Goal: Task Accomplishment & Management: Manage account settings

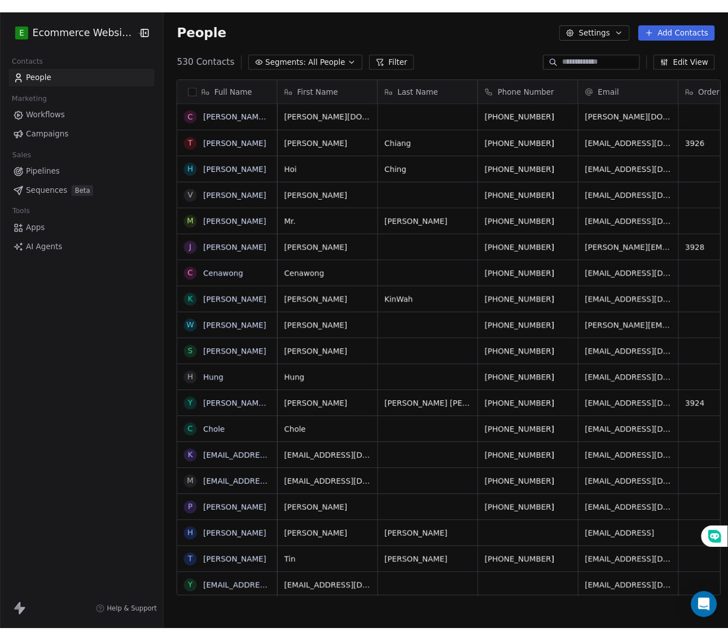
scroll to position [554, 583]
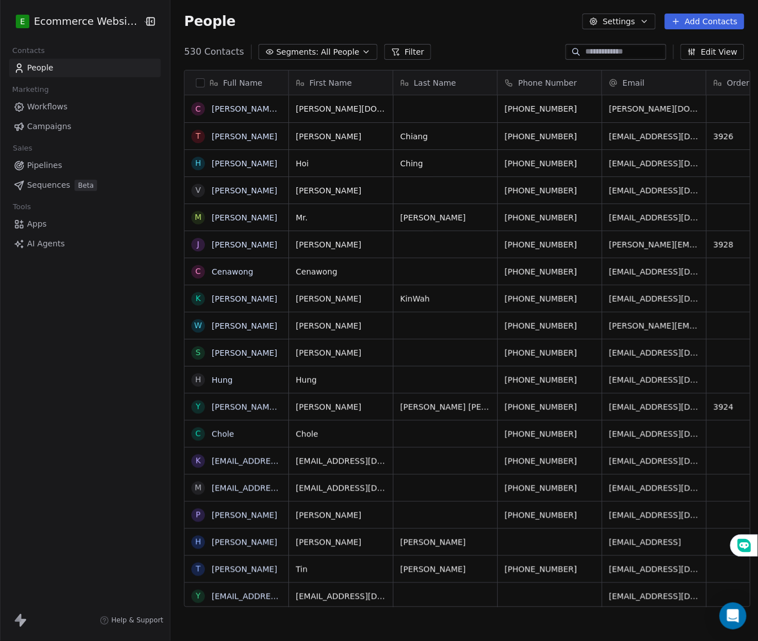
click at [127, 296] on div "E Ecommerce Website Builder Contacts People Marketing Workflows Campaigns Sales…" at bounding box center [85, 320] width 170 height 641
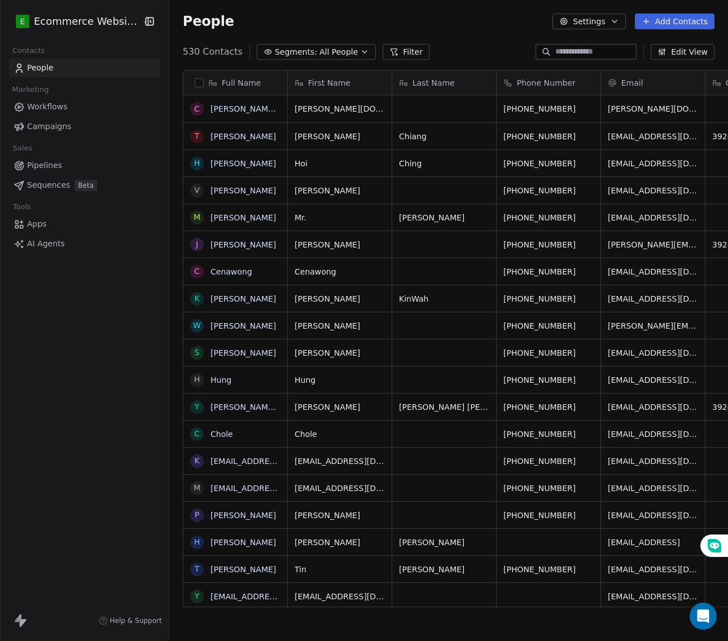
scroll to position [11, 11]
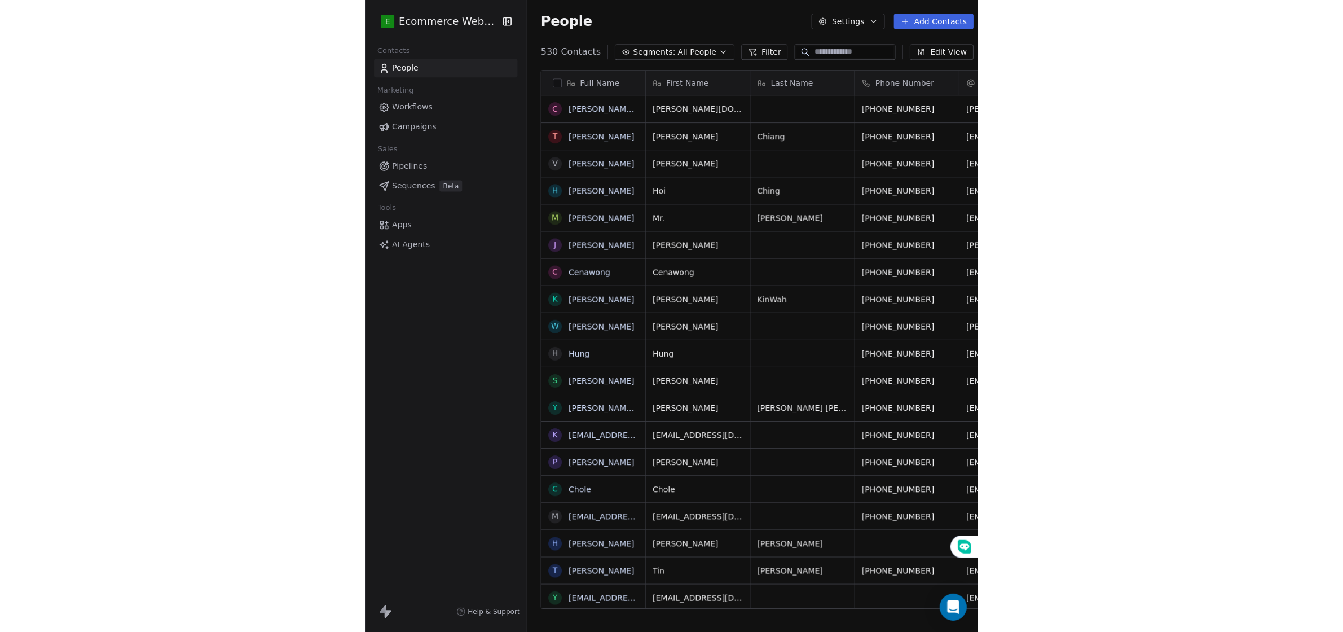
scroll to position [554, 1162]
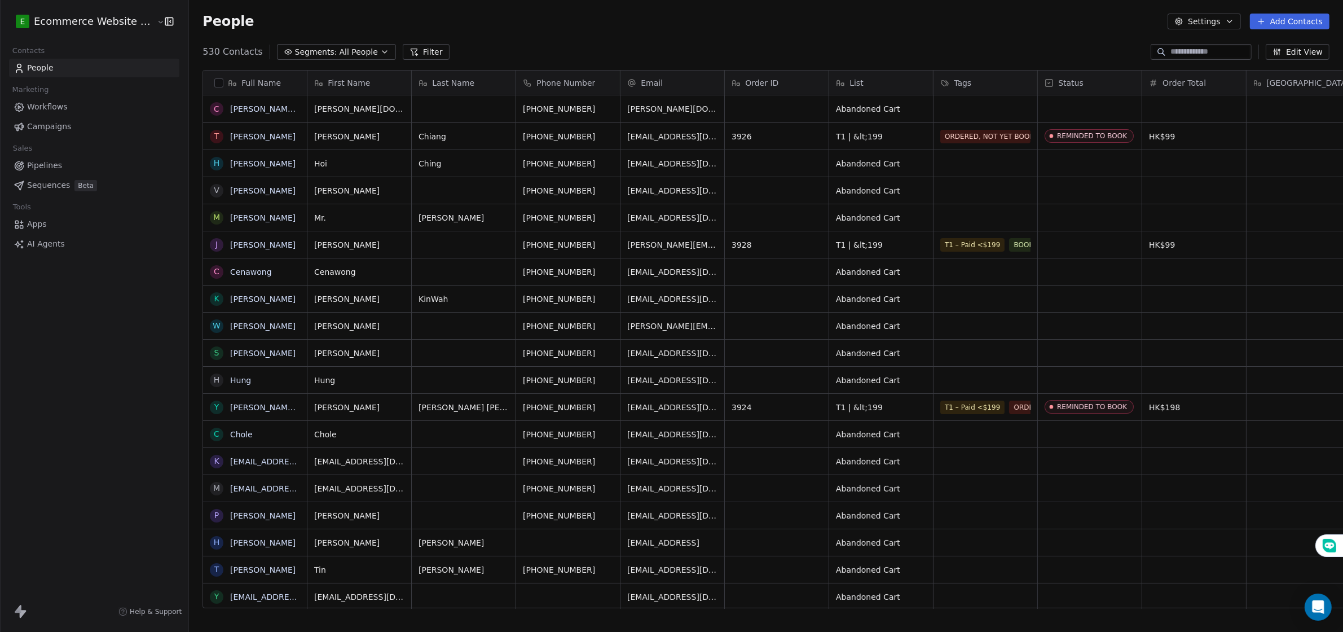
click at [56, 223] on link "Apps" at bounding box center [94, 224] width 170 height 19
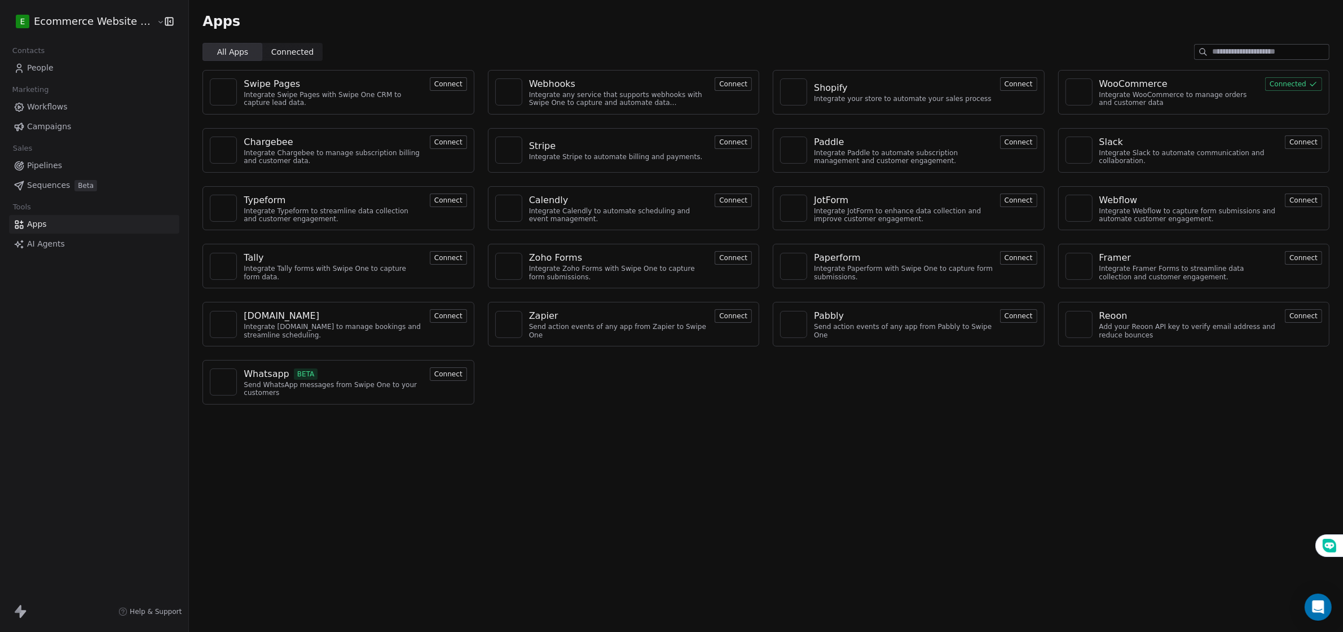
click at [622, 91] on div "Integrate any service that supports webhooks with Swipe One to capture and auto…" at bounding box center [618, 99] width 179 height 16
click at [622, 83] on button "Connect" at bounding box center [733, 84] width 37 height 14
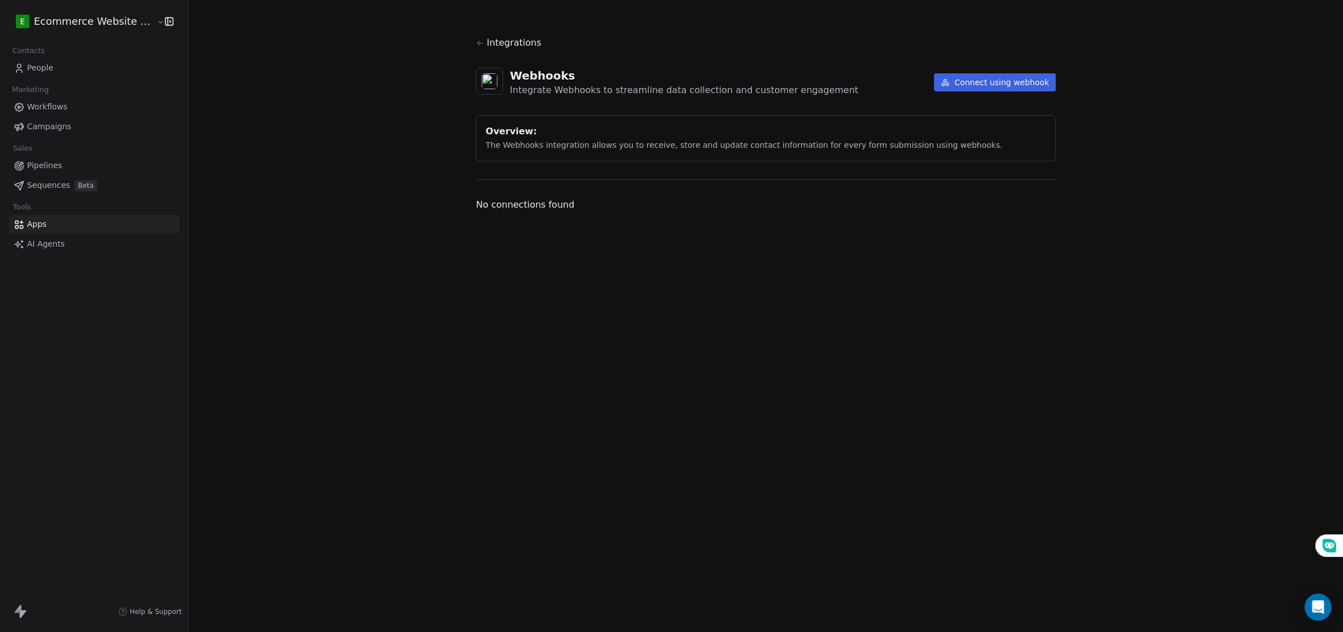
click at [622, 85] on button "Connect using webhook" at bounding box center [995, 82] width 122 height 18
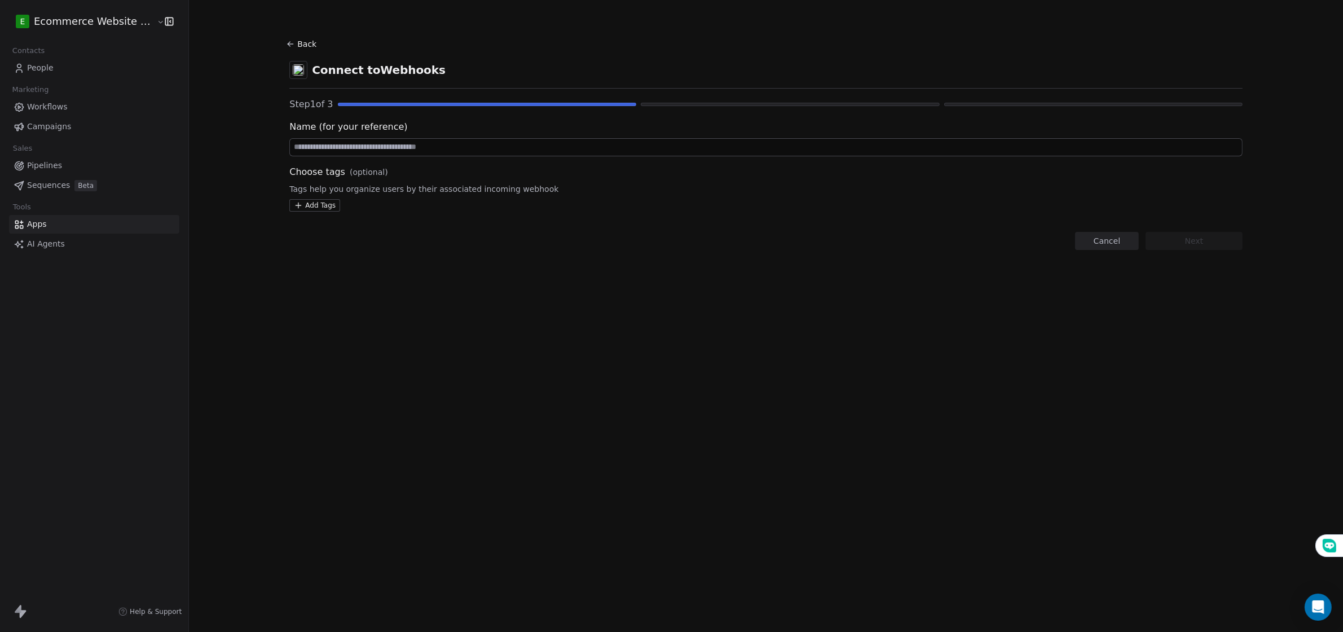
click at [303, 38] on button "Back" at bounding box center [303, 44] width 36 height 20
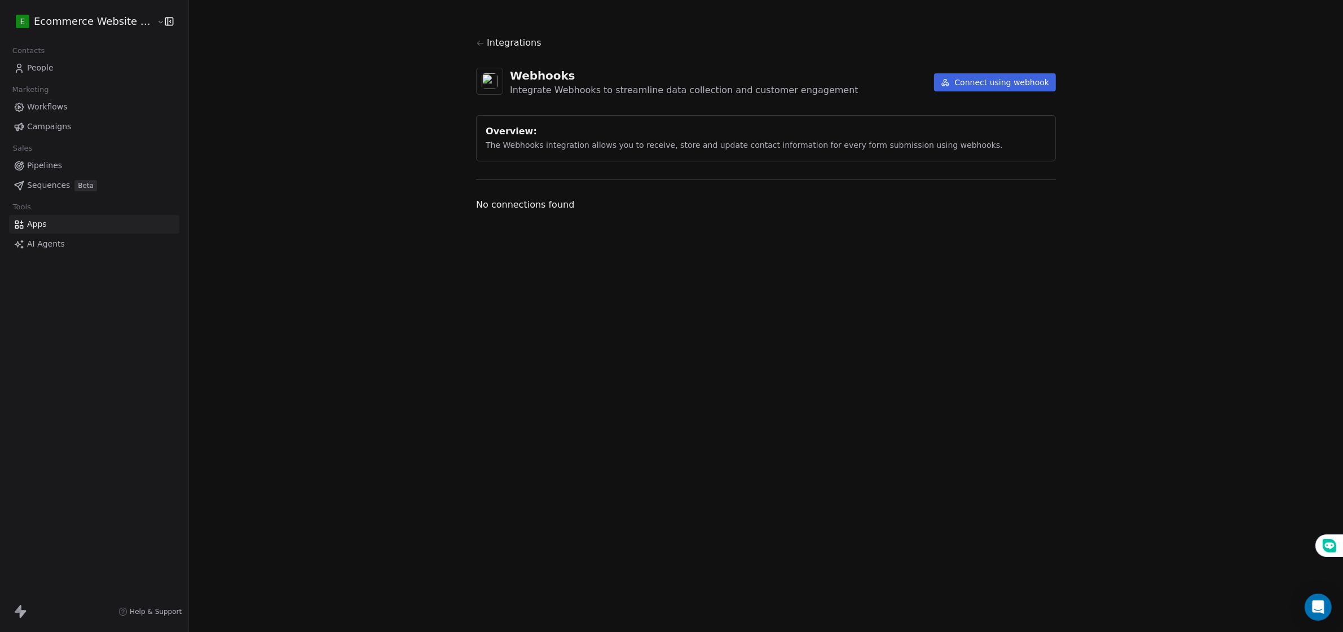
click at [477, 43] on icon at bounding box center [480, 43] width 8 height 8
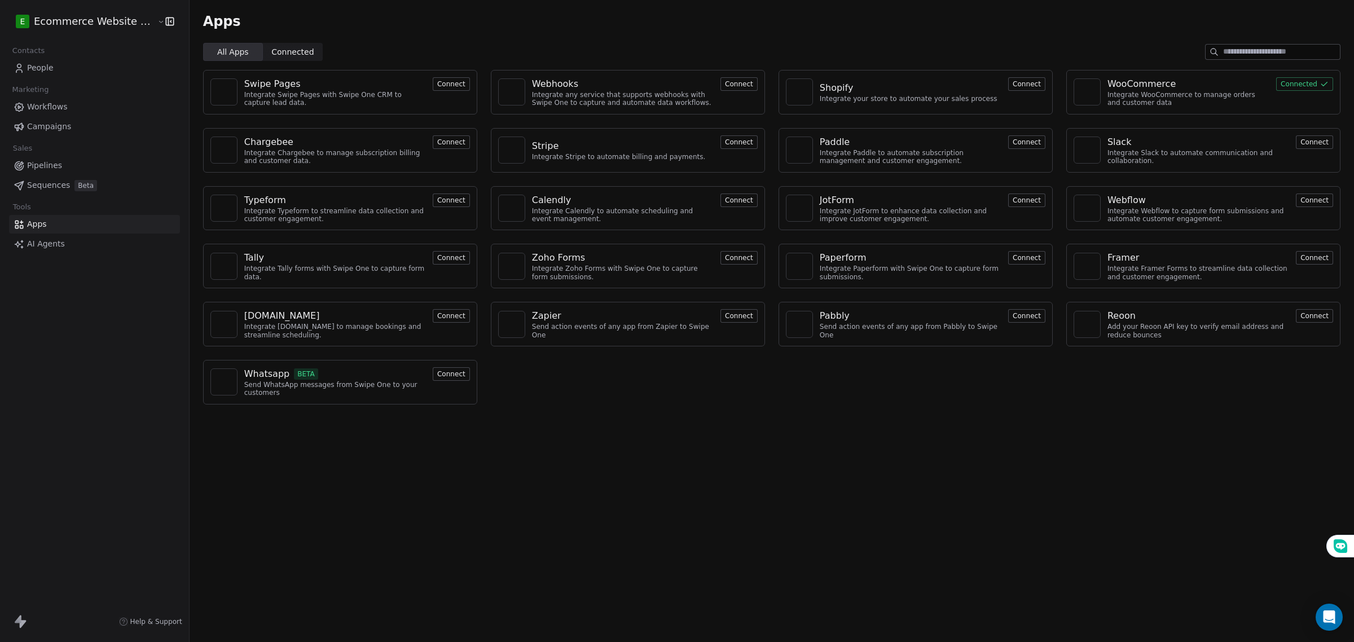
click at [736, 314] on button "Connect" at bounding box center [738, 316] width 37 height 14
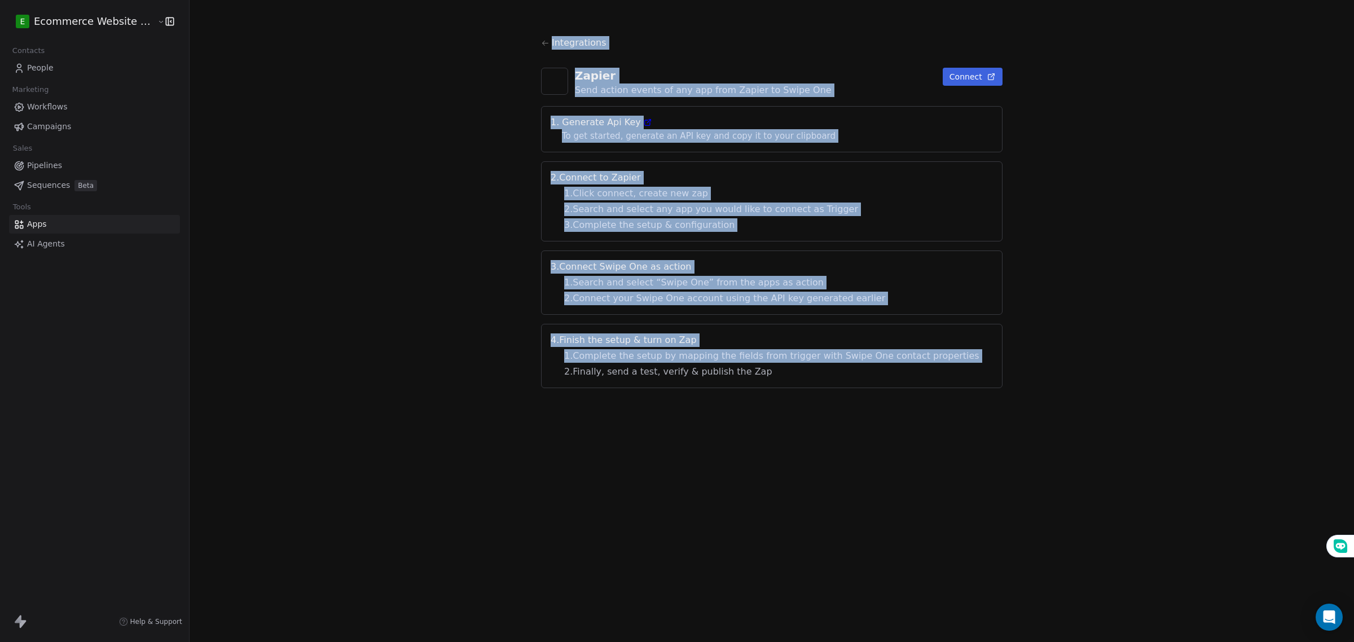
drag, startPoint x: 530, startPoint y: 24, endPoint x: 529, endPoint y: 398, distance: 373.4
click at [529, 398] on section "Integrations Zapier Send action events of any app from Zapier to Swipe One Conn…" at bounding box center [772, 212] width 516 height 424
click at [549, 39] on icon at bounding box center [545, 43] width 8 height 8
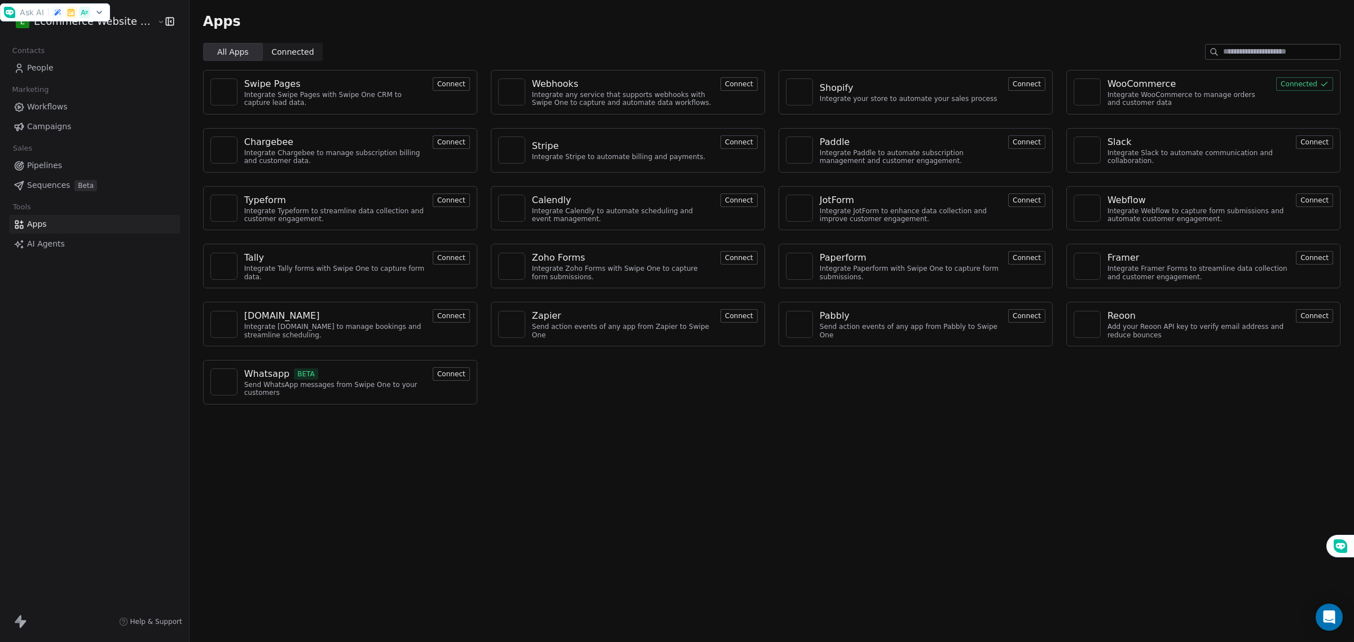
click at [670, 318] on div "Zapier" at bounding box center [623, 316] width 182 height 14
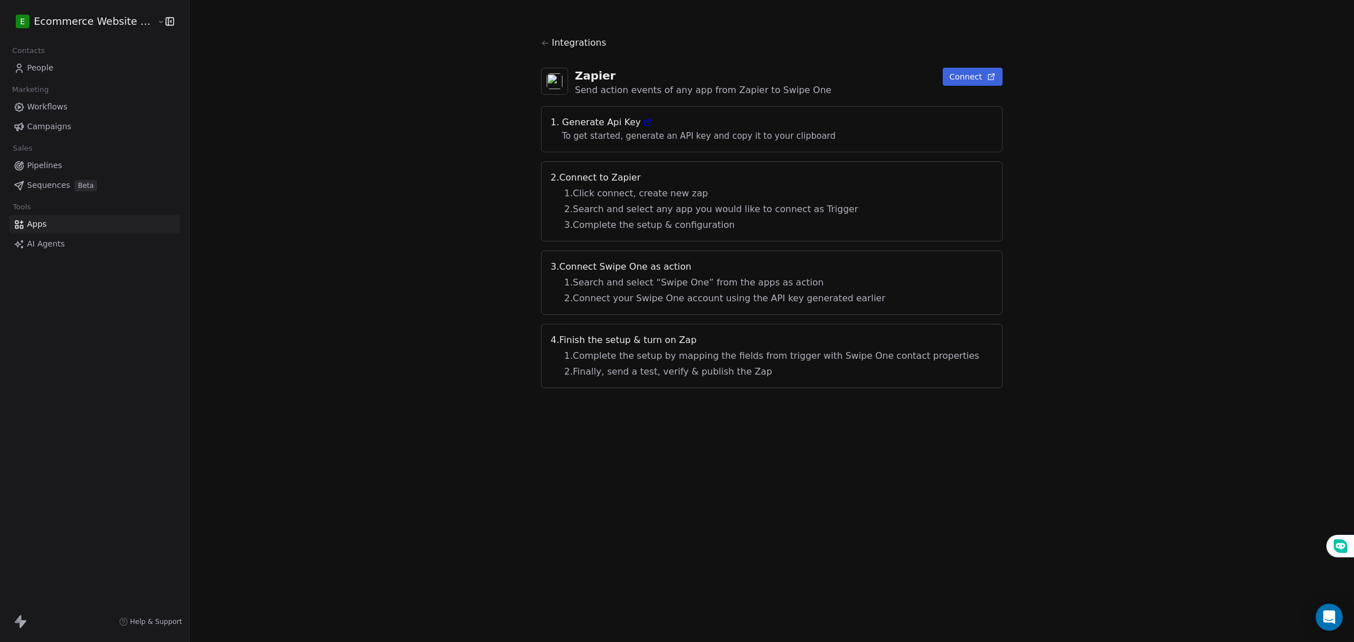
click at [650, 122] on icon at bounding box center [648, 121] width 3 height 3
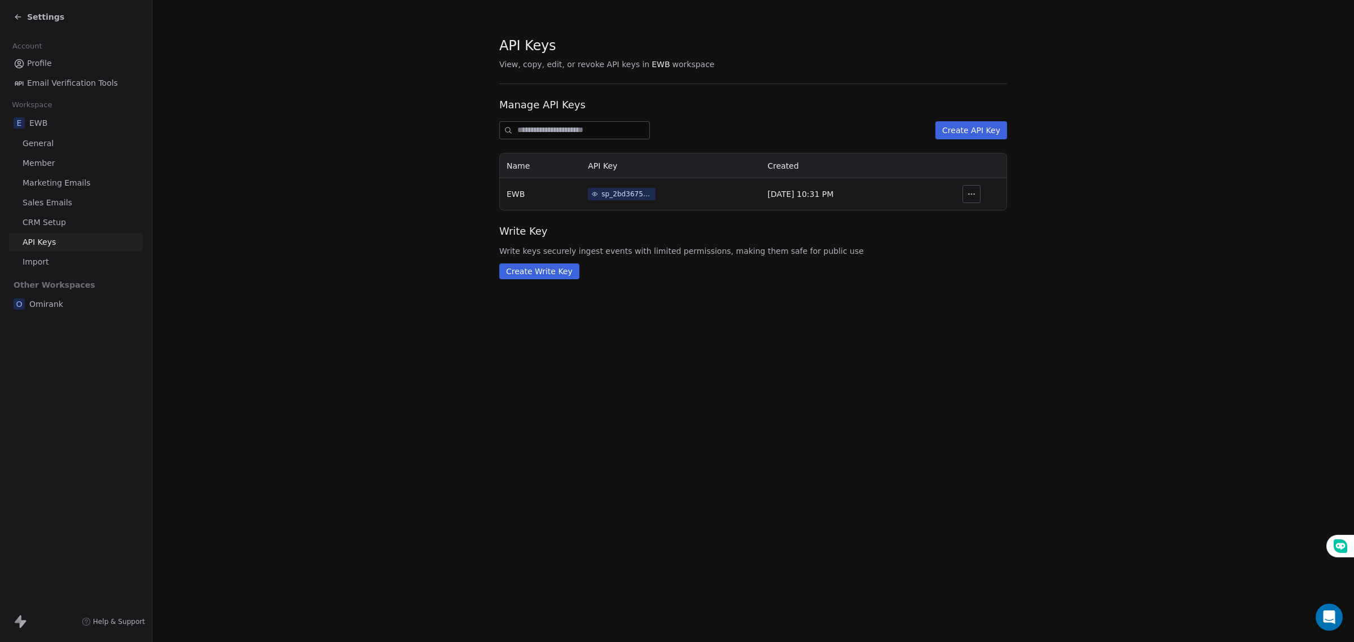
click at [16, 12] on icon at bounding box center [18, 16] width 9 height 9
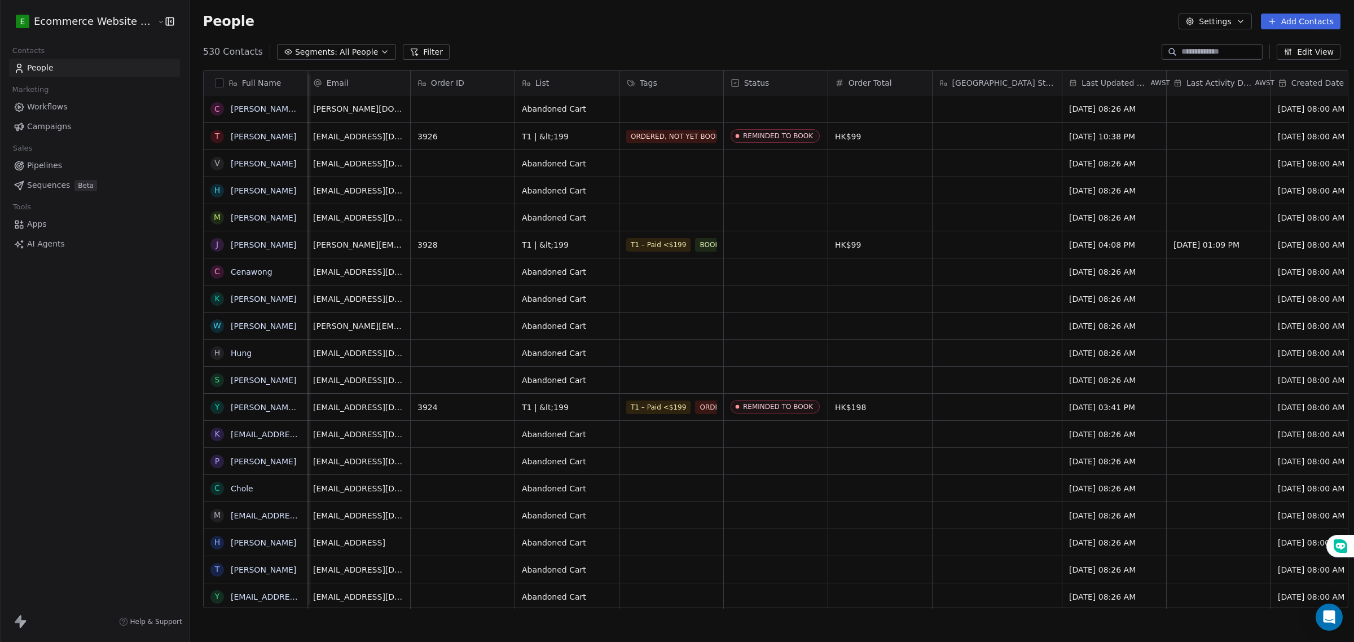
scroll to position [0, 316]
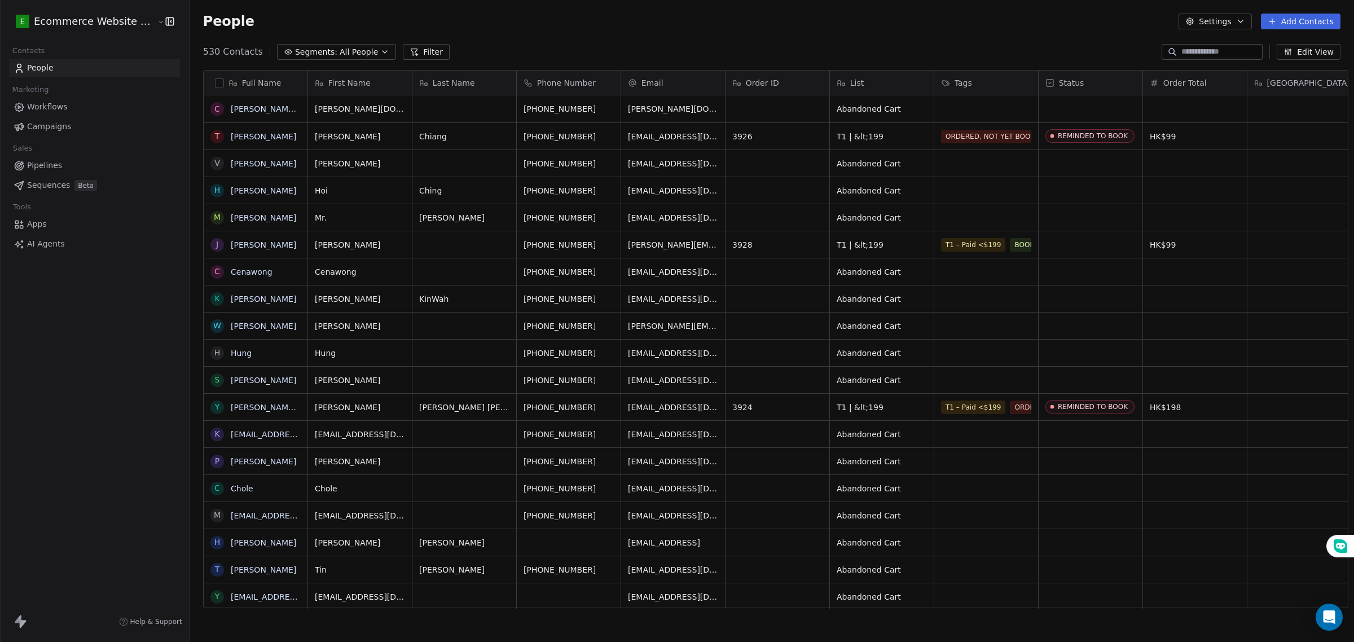
scroll to position [554, 1162]
click at [65, 69] on link "People" at bounding box center [94, 68] width 171 height 19
click at [72, 221] on link "Apps" at bounding box center [94, 224] width 171 height 19
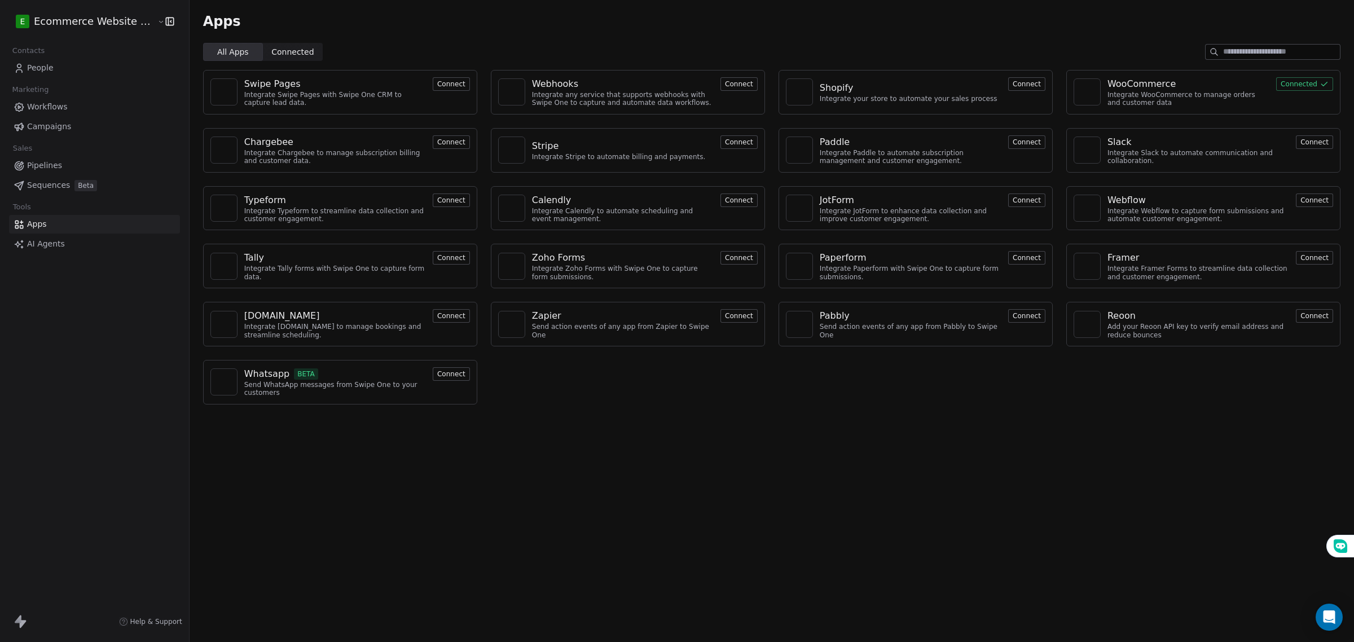
click at [725, 319] on button "Connect" at bounding box center [738, 316] width 37 height 14
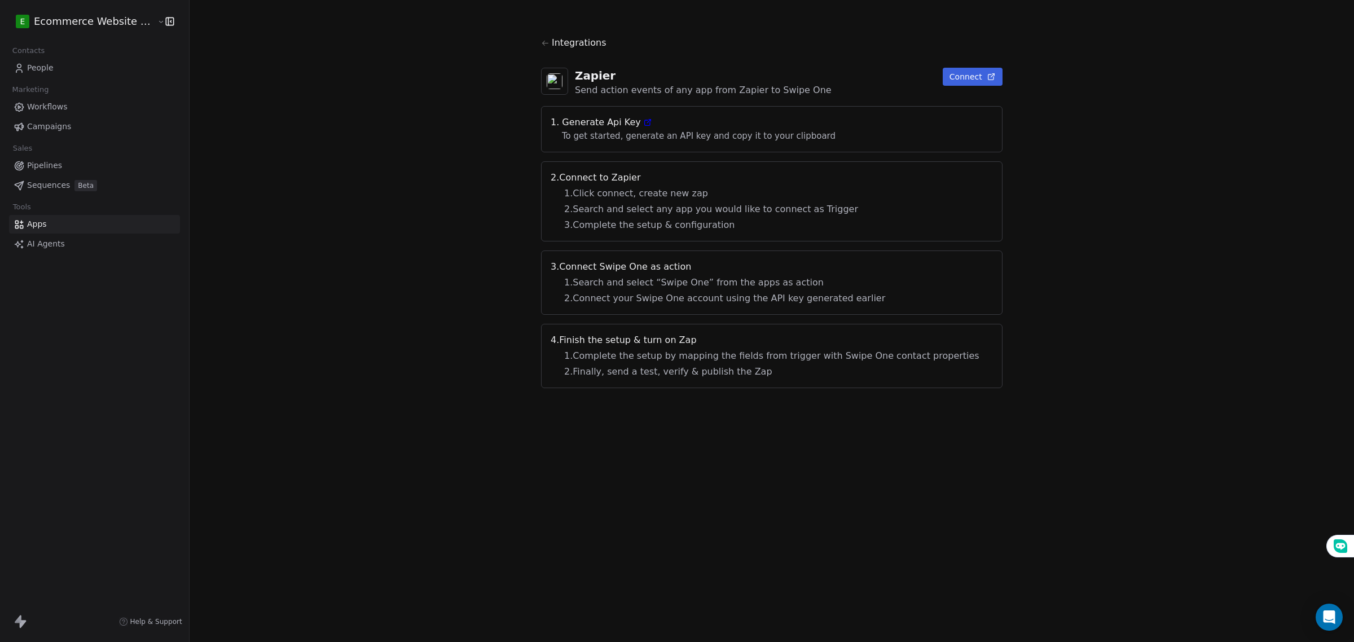
click at [600, 128] on span "1. Generate Api Key" at bounding box center [772, 123] width 442 height 14
click at [650, 122] on icon at bounding box center [648, 121] width 3 height 3
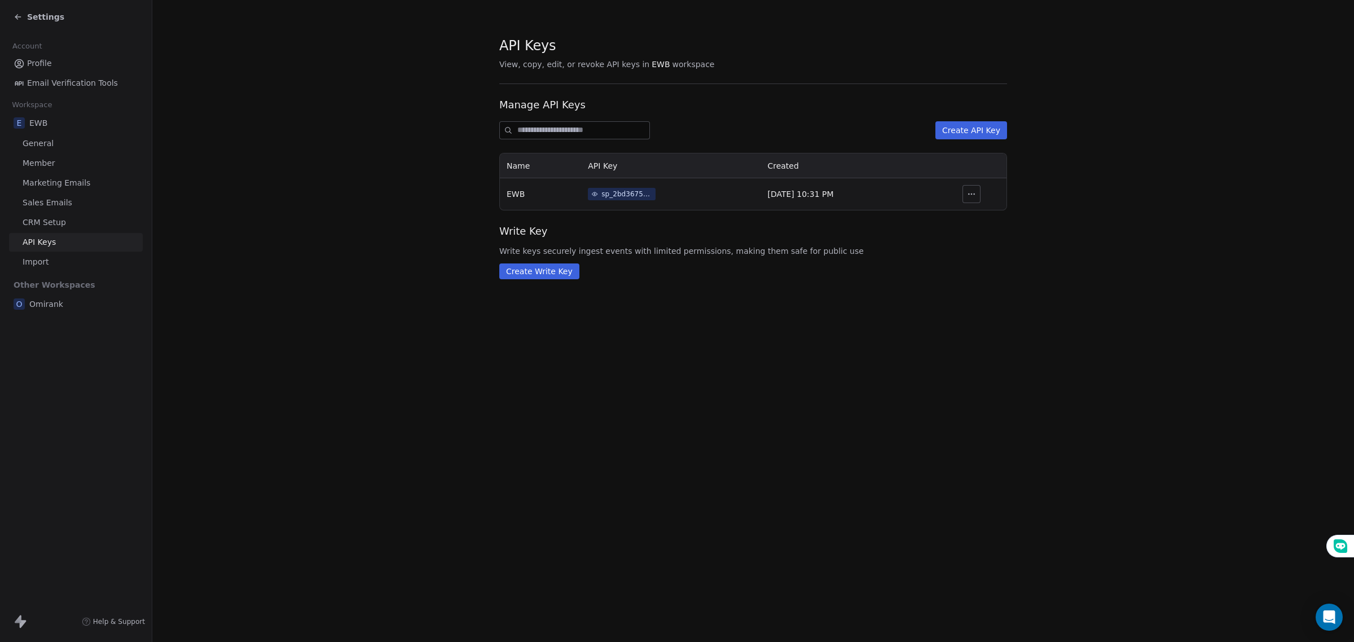
click at [601, 193] on div "sp_2bd3675ba7e84f639f6c0efd84a75b27" at bounding box center [626, 194] width 51 height 10
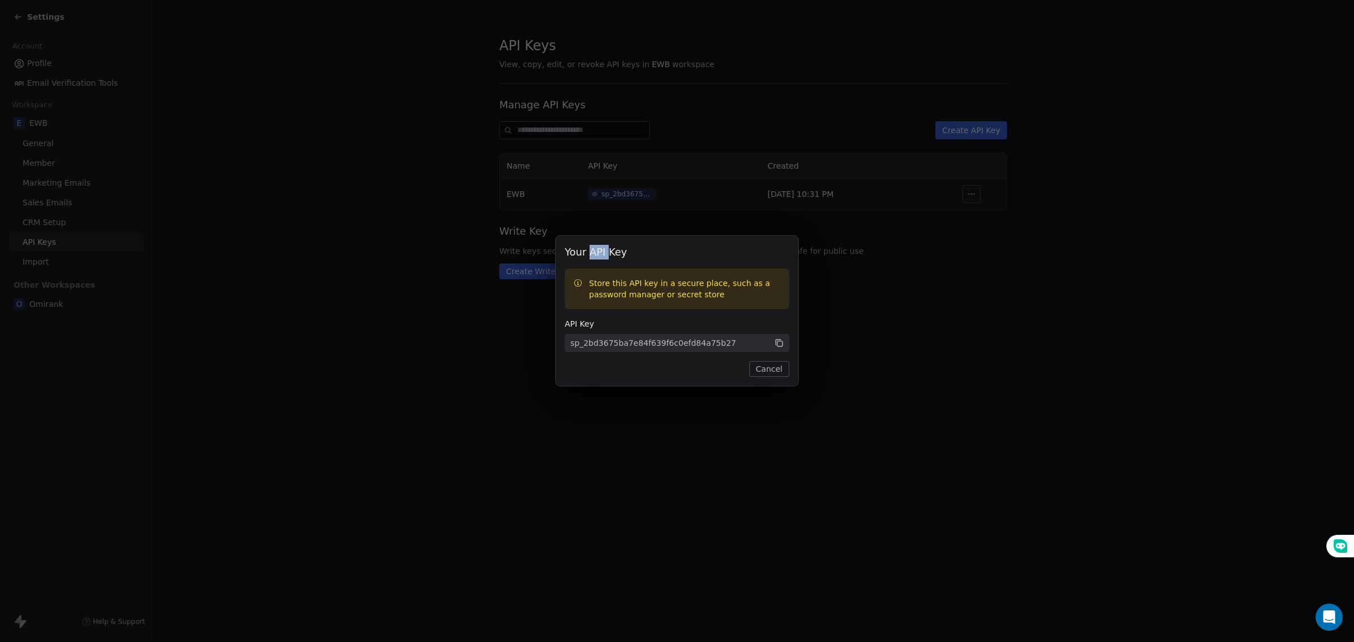
click at [597, 193] on div "Your API Key Store this API key in a secure place, such as a password manager o…" at bounding box center [677, 321] width 1354 height 642
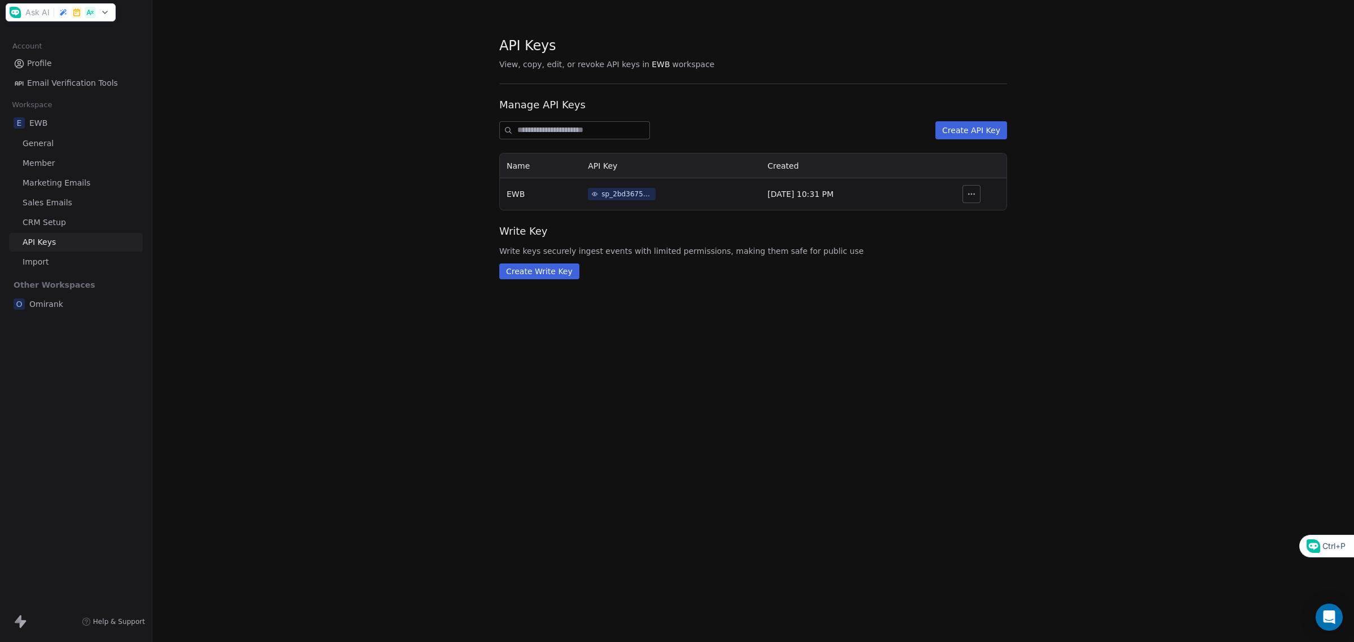
click at [601, 193] on div "sp_2bd3675ba7e84f639f6c0efd84a75b27" at bounding box center [626, 194] width 51 height 10
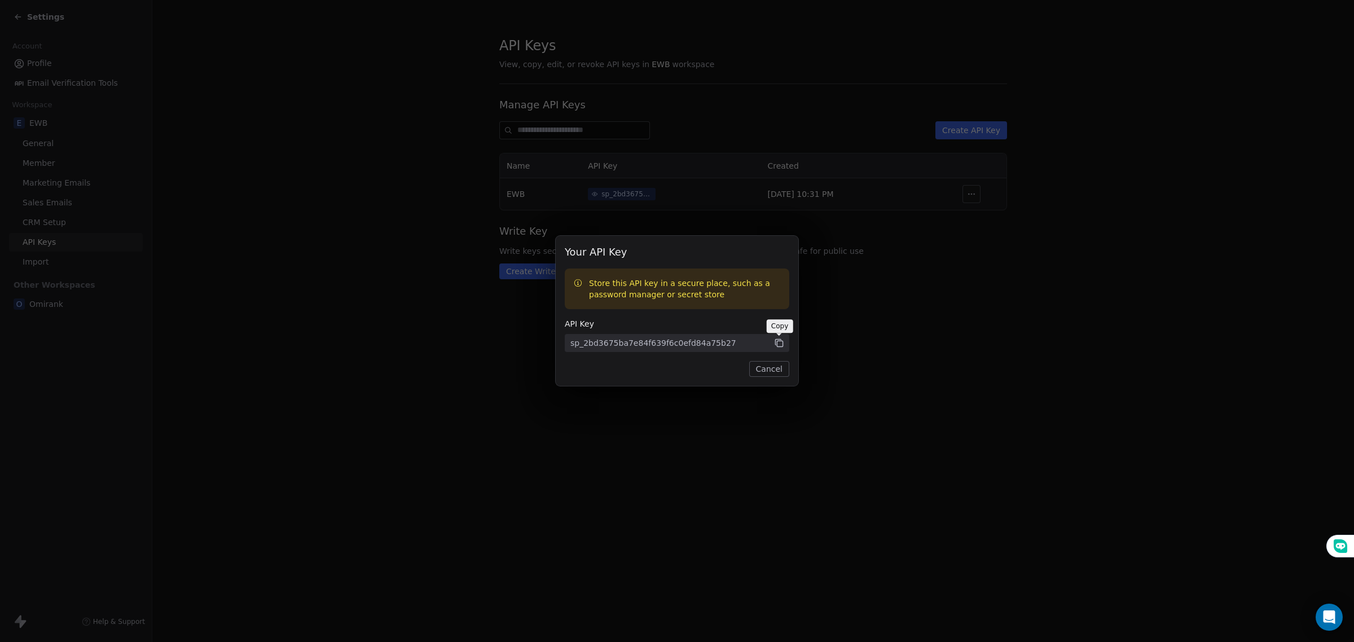
click at [782, 341] on icon at bounding box center [780, 344] width 6 height 6
click at [763, 368] on button "Cancel" at bounding box center [769, 369] width 40 height 16
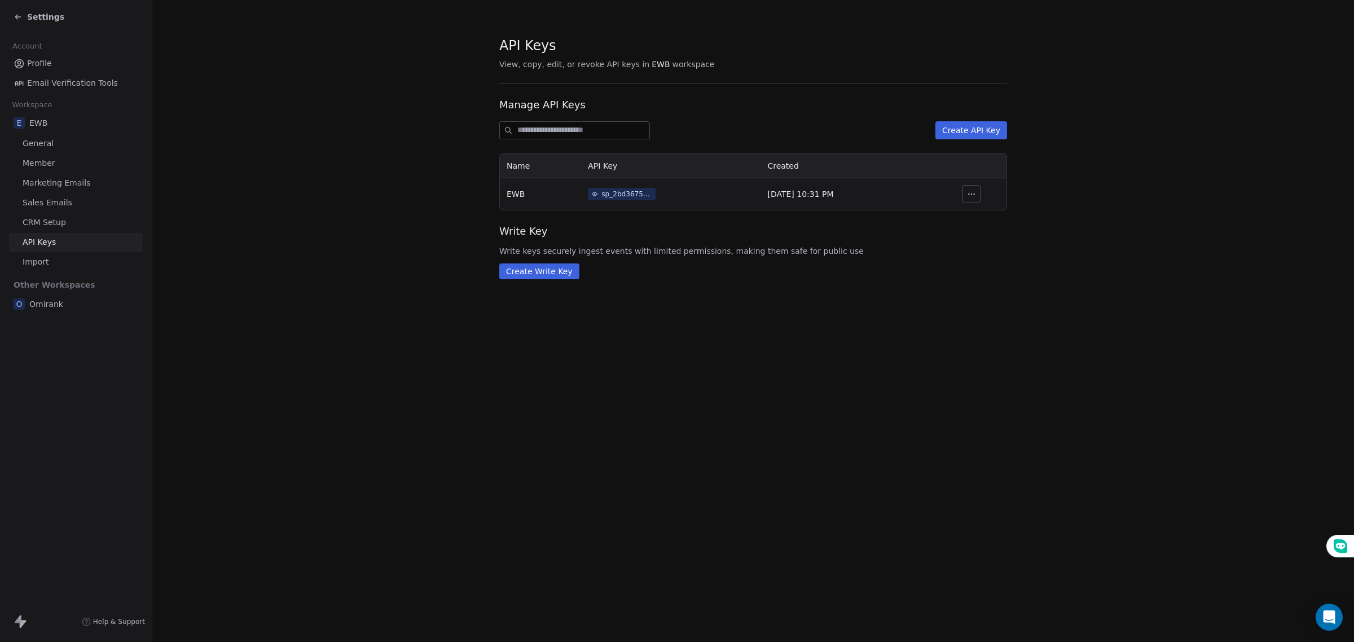
drag, startPoint x: 377, startPoint y: 310, endPoint x: 117, endPoint y: 160, distance: 300.0
click at [372, 303] on section "API Keys View, copy, edit, or revoke API keys in EWB workspace Manage API Keys …" at bounding box center [752, 157] width 1201 height 315
click at [34, 10] on div "Settings" at bounding box center [78, 17] width 129 height 16
click at [15, 12] on icon at bounding box center [18, 16] width 9 height 9
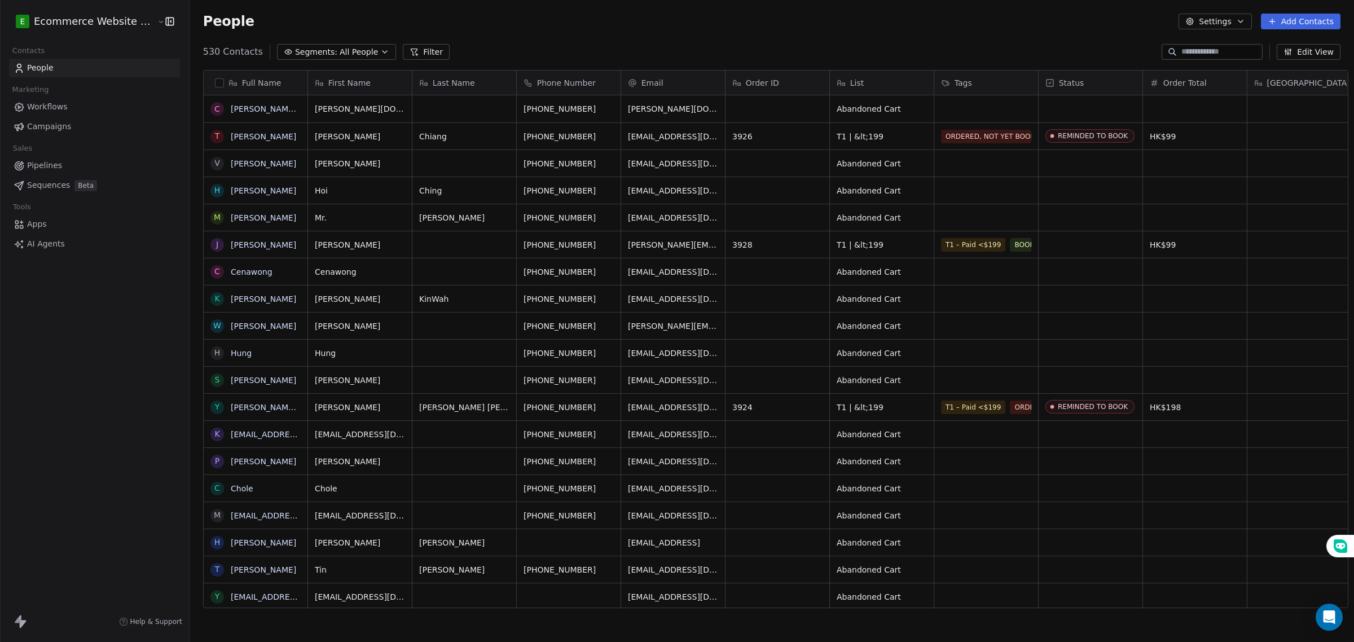
scroll to position [554, 1162]
click at [49, 66] on span "People" at bounding box center [40, 68] width 27 height 12
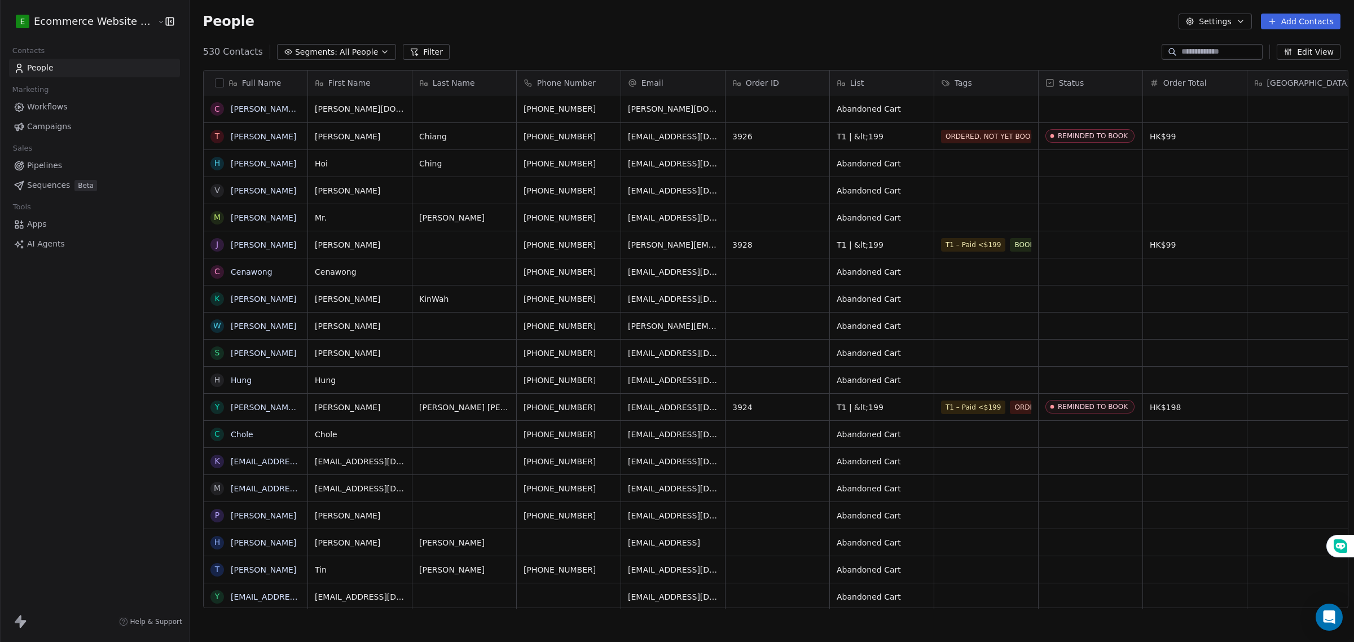
scroll to position [554, 1162]
click at [403, 49] on button "Filter" at bounding box center [426, 52] width 47 height 16
click at [80, 48] on button "Add Filter" at bounding box center [76, 47] width 138 height 20
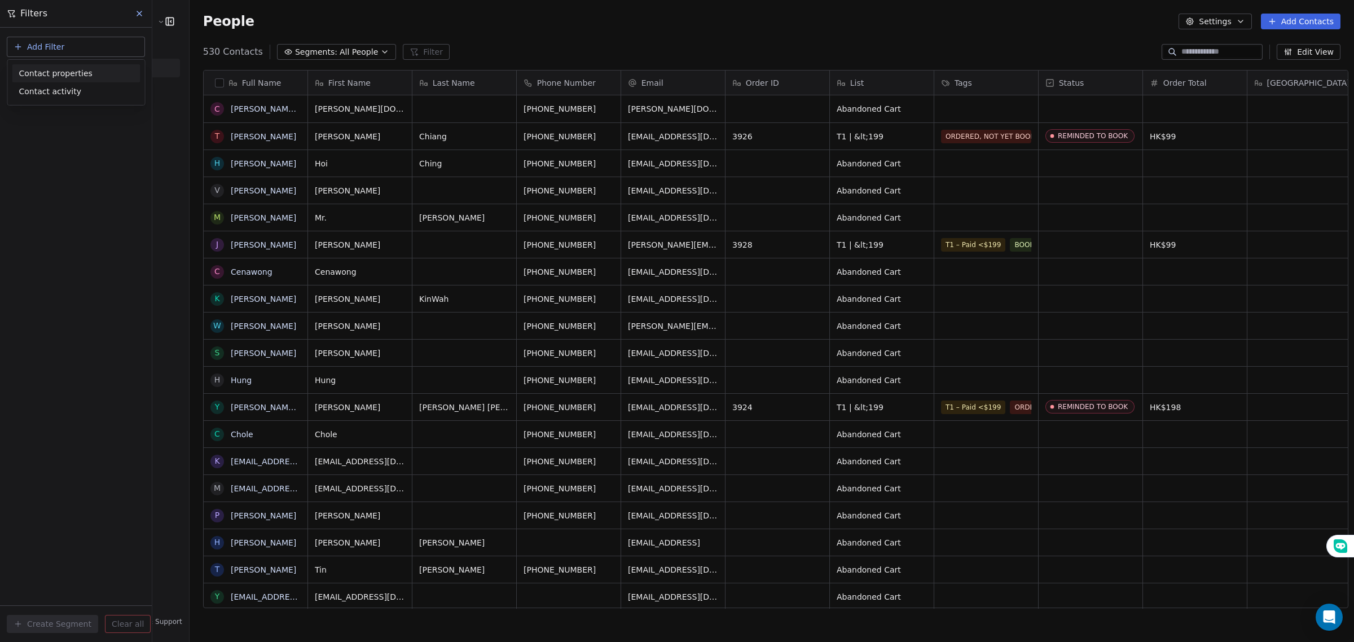
click at [79, 74] on span "Contact properties" at bounding box center [55, 74] width 73 height 12
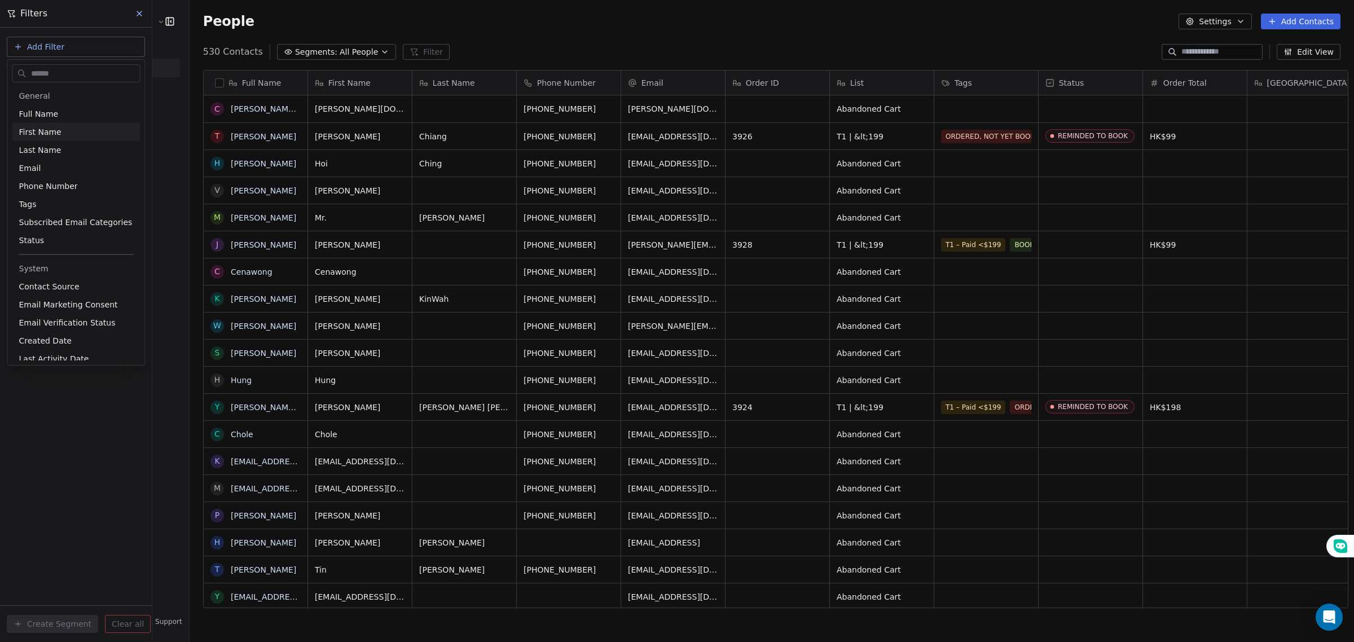
click at [129, 14] on html "E Ecommerce Website Builder Contacts People Marketing Workflows Campaigns Sales…" at bounding box center [677, 321] width 1354 height 642
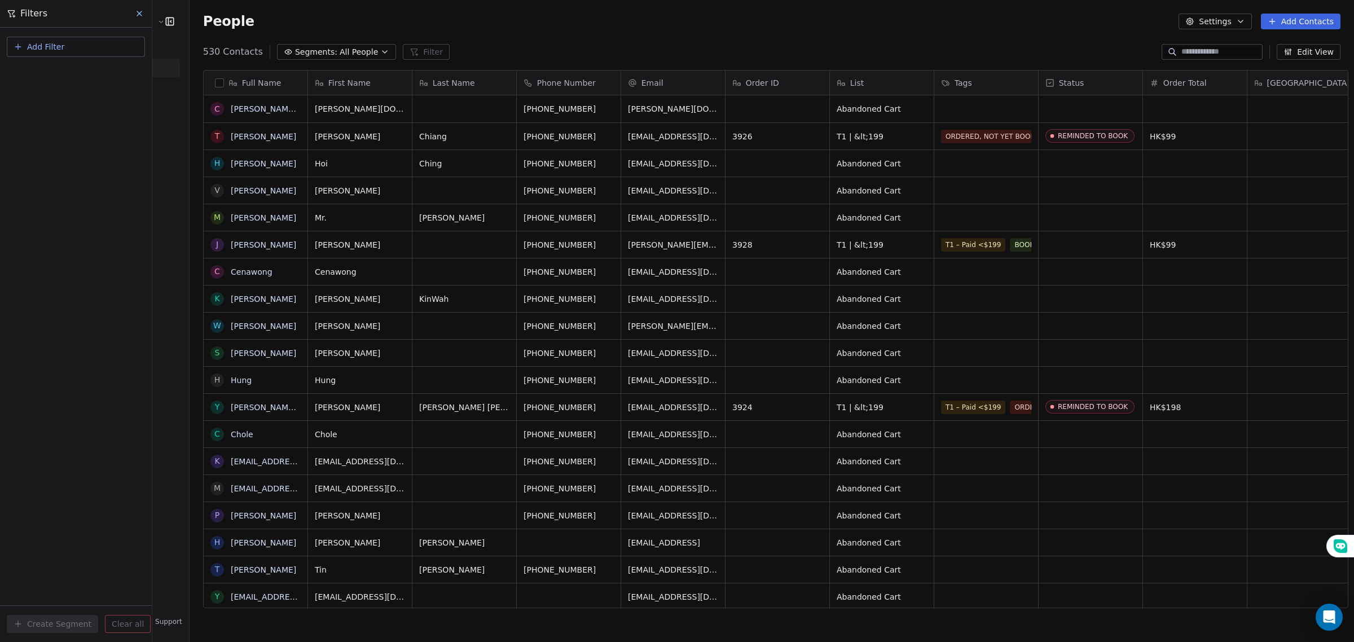
click at [140, 13] on icon at bounding box center [139, 13] width 9 height 9
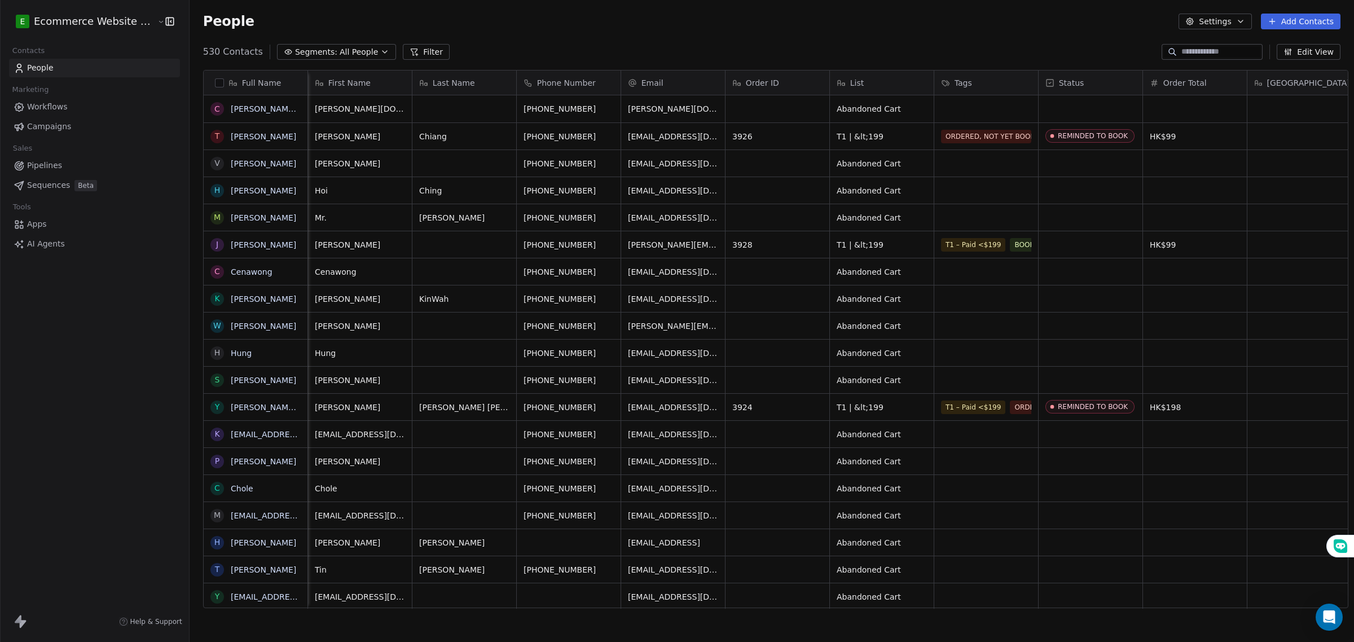
scroll to position [0, 271]
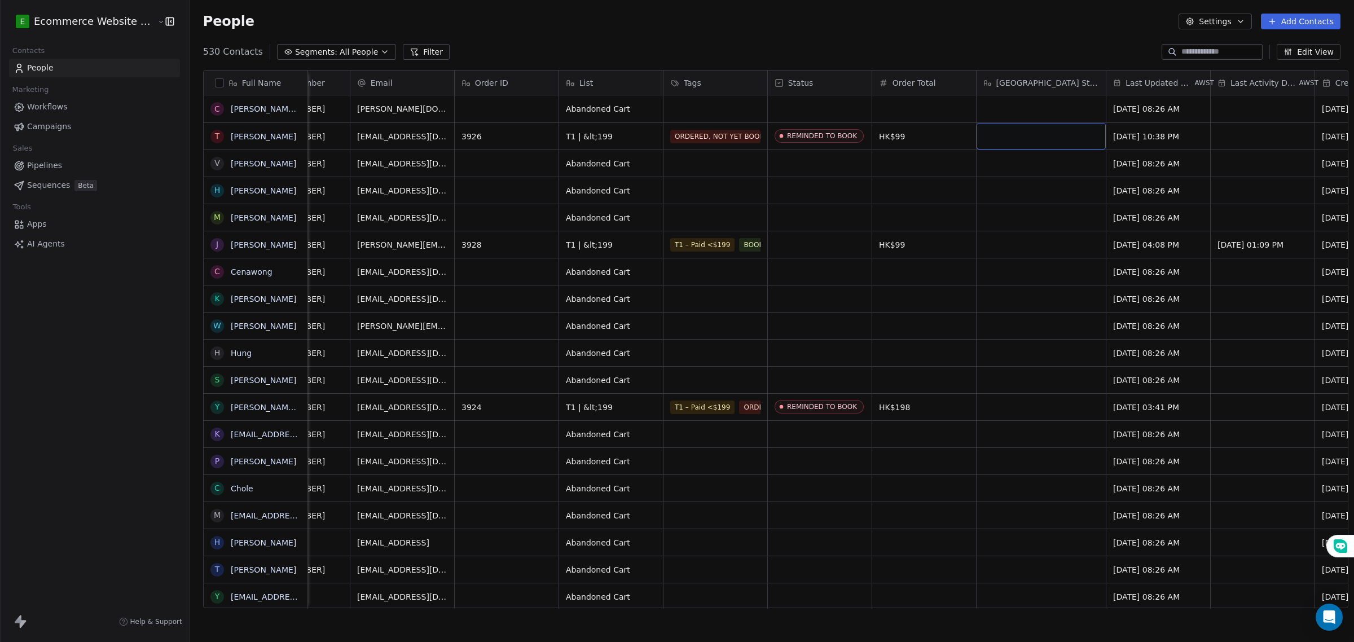
drag, startPoint x: 942, startPoint y: 159, endPoint x: 921, endPoint y: 160, distance: 20.9
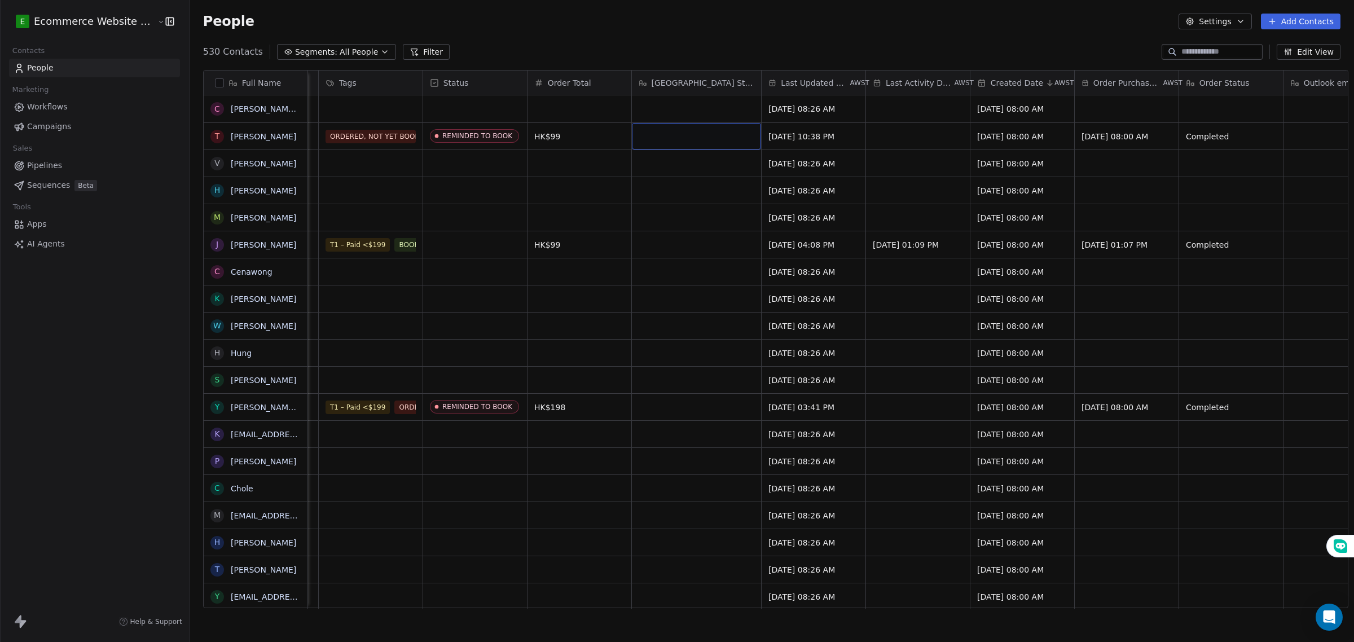
scroll to position [0, 616]
click at [368, 111] on div "grid" at bounding box center [370, 108] width 104 height 27
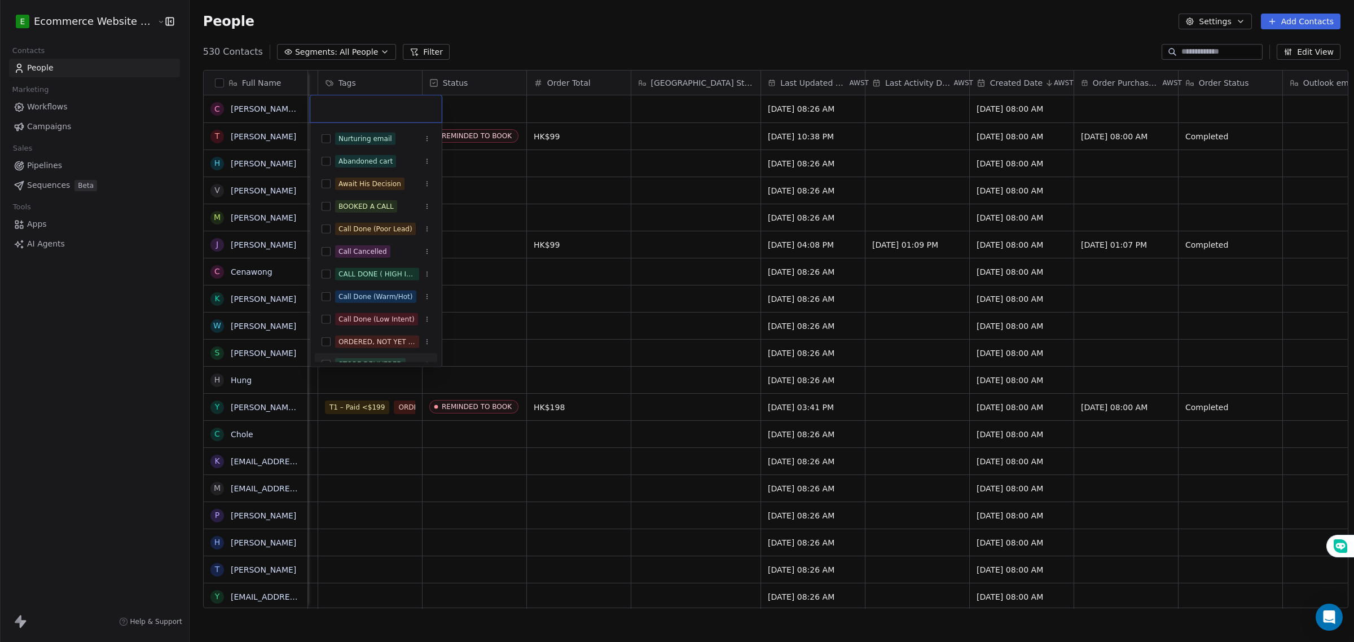
click at [529, 328] on html "E Ecommerce Website Builder Contacts People Marketing Workflows Campaigns Sales…" at bounding box center [677, 321] width 1354 height 642
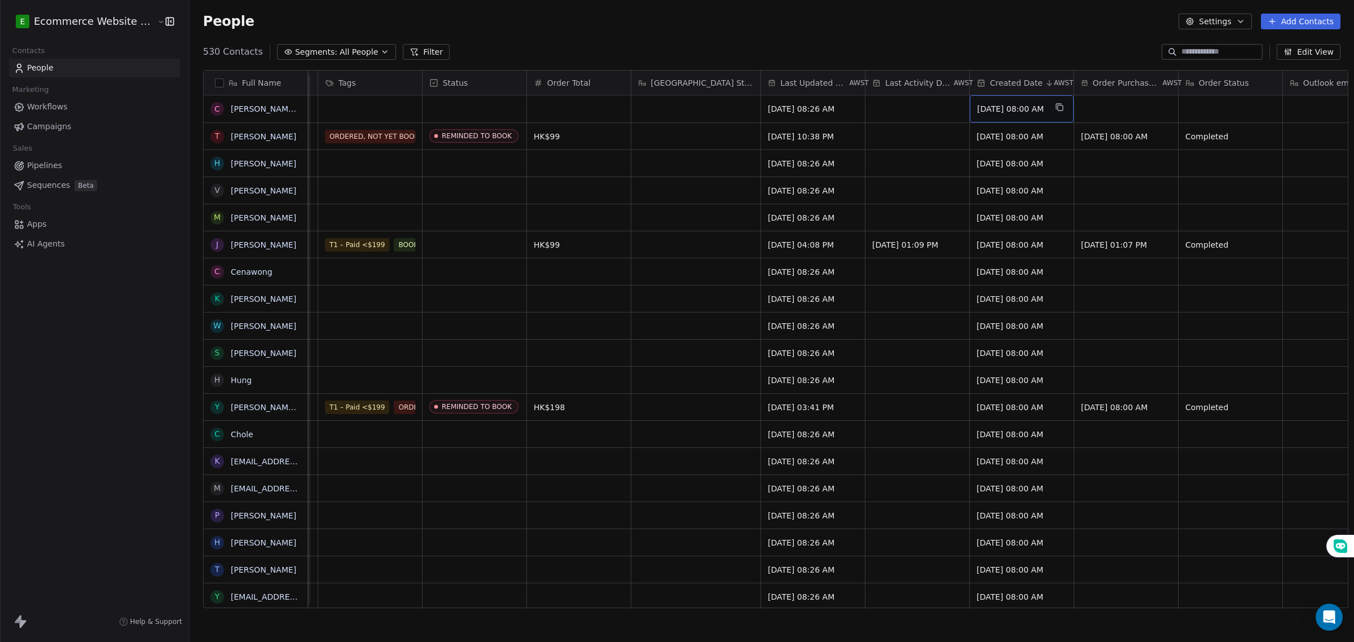
click at [977, 107] on span "[DATE] 08:00 AM" at bounding box center [1011, 108] width 69 height 11
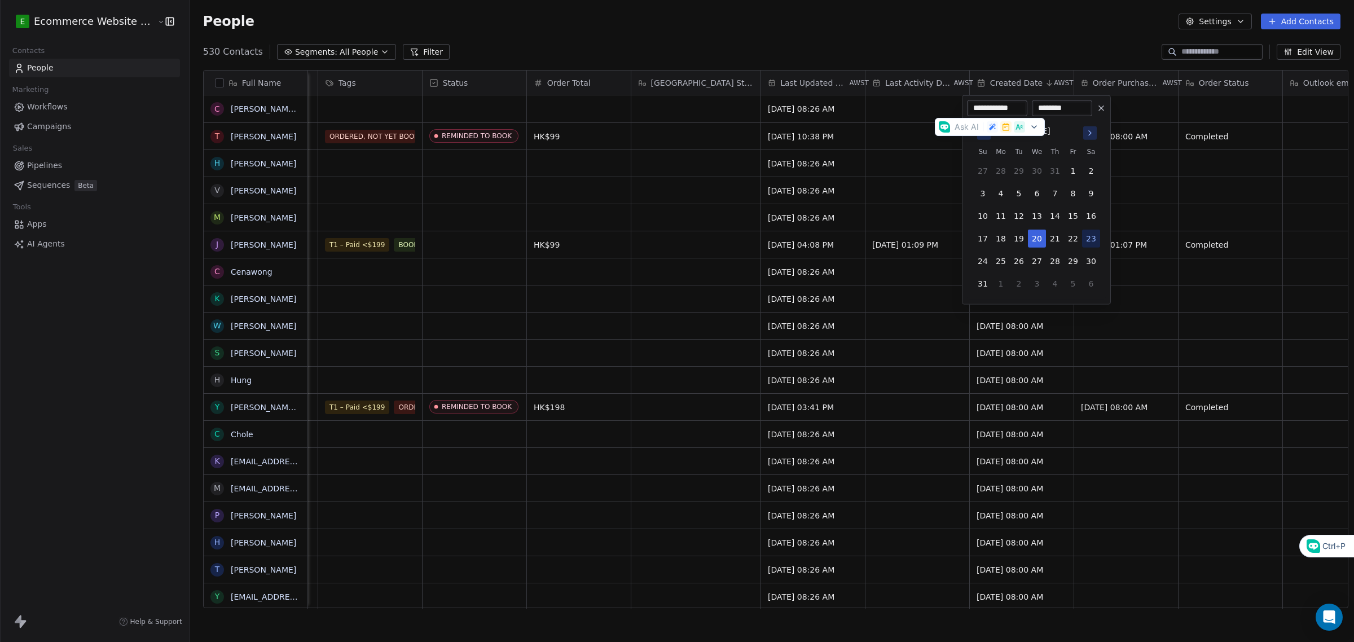
click at [917, 106] on html "E Ecommerce Website Builder Contacts People Marketing Workflows Campaigns Sales…" at bounding box center [677, 321] width 1354 height 642
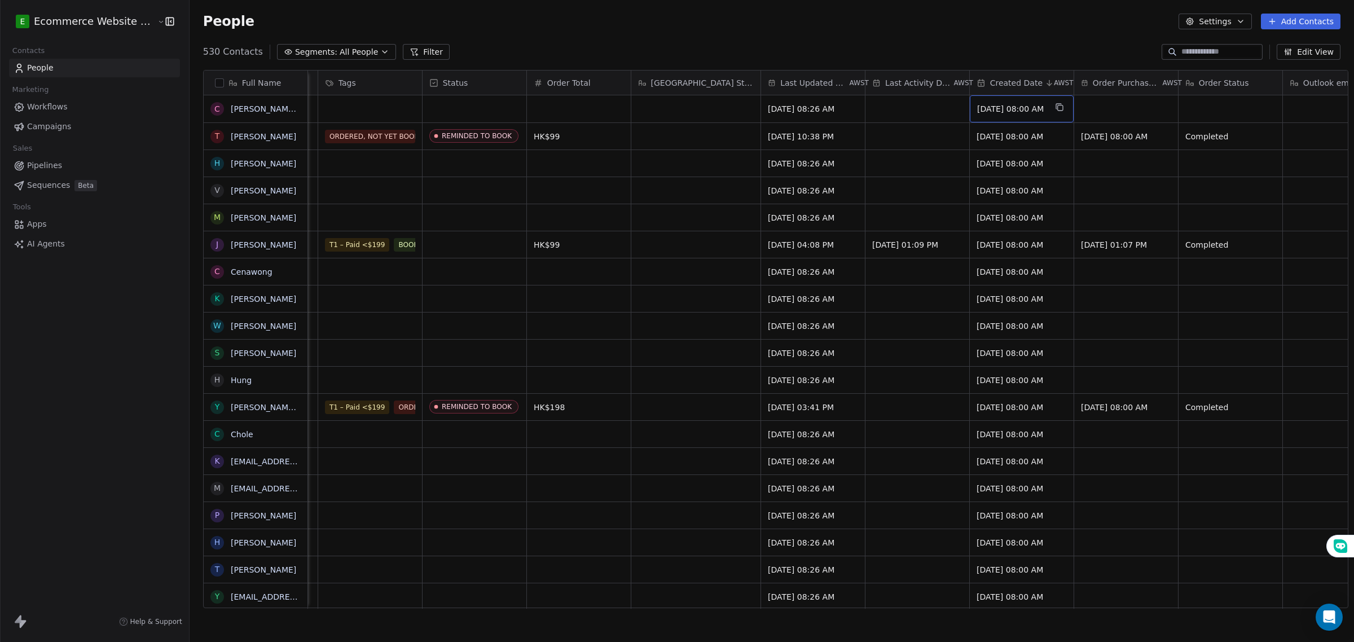
click at [977, 113] on span "[DATE] 08:00 AM" at bounding box center [1011, 108] width 69 height 11
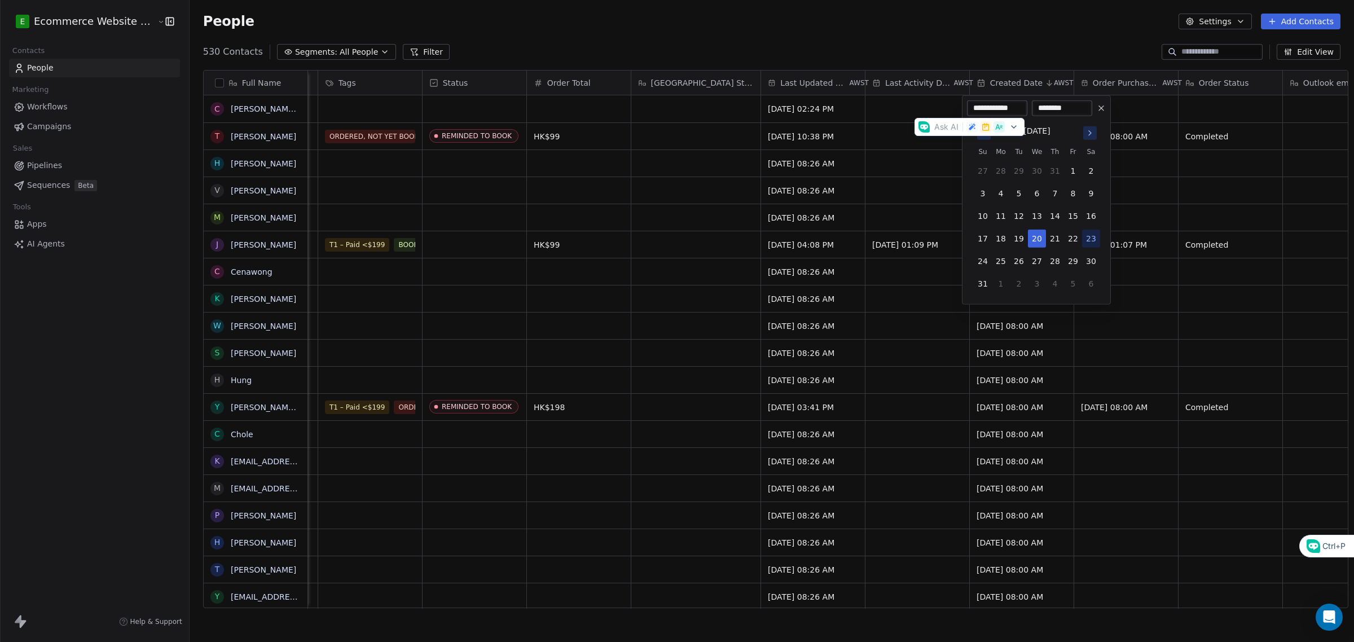
click at [1129, 151] on html "E Ecommerce Website Builder Contacts People Marketing Workflows Campaigns Sales…" at bounding box center [677, 321] width 1354 height 642
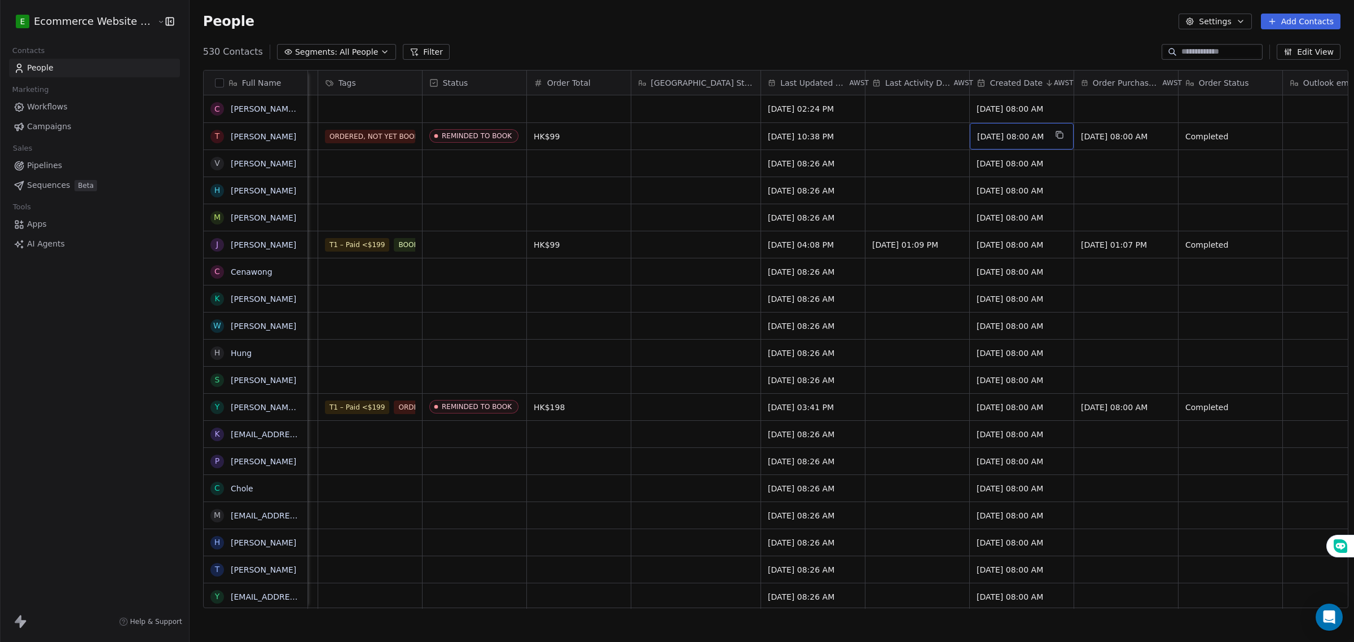
drag, startPoint x: 966, startPoint y: 137, endPoint x: 988, endPoint y: 131, distance: 22.2
click at [1229, 46] on input at bounding box center [1220, 51] width 79 height 11
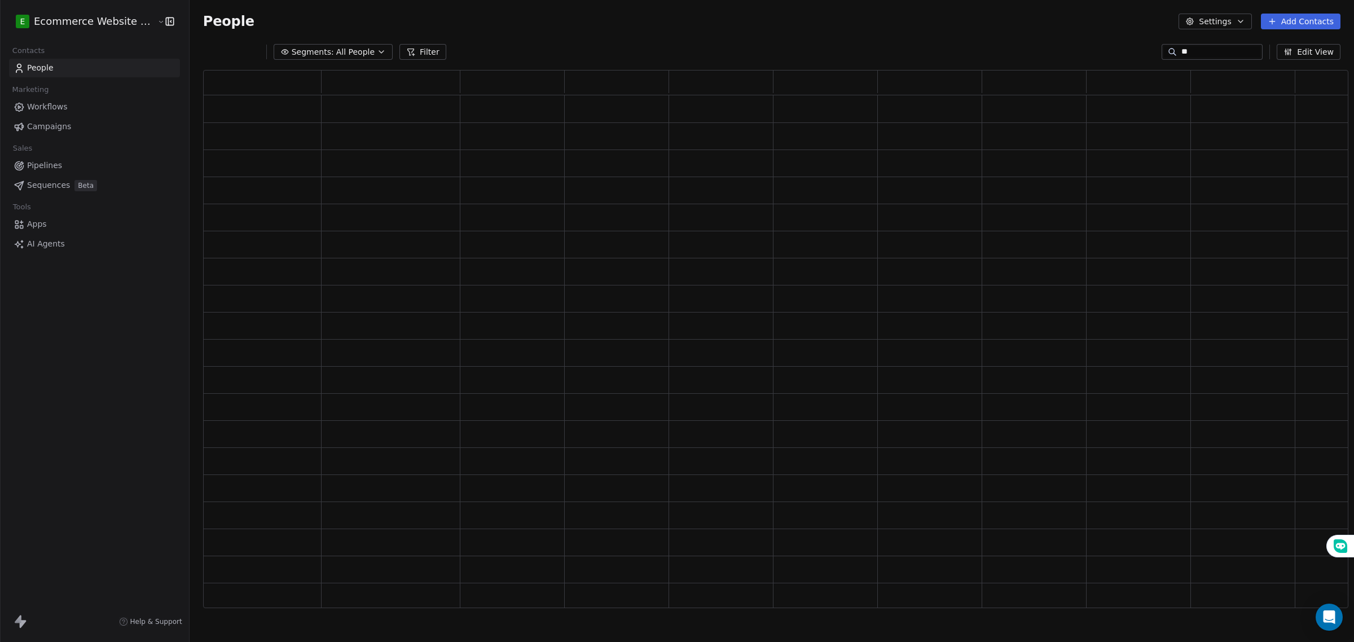
scroll to position [528, 1134]
type input "*"
type input "*******"
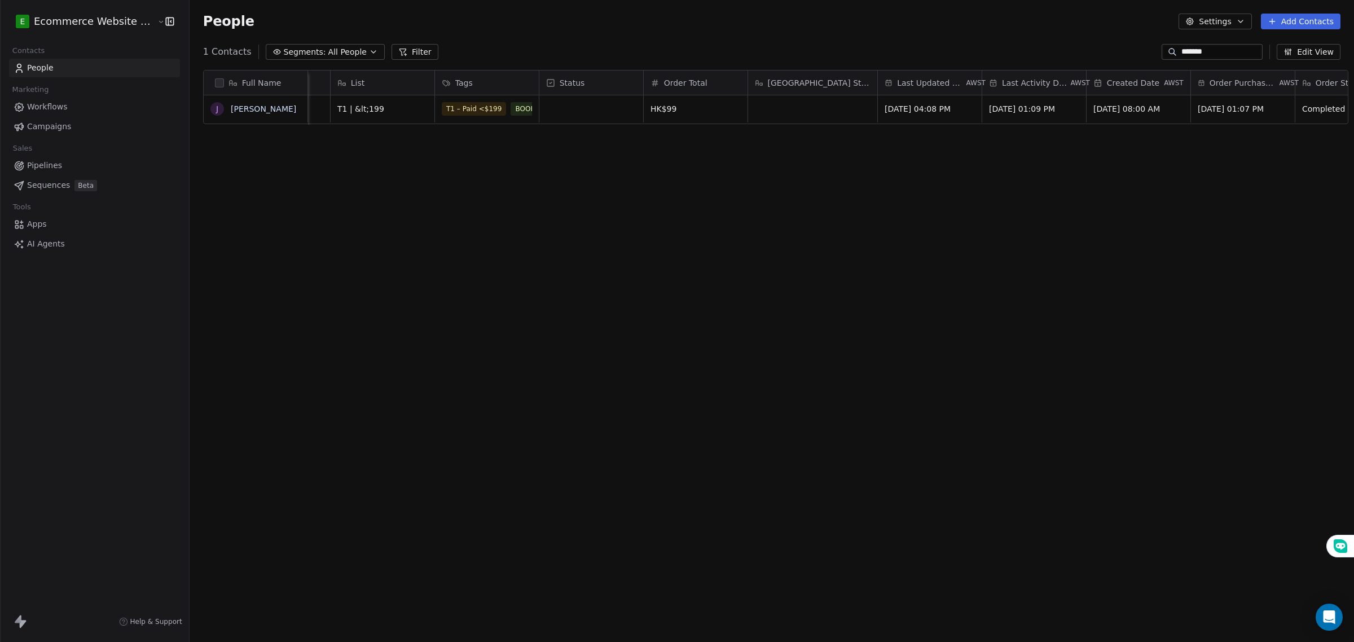
scroll to position [0, 534]
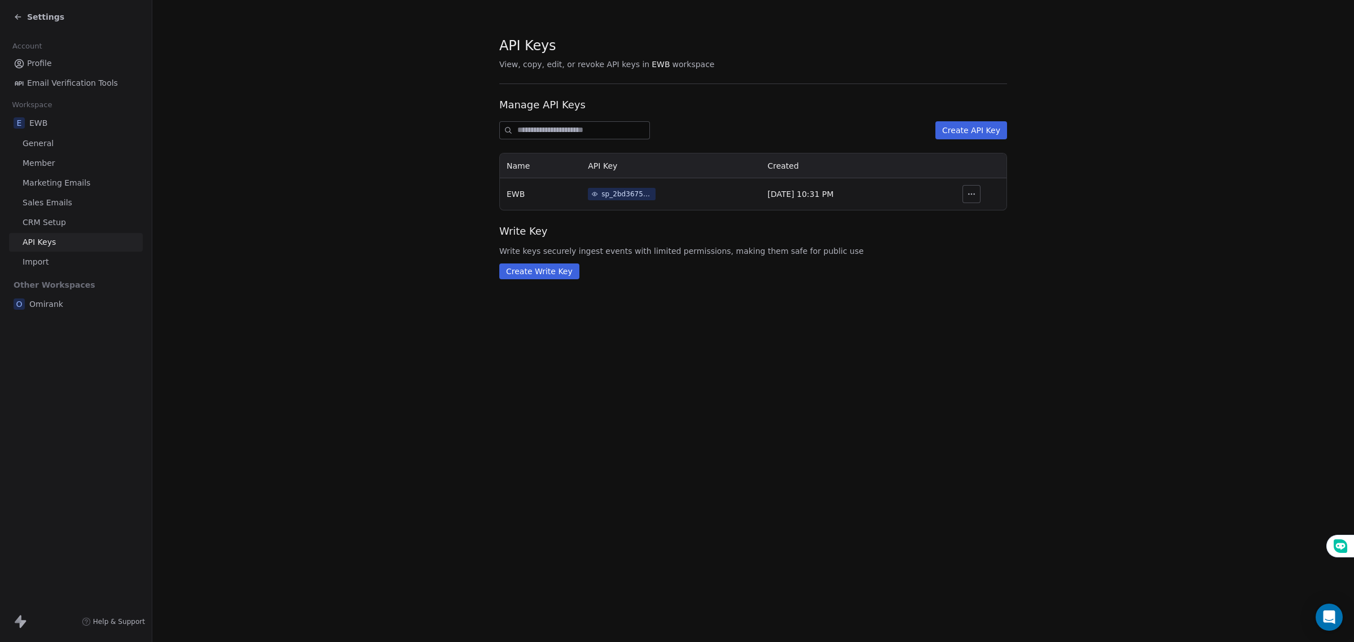
click at [974, 187] on button "button" at bounding box center [971, 194] width 18 height 18
drag, startPoint x: 783, startPoint y: 326, endPoint x: 667, endPoint y: 252, distance: 137.5
click at [783, 324] on div "API Keys View, copy, edit, or revoke API keys in EWB workspace Manage API Keys …" at bounding box center [752, 321] width 1201 height 642
click at [19, 15] on icon at bounding box center [18, 16] width 9 height 9
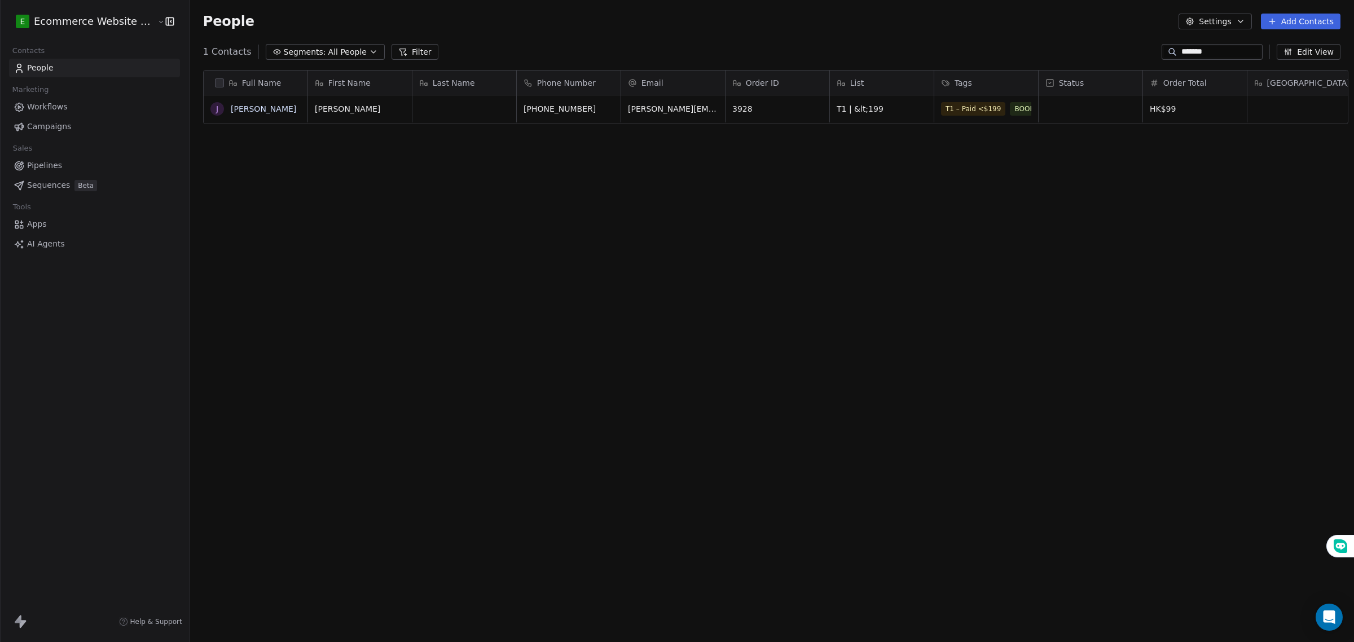
scroll to position [554, 1162]
click at [503, 222] on div "Full Name J Jessica First Name Last Name Phone Number Email Order ID List Tags …" at bounding box center [772, 343] width 1164 height 565
click at [93, 69] on link "People" at bounding box center [94, 68] width 171 height 19
drag, startPoint x: 448, startPoint y: 324, endPoint x: 305, endPoint y: 182, distance: 202.2
click at [448, 323] on div "Full Name J Jessica First Name Last Name Phone Number Email Order ID List Tags …" at bounding box center [772, 343] width 1164 height 565
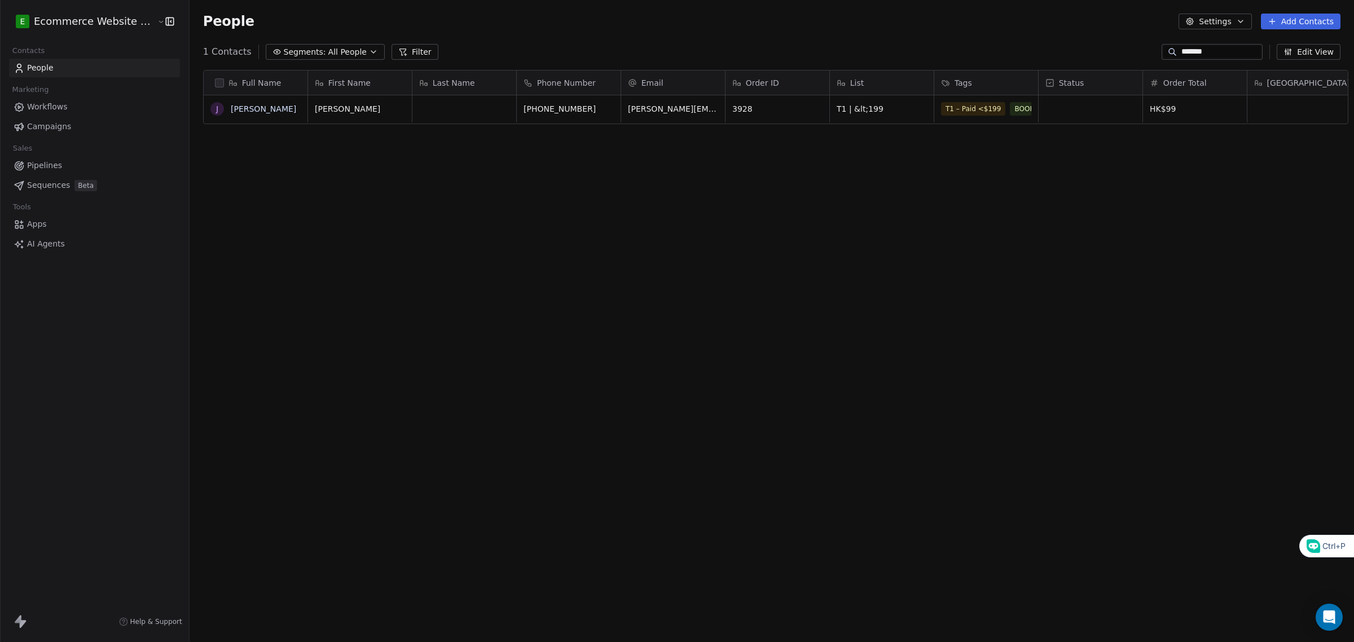
drag, startPoint x: 1251, startPoint y: 54, endPoint x: 1154, endPoint y: 54, distance: 96.5
click at [1161, 54] on div "*******" at bounding box center [1211, 52] width 101 height 16
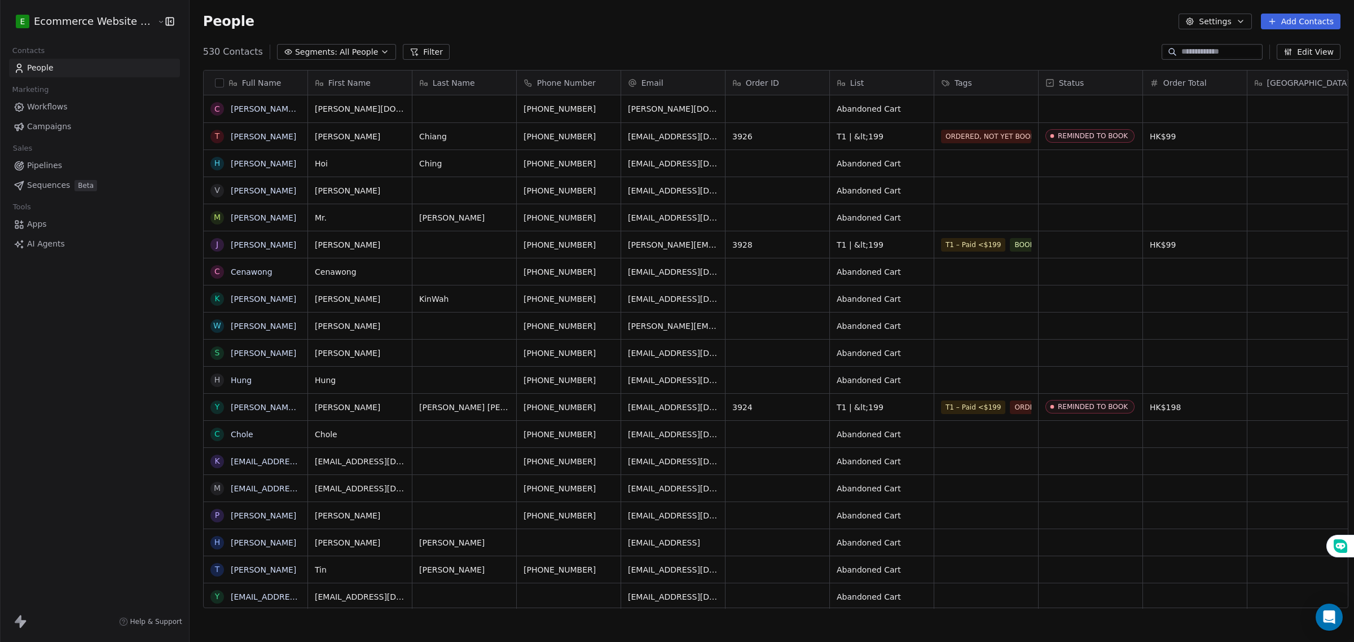
click at [320, 51] on span "Segments:" at bounding box center [316, 52] width 42 height 12
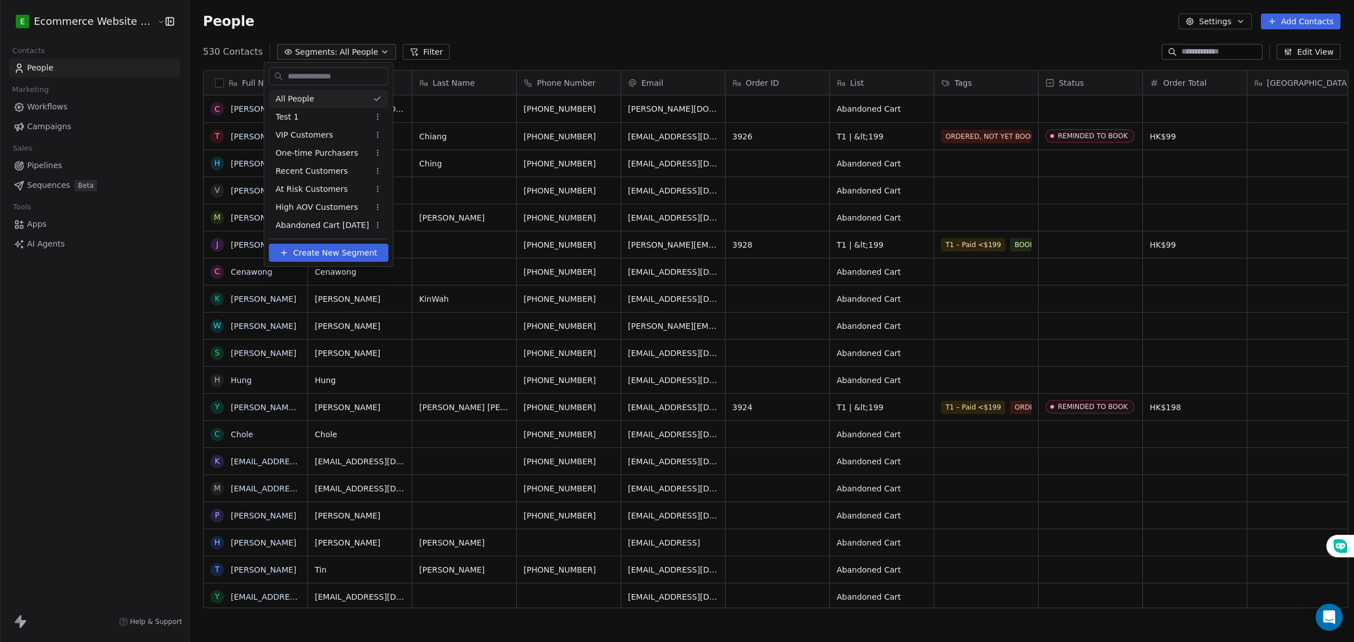
click at [337, 51] on html "E Ecommerce Website Builder Contacts People Marketing Workflows Campaigns Sales…" at bounding box center [677, 321] width 1354 height 642
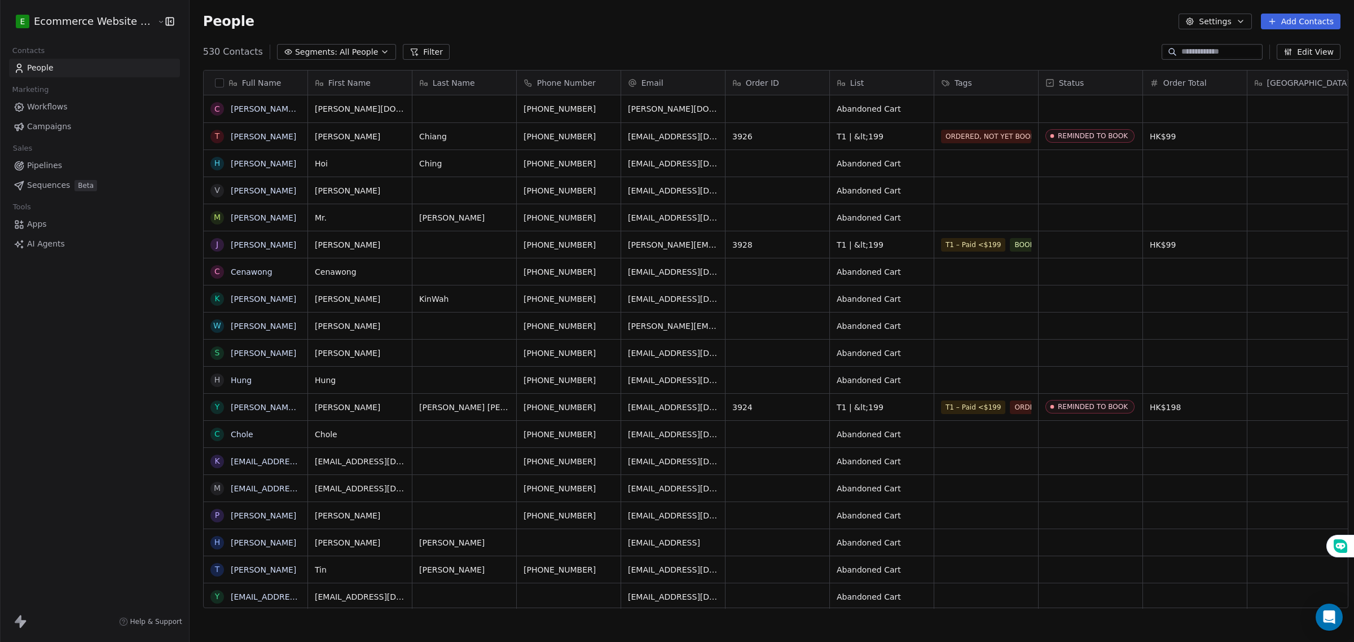
click at [1227, 21] on button "Settings" at bounding box center [1214, 22] width 73 height 16
click at [1296, 17] on html "E Ecommerce Website Builder Contacts People Marketing Workflows Campaigns Sales…" at bounding box center [677, 321] width 1354 height 642
click at [1295, 17] on button "Add Contacts" at bounding box center [1301, 22] width 80 height 16
click at [1282, 58] on span "Import from CSV" at bounding box center [1299, 64] width 65 height 12
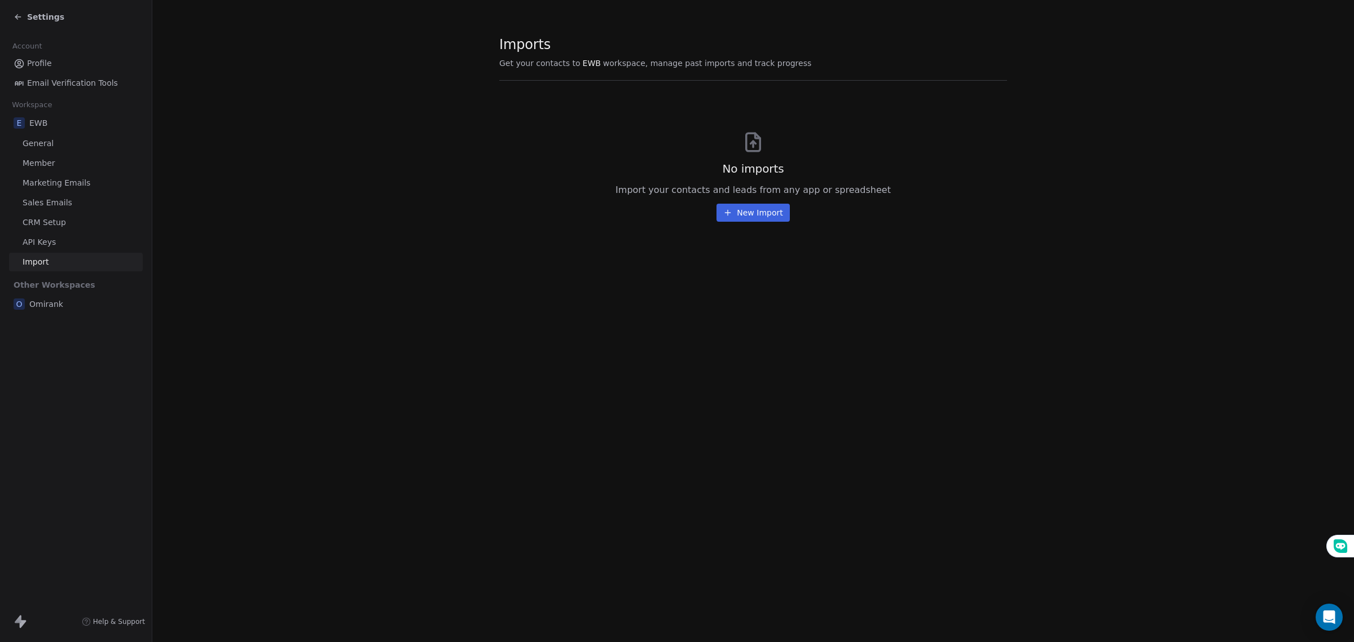
click at [756, 213] on button "New Import" at bounding box center [752, 213] width 73 height 18
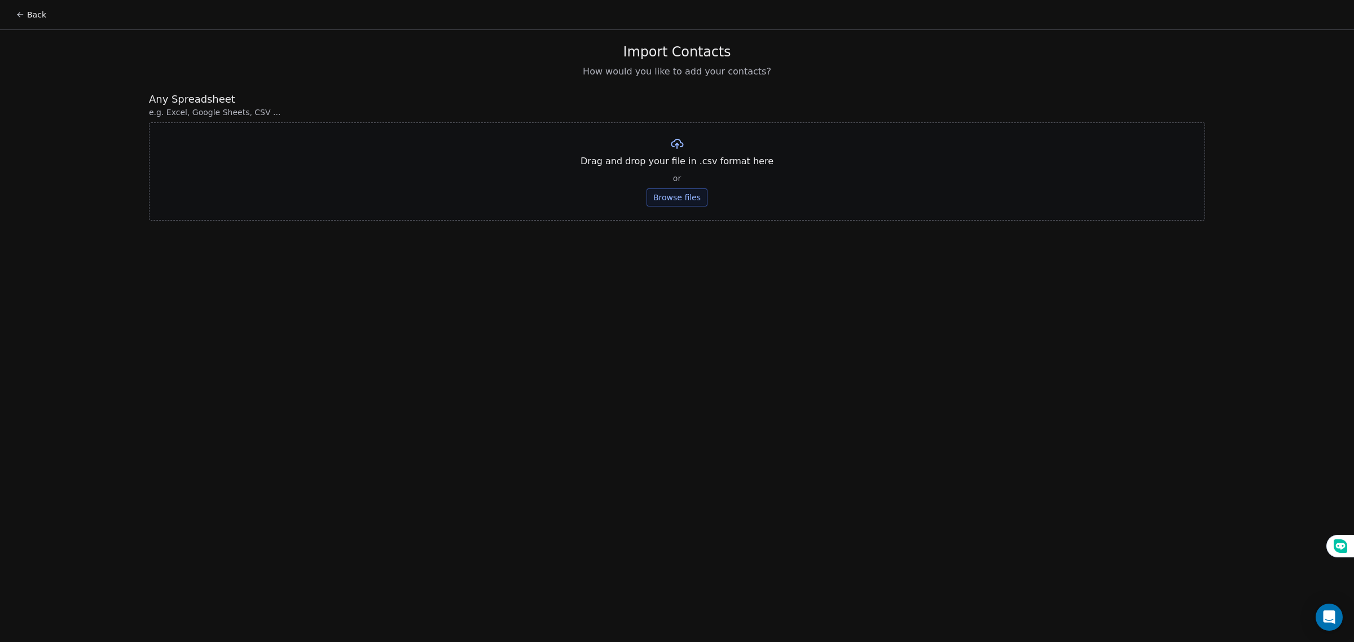
click at [619, 142] on div "Drag and drop your file in .csv format here or Browse files" at bounding box center [677, 171] width 1056 height 98
click at [689, 192] on button "Browse files" at bounding box center [676, 197] width 61 height 18
click at [677, 167] on button "Upload" at bounding box center [676, 166] width 41 height 18
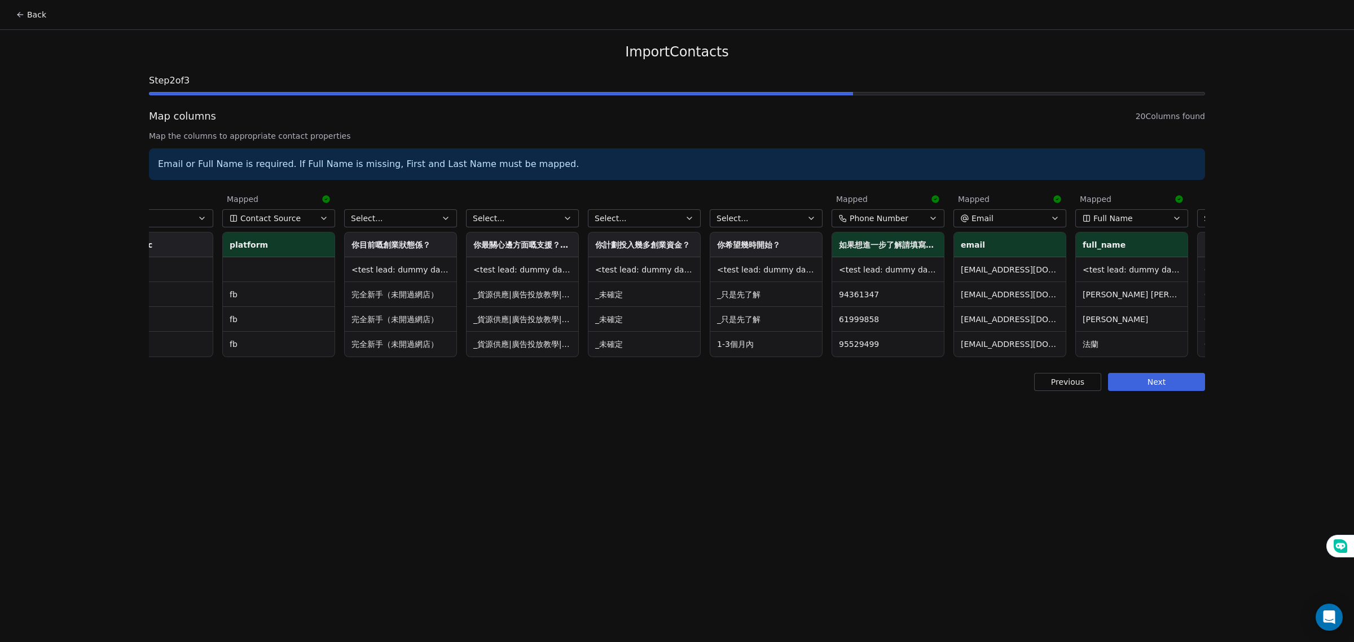
scroll to position [0, 1270]
click at [685, 218] on icon "button" at bounding box center [686, 218] width 5 height 2
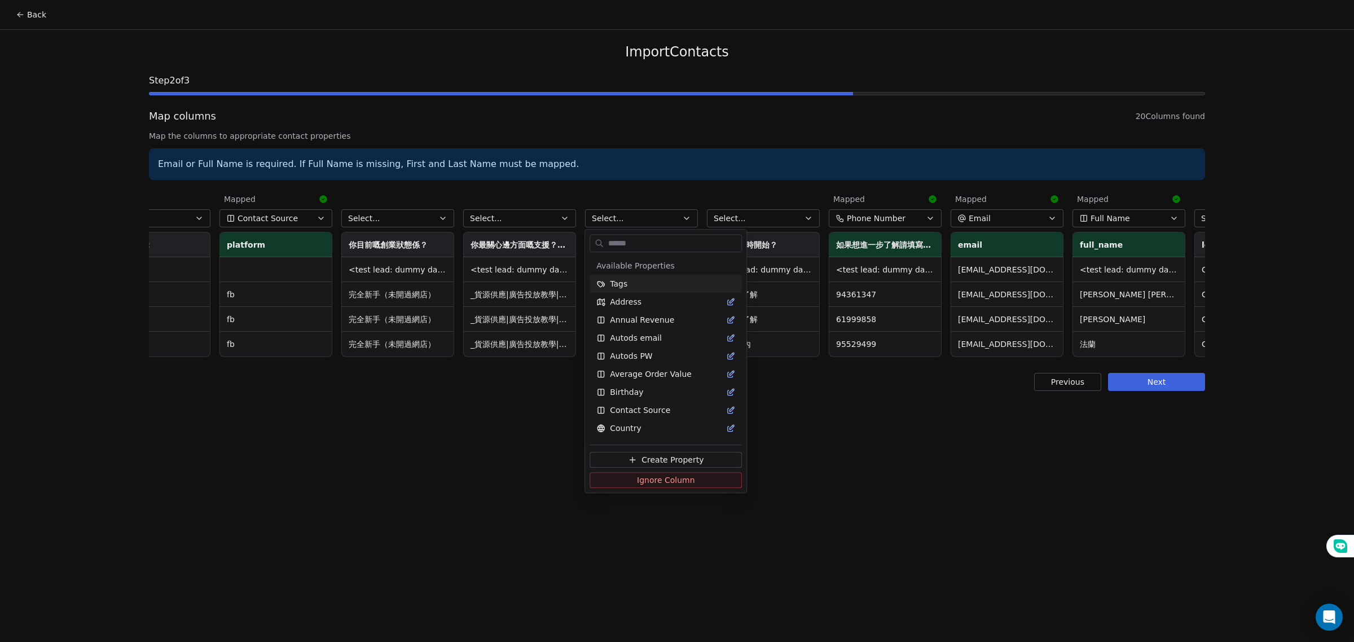
click at [793, 216] on html "Back Import Contacts Step 2 of 3 Map columns 20 Columns found Map the columns t…" at bounding box center [677, 321] width 1354 height 642
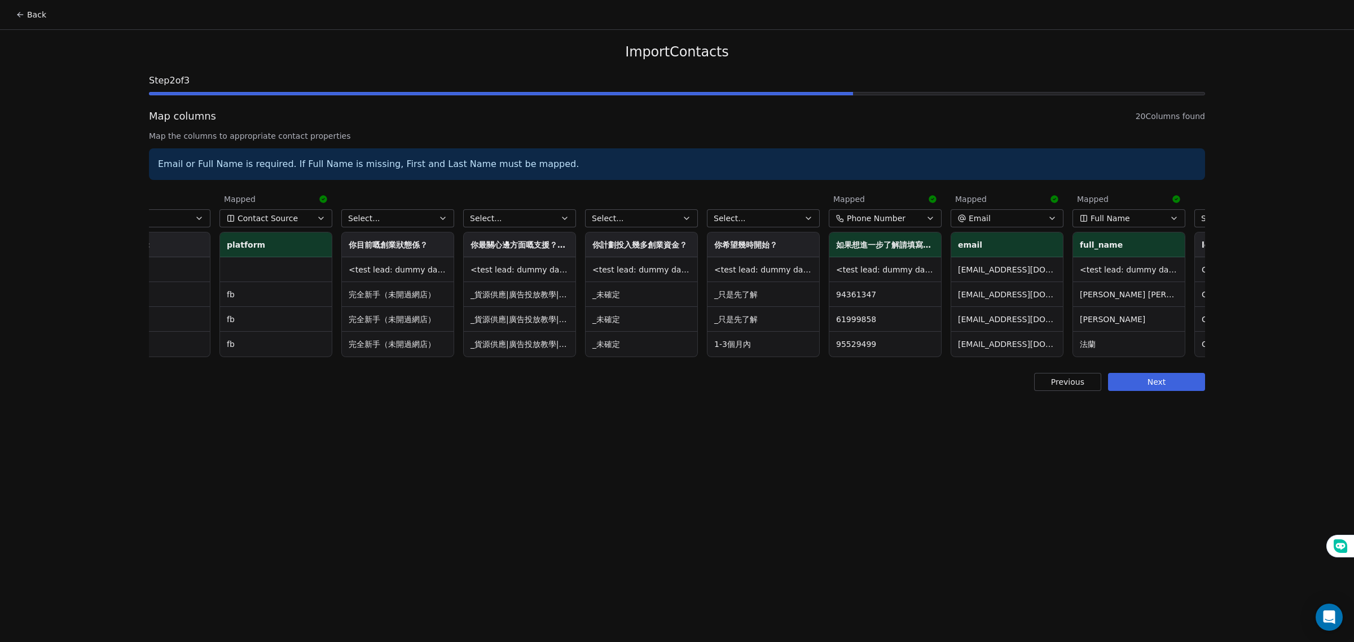
click at [793, 216] on button "Select..." at bounding box center [763, 218] width 113 height 18
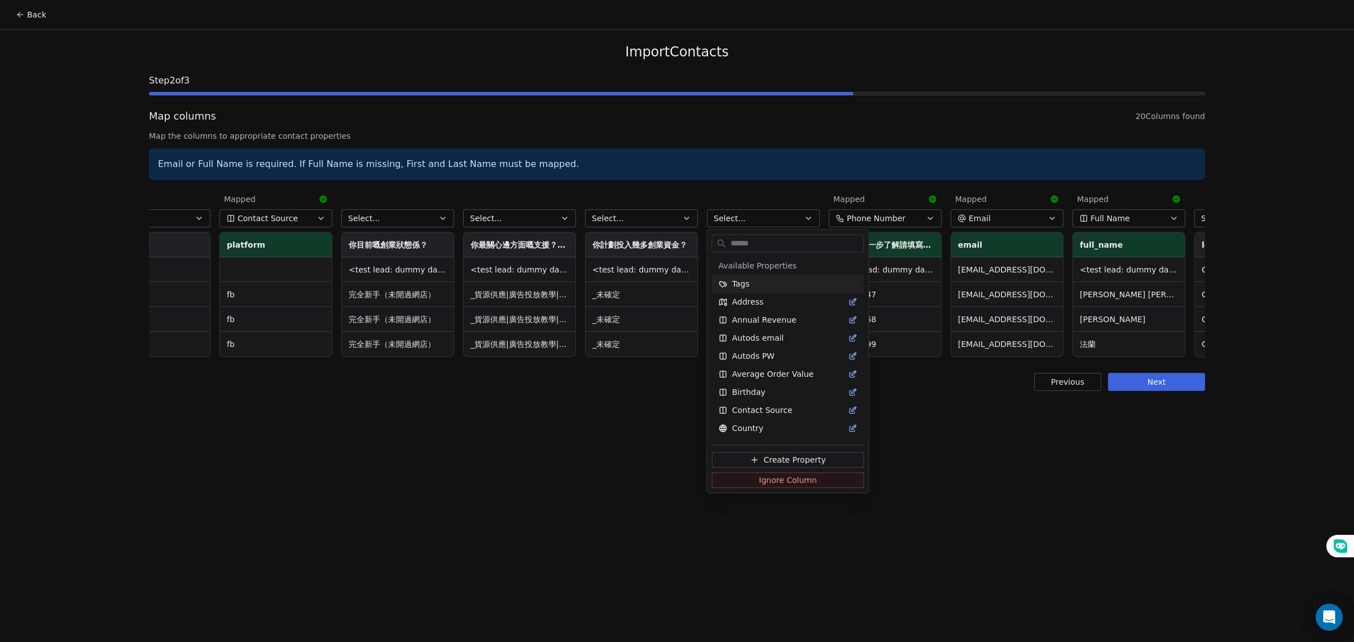
click at [793, 215] on html "Back Import Contacts Step 2 of 3 Map columns 20 Columns found Map the columns t…" at bounding box center [677, 321] width 1354 height 642
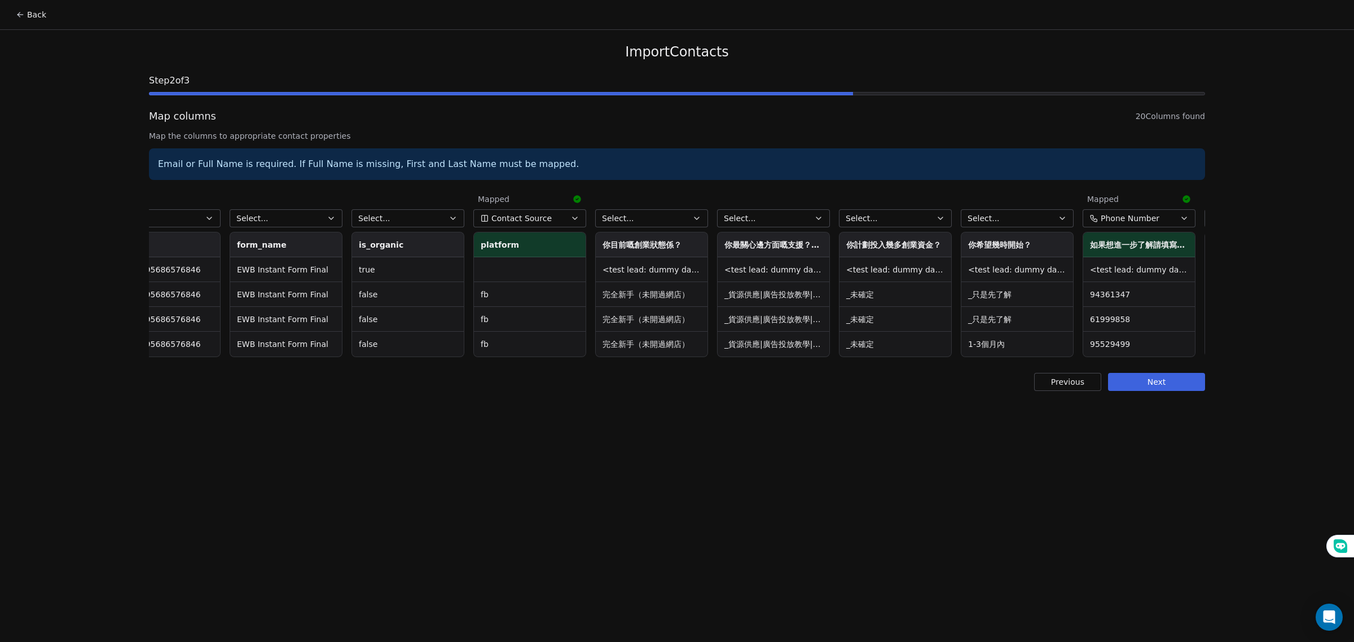
scroll to position [0, 1017]
drag, startPoint x: 649, startPoint y: 434, endPoint x: 668, endPoint y: 426, distance: 21.5
click at [650, 434] on div "Back Import Contacts Step 2 of 3 Map columns 20 Columns found Map the columns t…" at bounding box center [677, 321] width 1354 height 642
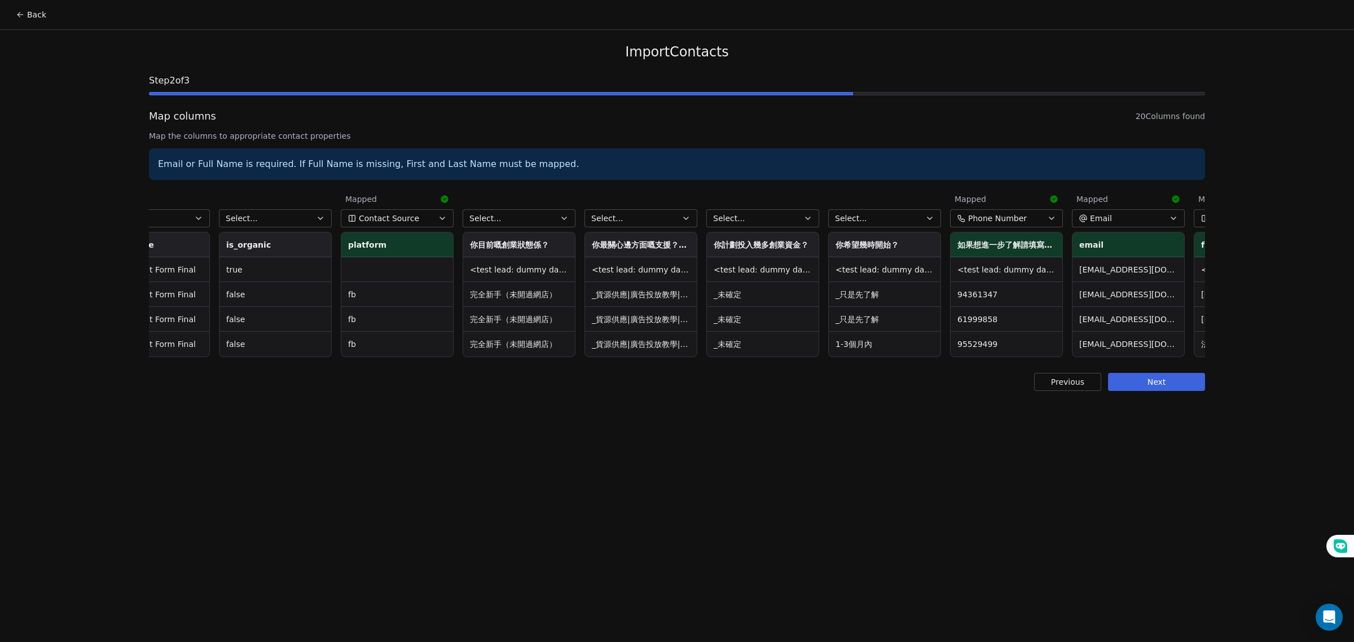
scroll to position [0, 1371]
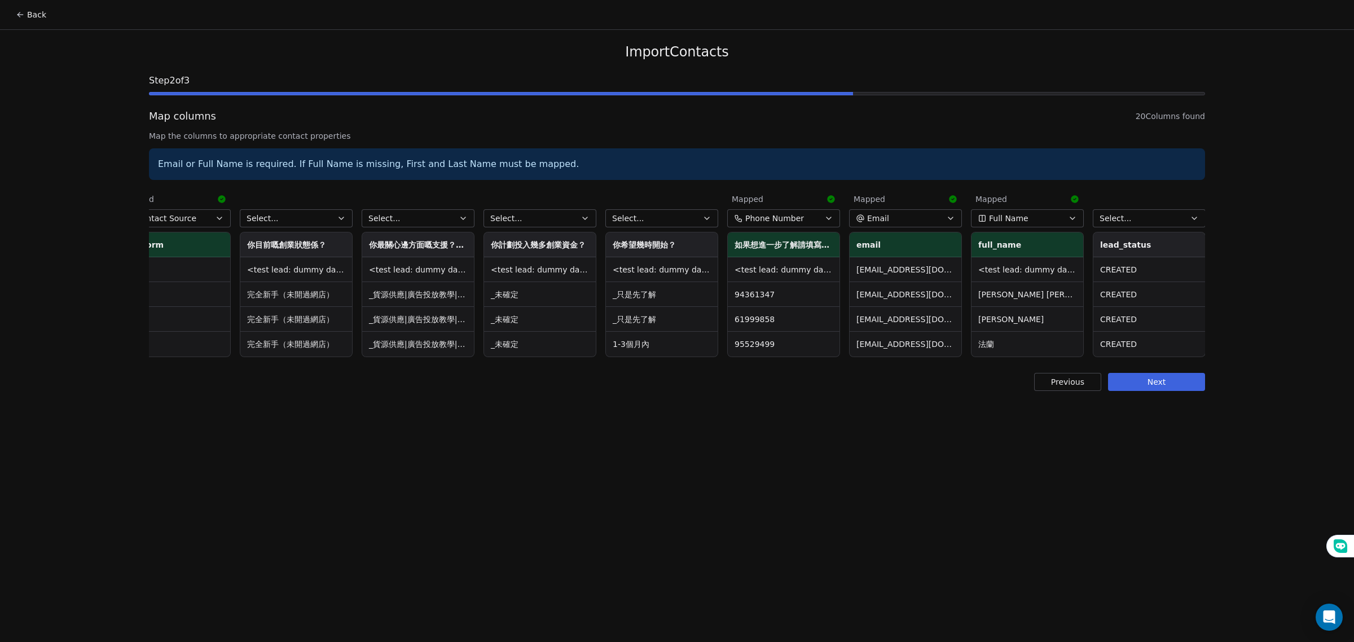
click at [1249, 311] on div "Back Import Contacts Step 2 of 3 Map columns 20 Columns found Map the columns t…" at bounding box center [677, 321] width 1354 height 642
click at [842, 503] on div "Back Import Contacts Step 2 of 3 Map columns 20 Columns found Map the columns t…" at bounding box center [677, 321] width 1354 height 642
click at [657, 218] on button "Select..." at bounding box center [661, 218] width 113 height 18
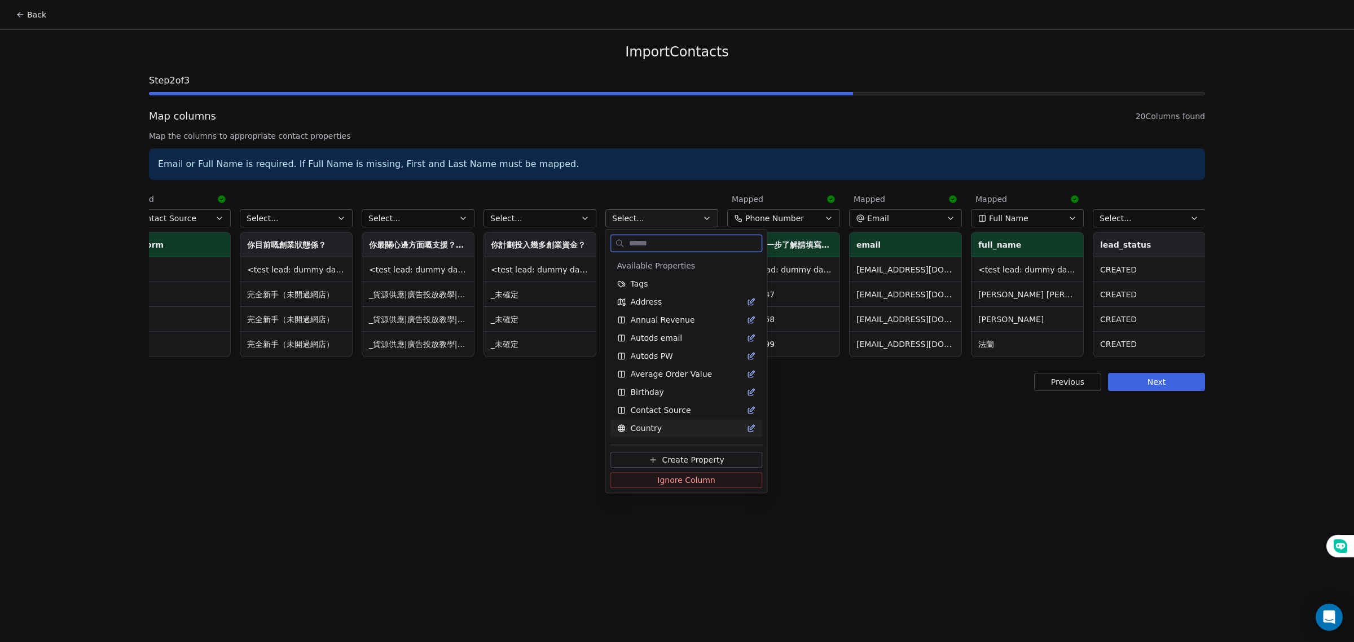
click at [715, 453] on button "Create Property" at bounding box center [686, 460] width 152 height 16
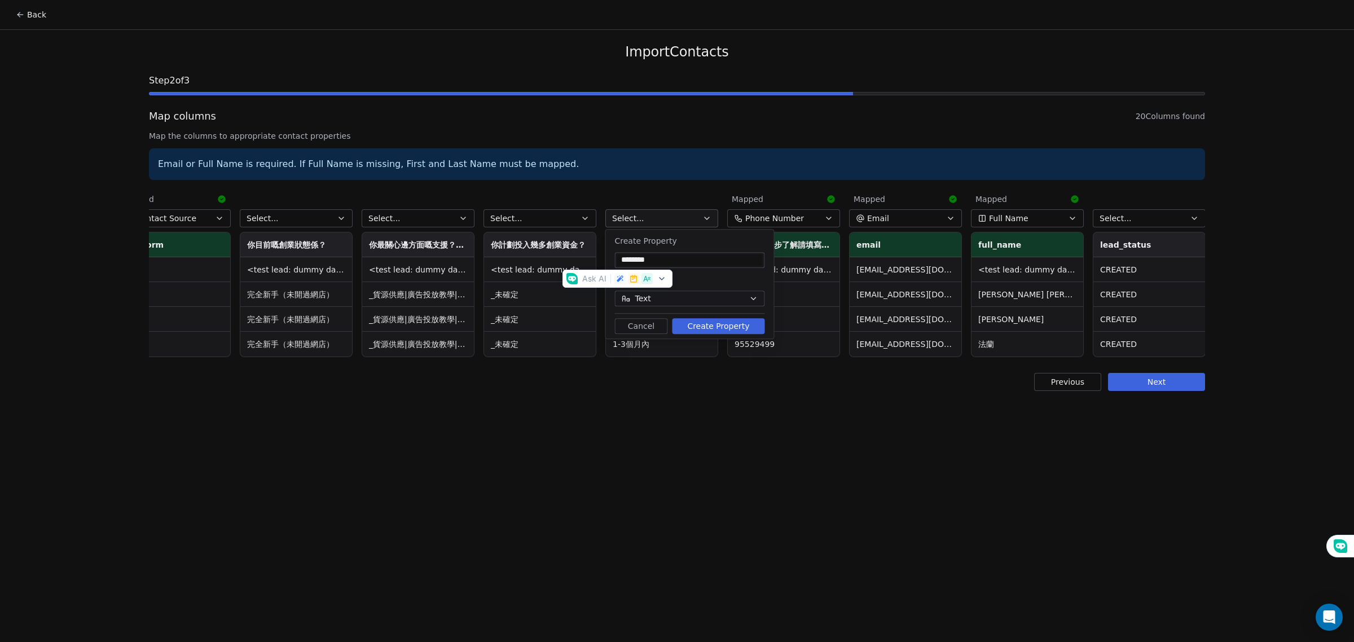
click at [700, 257] on input "********" at bounding box center [690, 259] width 146 height 11
drag, startPoint x: 699, startPoint y: 257, endPoint x: 613, endPoint y: 241, distance: 87.8
click at [613, 241] on div "Create Property ******** Type Text Cancel Create Property" at bounding box center [690, 284] width 168 height 109
click at [692, 260] on input "********" at bounding box center [690, 259] width 146 height 11
click at [708, 326] on button "Create Property" at bounding box center [718, 326] width 93 height 16
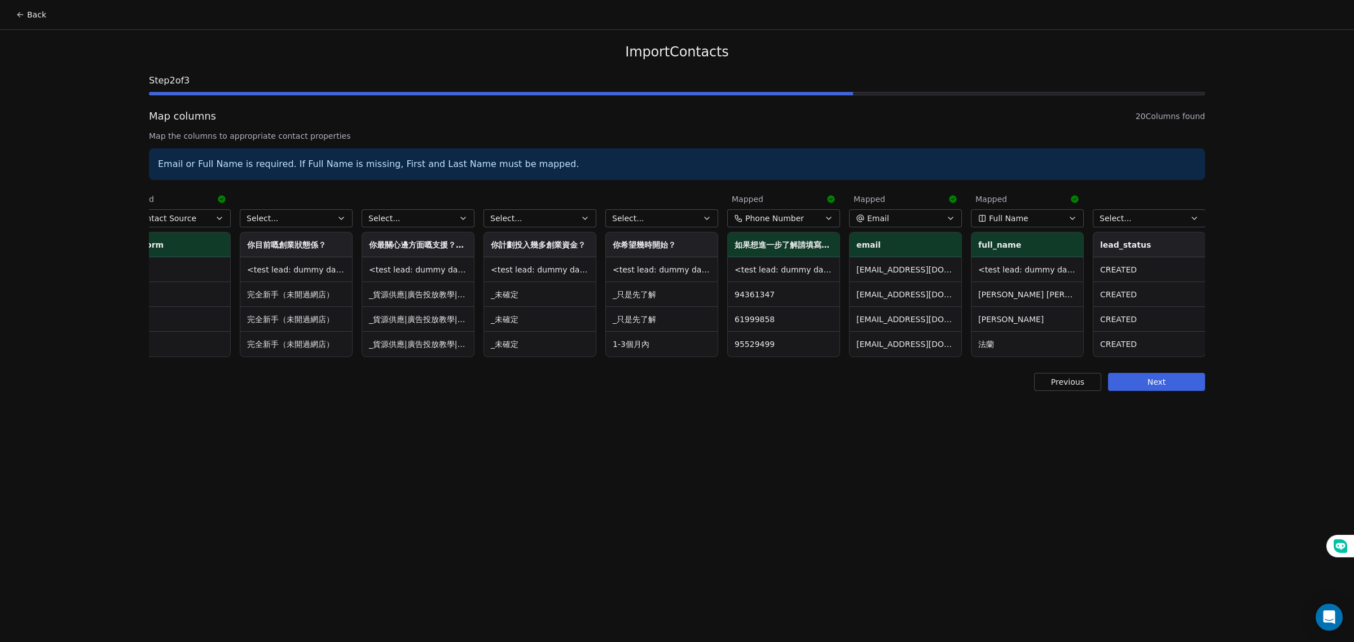
drag, startPoint x: 580, startPoint y: 220, endPoint x: 569, endPoint y: 222, distance: 11.4
click at [569, 222] on button "Select..." at bounding box center [539, 218] width 113 height 18
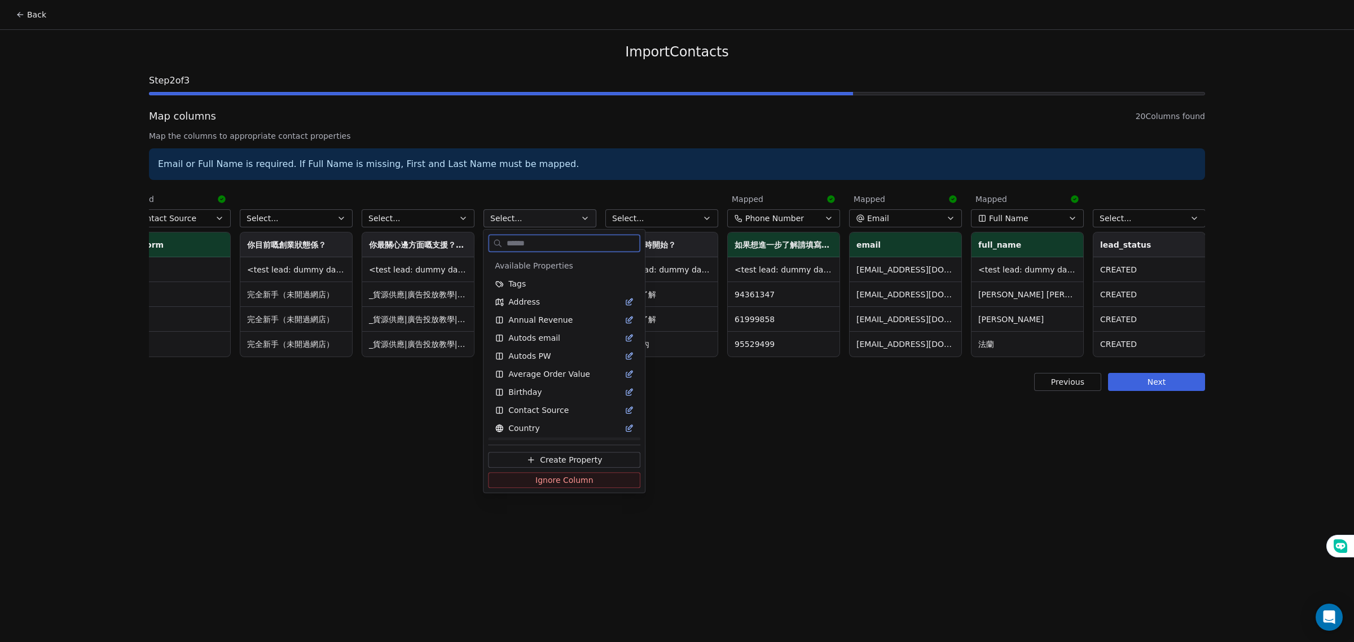
click at [558, 460] on span "Create Property" at bounding box center [571, 460] width 62 height 11
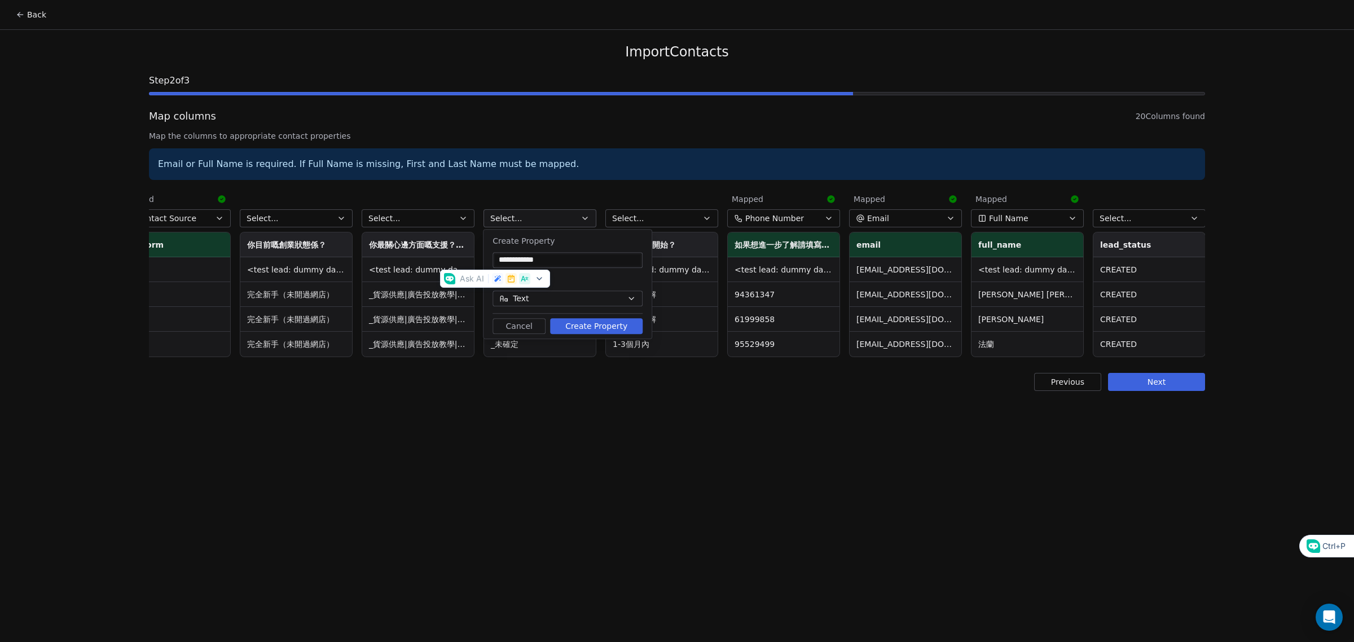
click at [589, 323] on button "Create Property" at bounding box center [596, 326] width 93 height 16
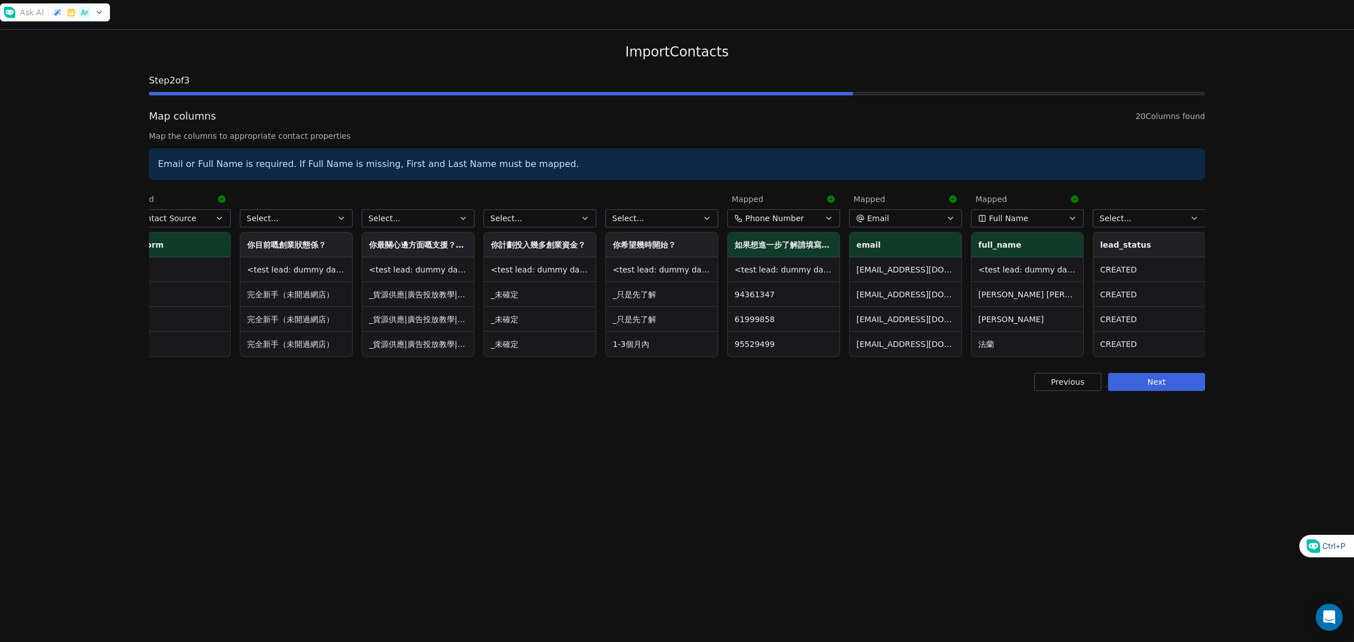
click at [459, 222] on icon "button" at bounding box center [463, 218] width 9 height 9
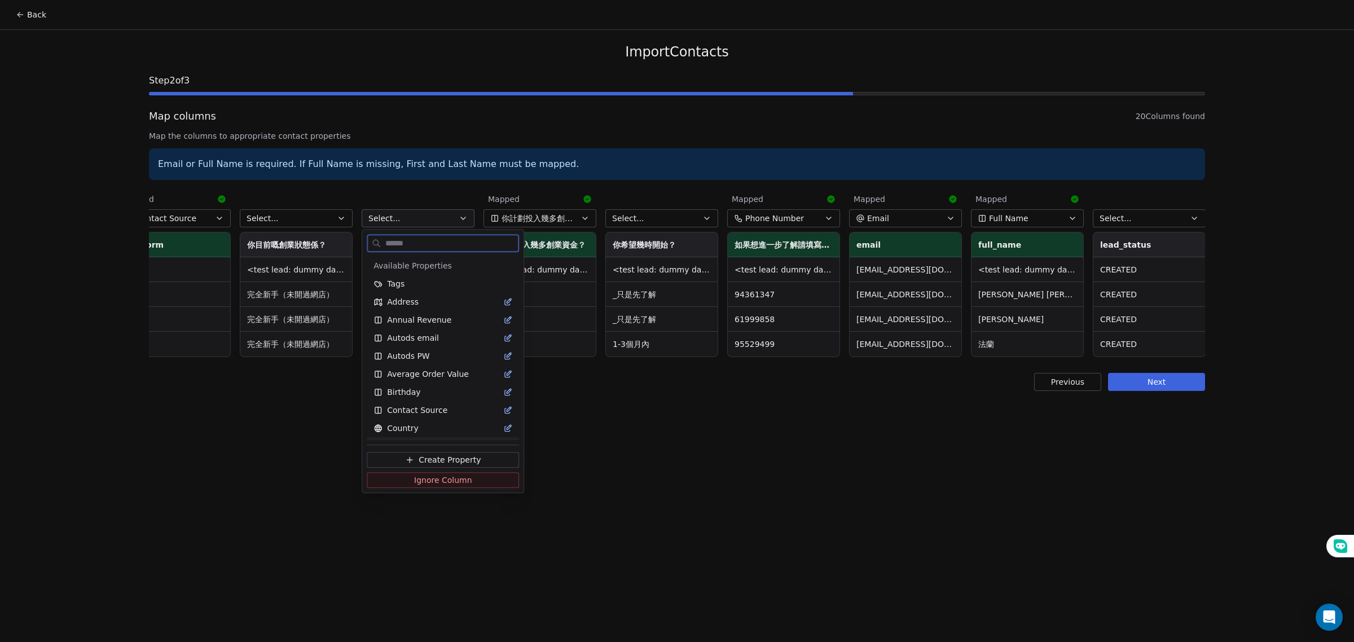
click at [435, 455] on span "Create Property" at bounding box center [450, 460] width 62 height 11
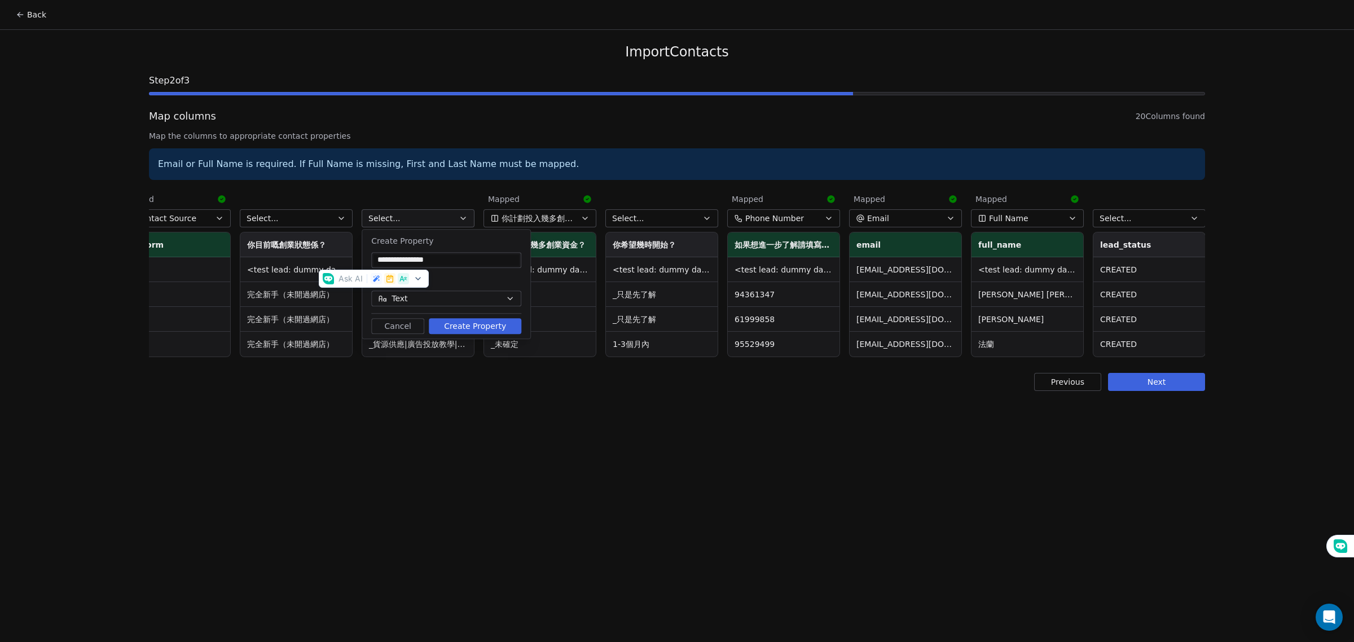
click at [463, 326] on button "Create Property" at bounding box center [475, 326] width 93 height 16
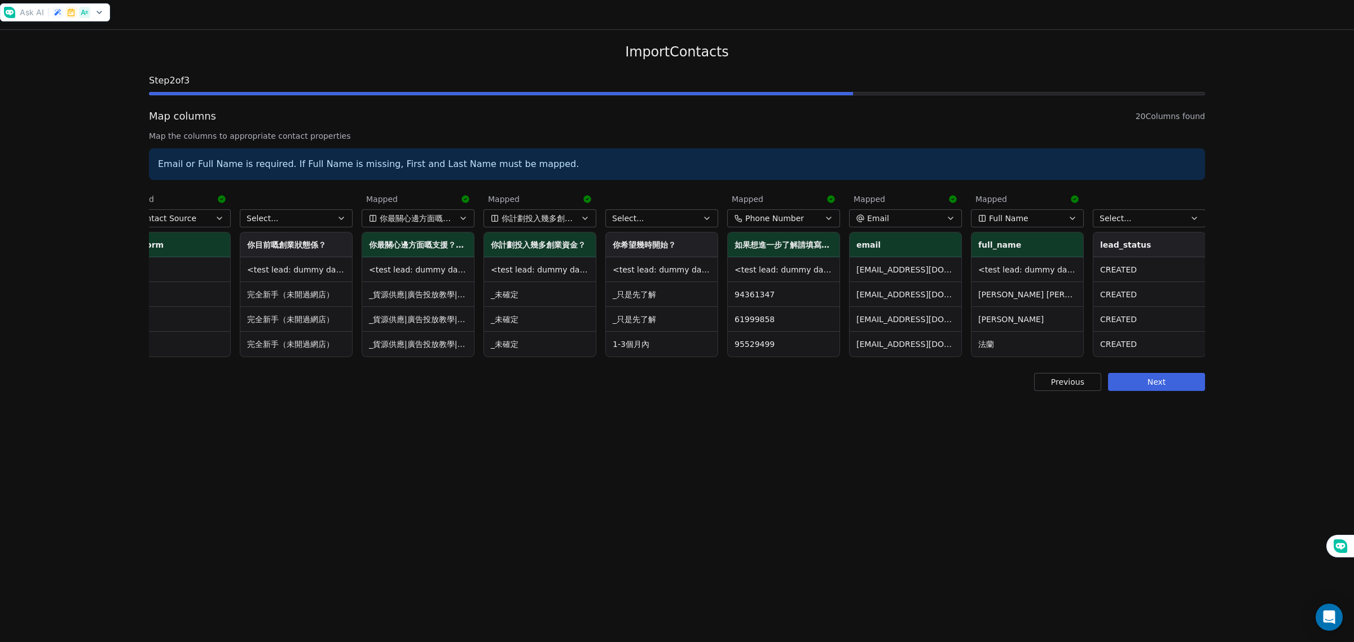
click at [635, 218] on span "Select..." at bounding box center [628, 218] width 32 height 11
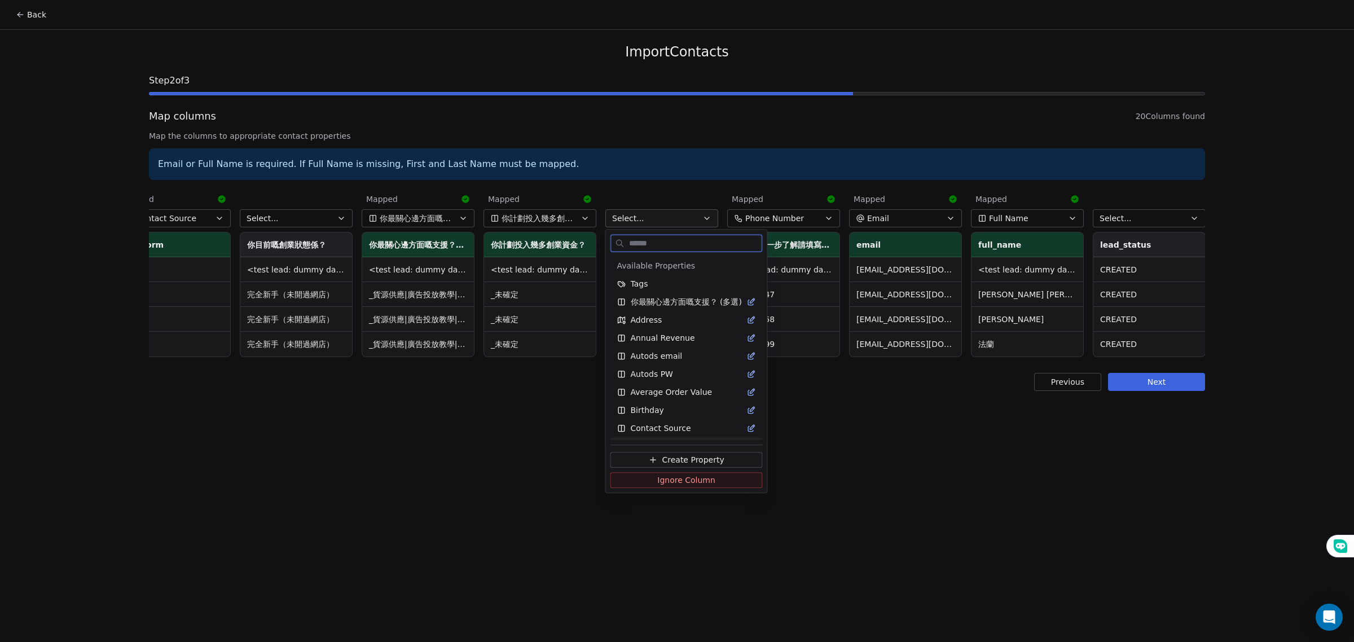
click at [697, 463] on span "Create Property" at bounding box center [693, 460] width 62 height 11
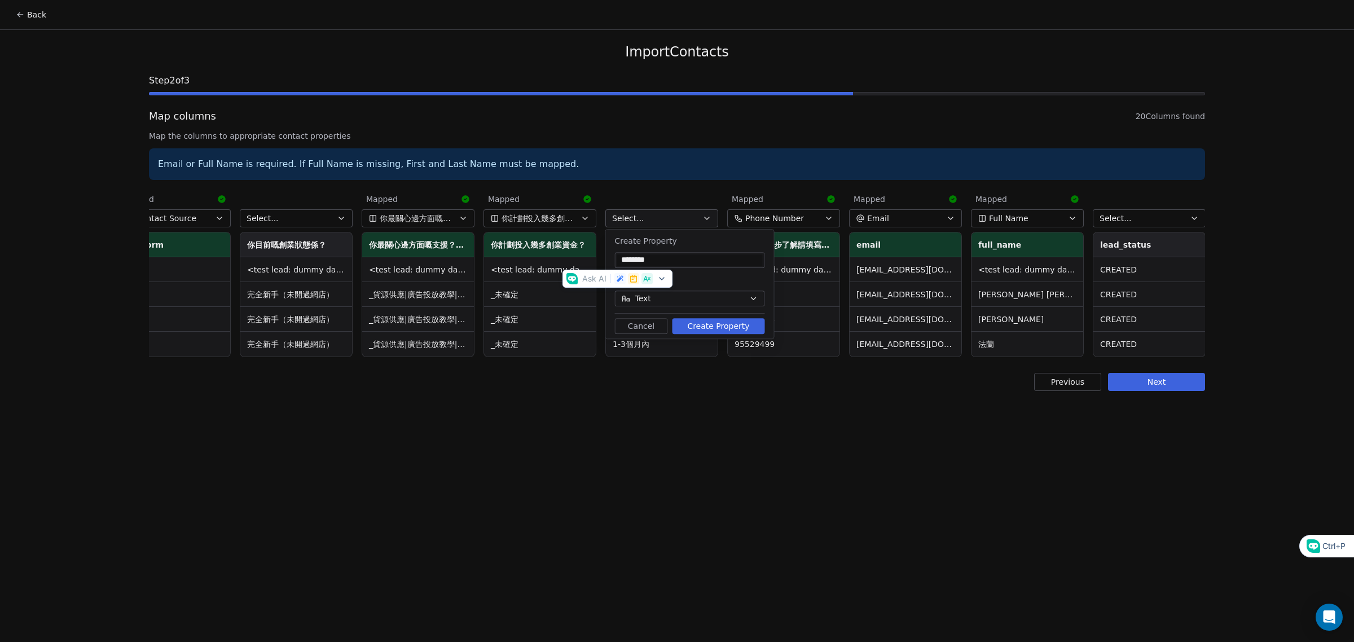
click at [715, 325] on button "Create Property" at bounding box center [718, 326] width 93 height 16
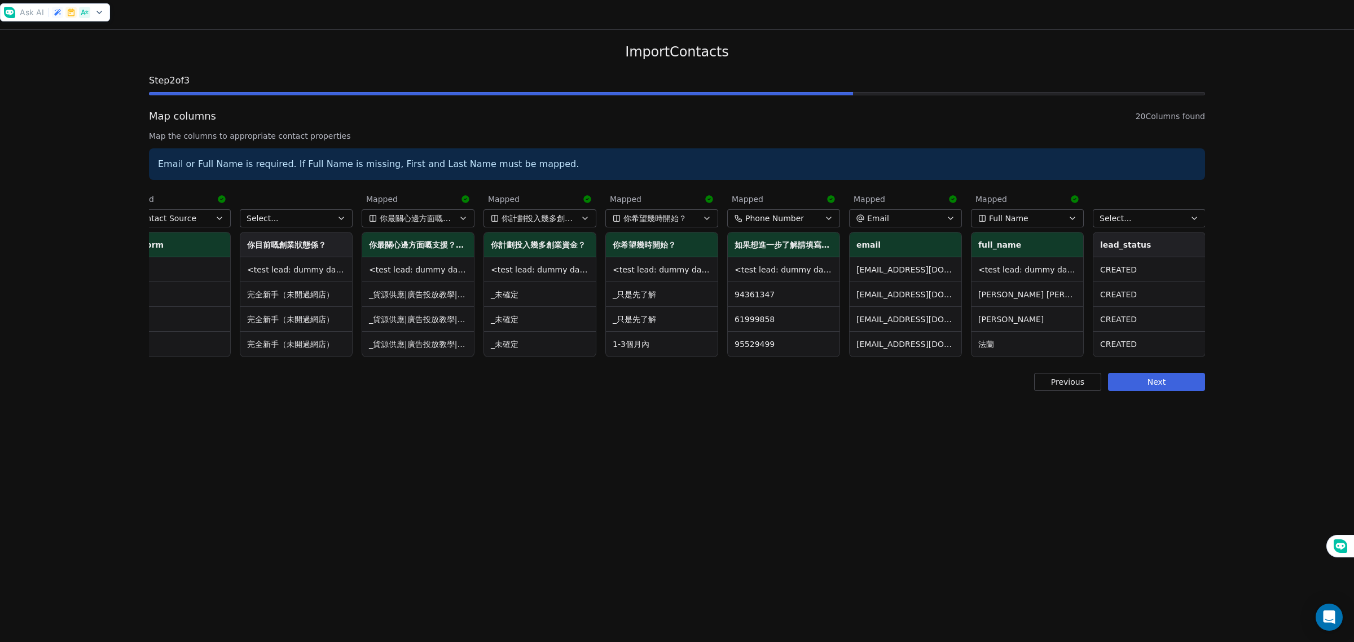
drag, startPoint x: 313, startPoint y: 216, endPoint x: 319, endPoint y: 219, distance: 6.3
click at [313, 215] on button "Select..." at bounding box center [296, 218] width 113 height 18
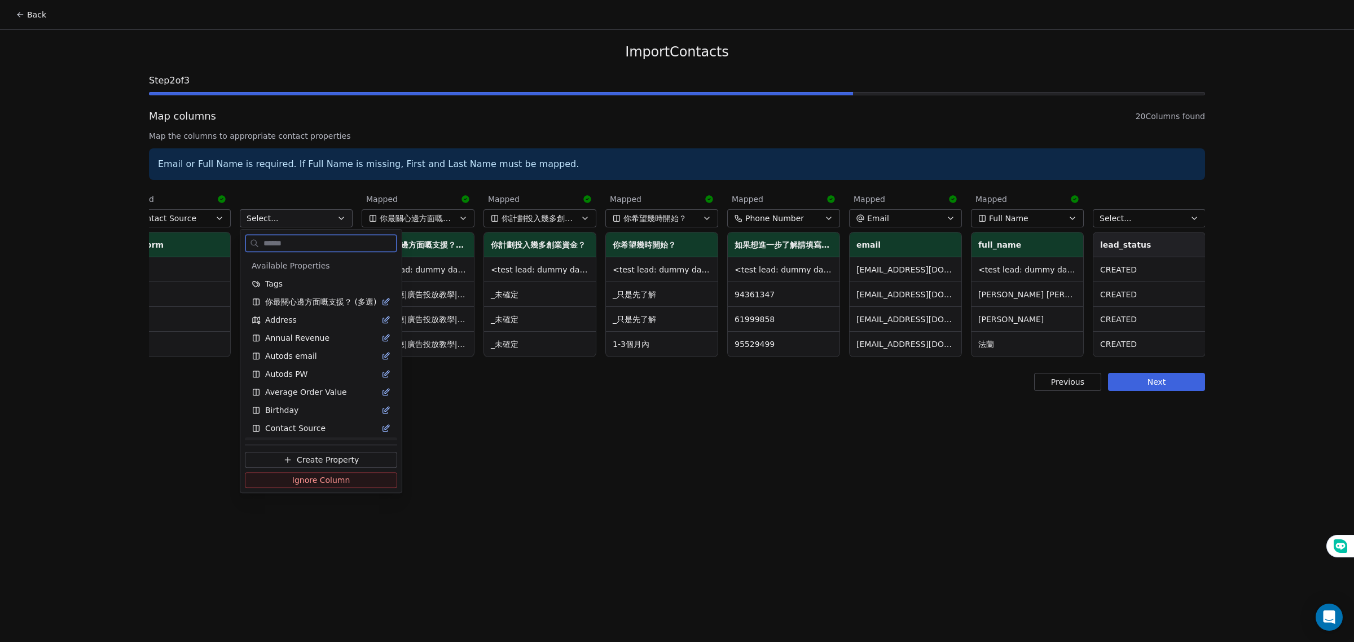
click at [318, 460] on span "Create Property" at bounding box center [328, 460] width 62 height 11
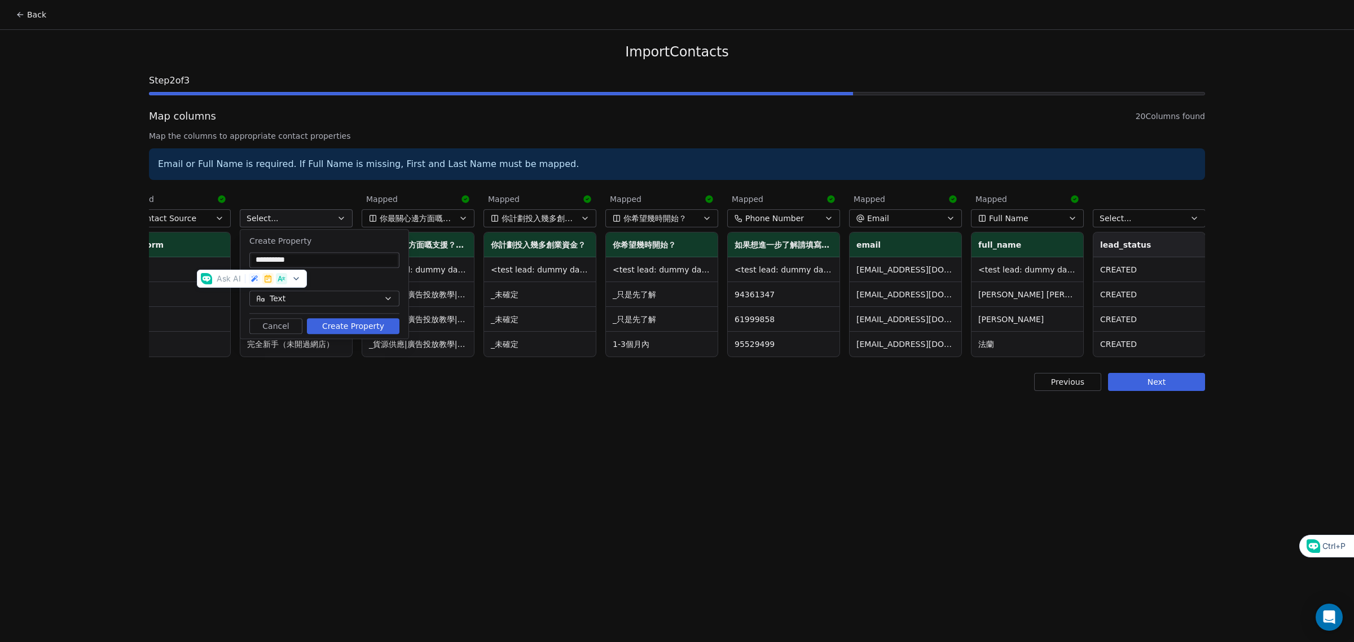
click at [337, 323] on button "Create Property" at bounding box center [353, 326] width 93 height 16
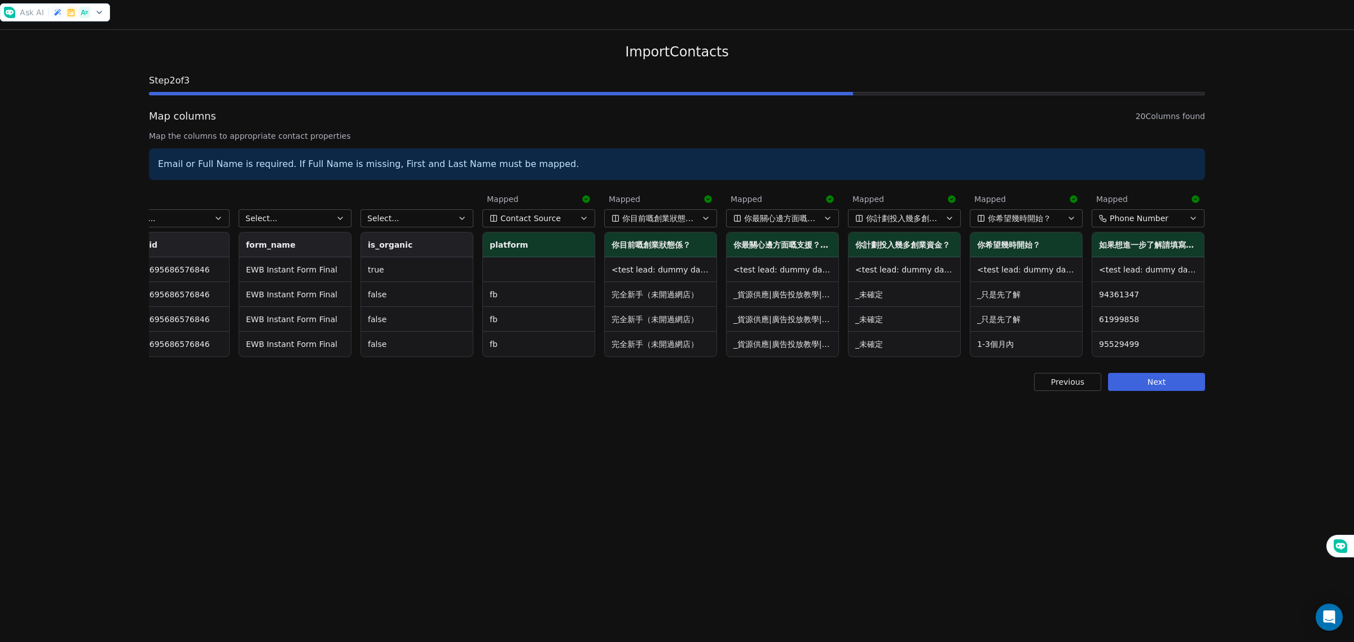
scroll to position [0, 1006]
click at [584, 210] on button "Contact Source" at bounding box center [539, 218] width 113 height 18
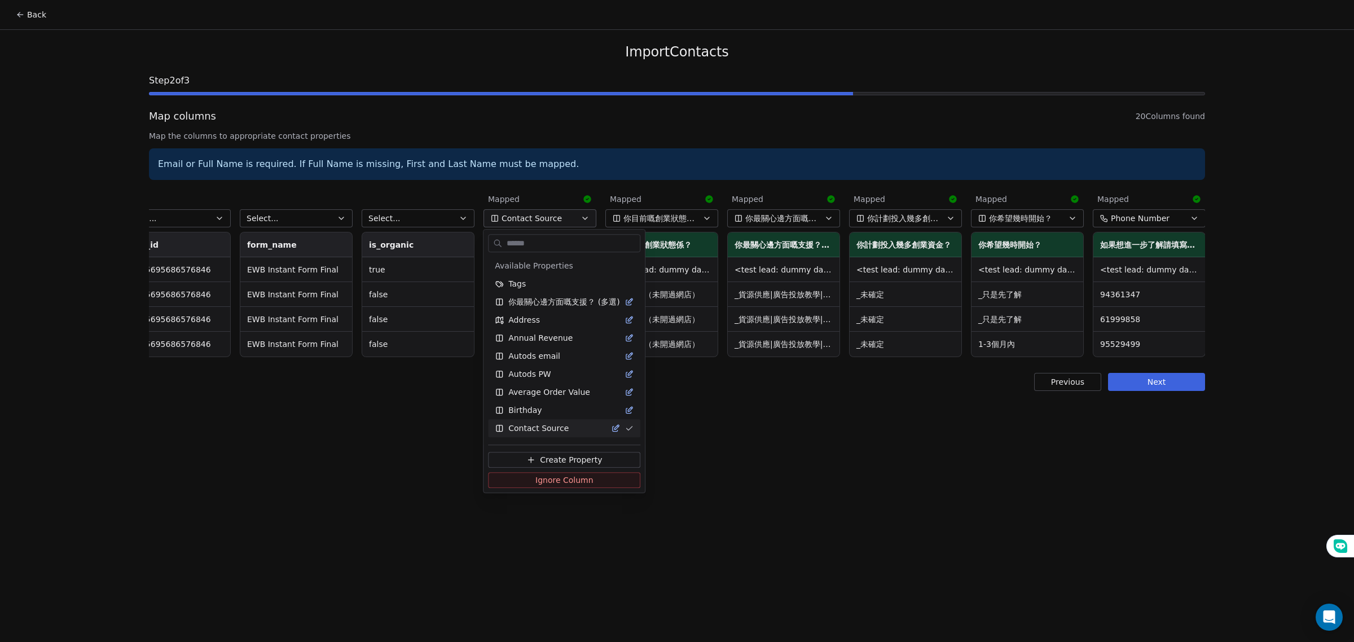
click at [565, 218] on html "Back Import Contacts Step 2 of 3 Map columns 20 Columns found Map the columns t…" at bounding box center [677, 321] width 1354 height 642
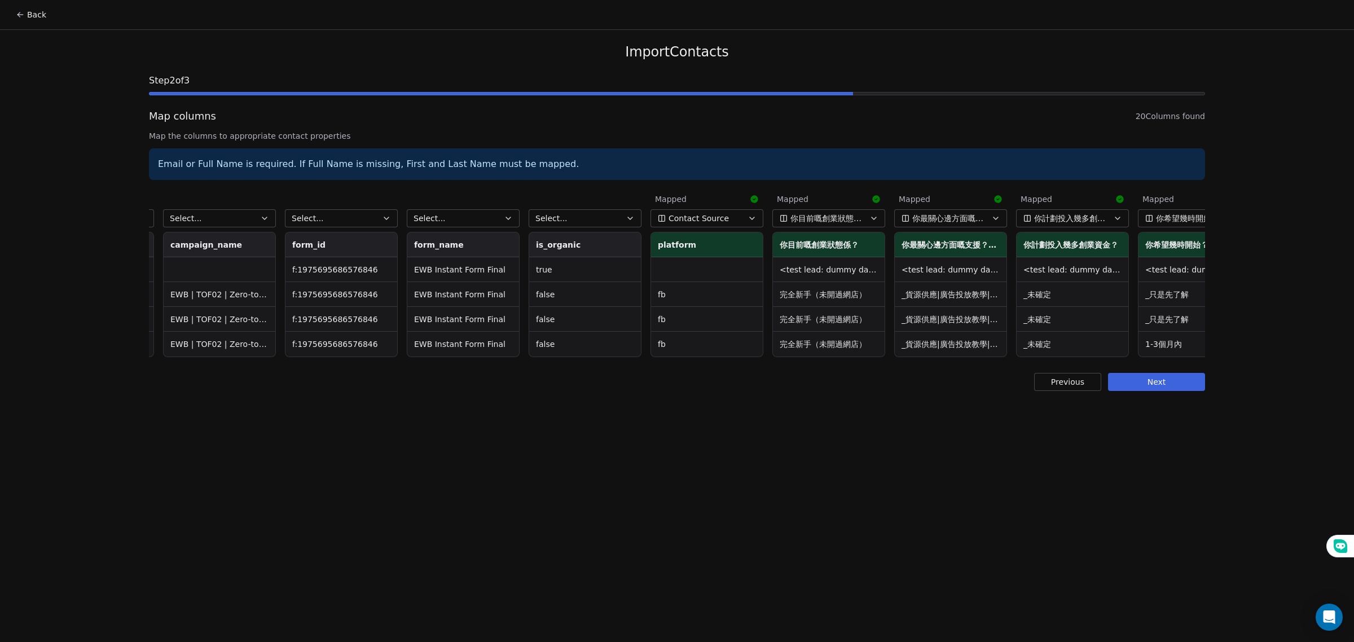
scroll to position [0, 838]
click at [494, 214] on button "Select..." at bounding box center [463, 218] width 113 height 18
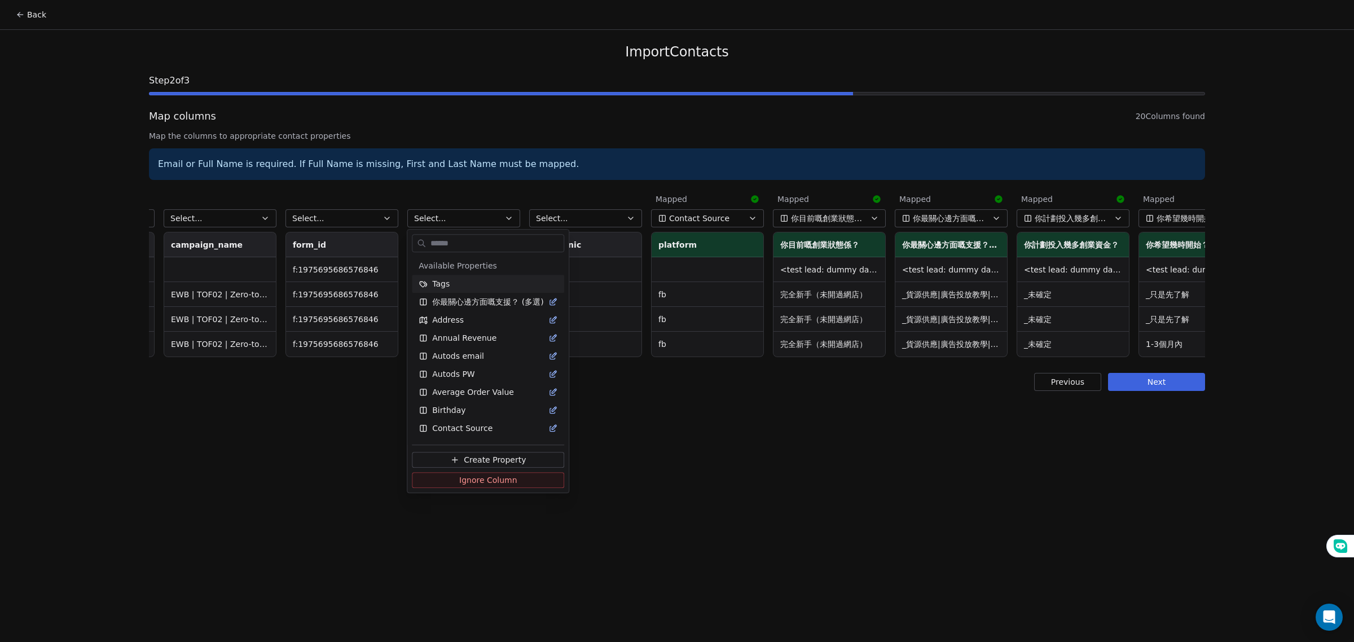
click at [497, 220] on html "Back Import Contacts Step 2 of 3 Map columns 20 Columns found Map the columns t…" at bounding box center [677, 321] width 1354 height 642
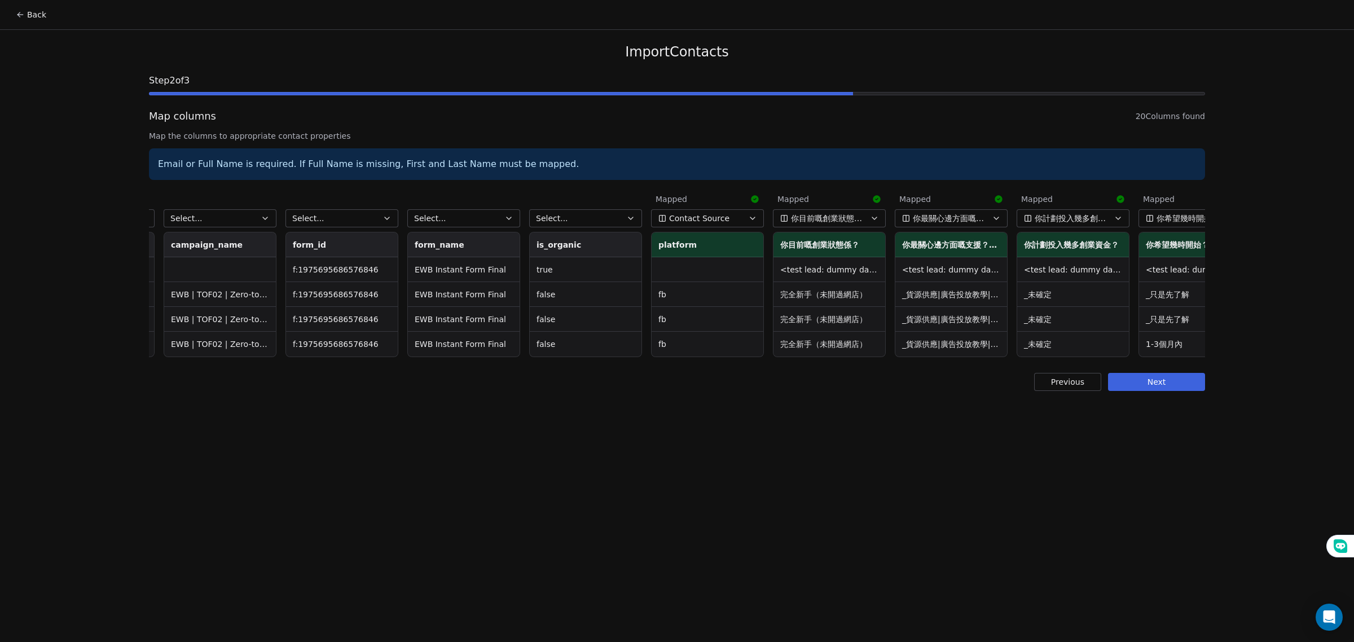
click at [500, 246] on th "form_name" at bounding box center [464, 244] width 112 height 25
click at [491, 218] on button "Select..." at bounding box center [463, 218] width 113 height 18
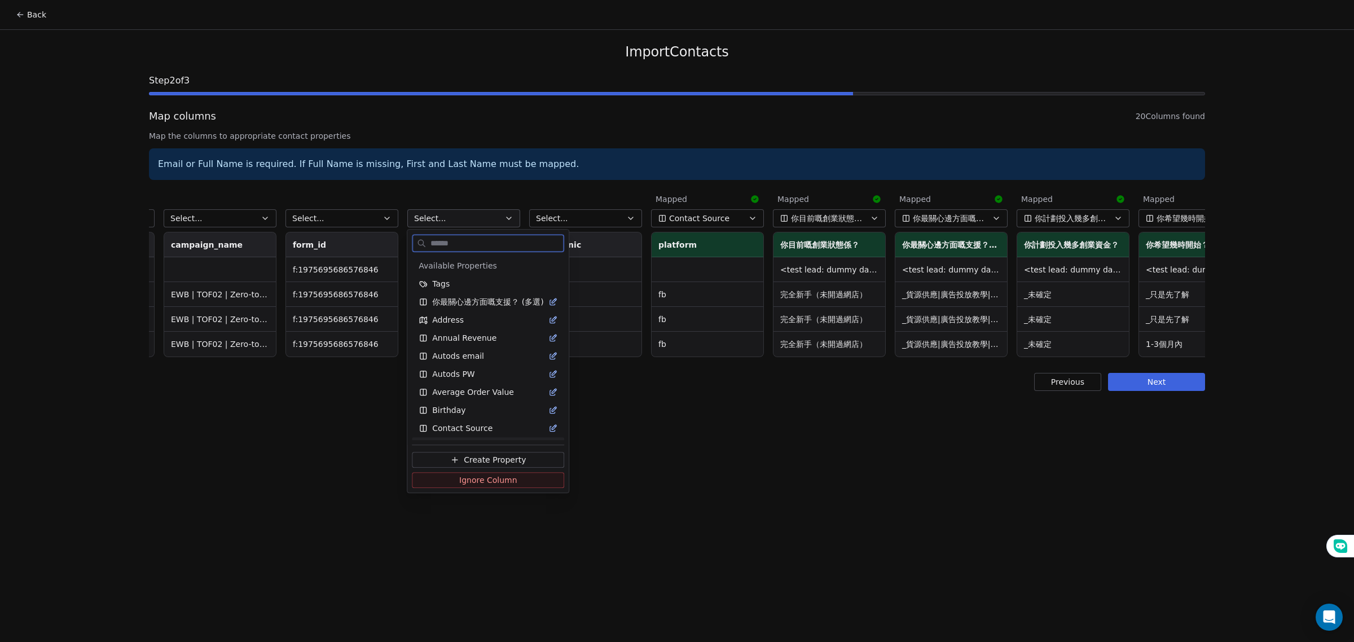
click at [472, 459] on span "Create Property" at bounding box center [495, 460] width 62 height 11
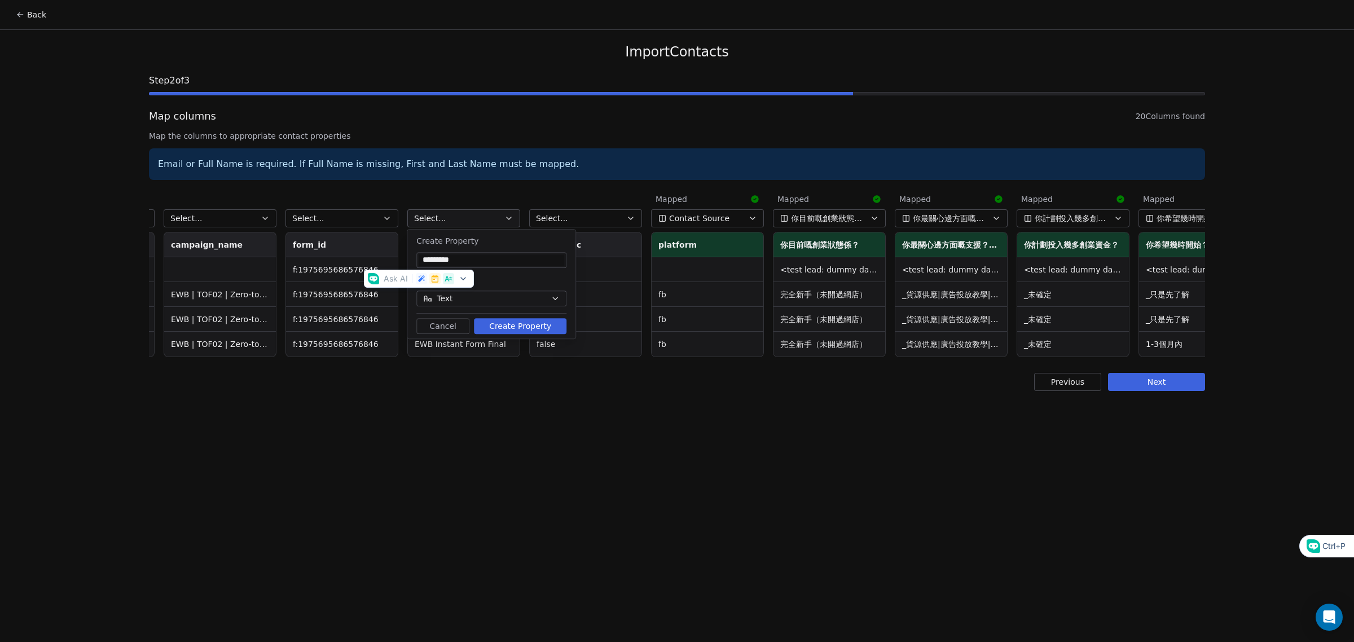
click at [491, 322] on button "Create Property" at bounding box center [520, 326] width 93 height 16
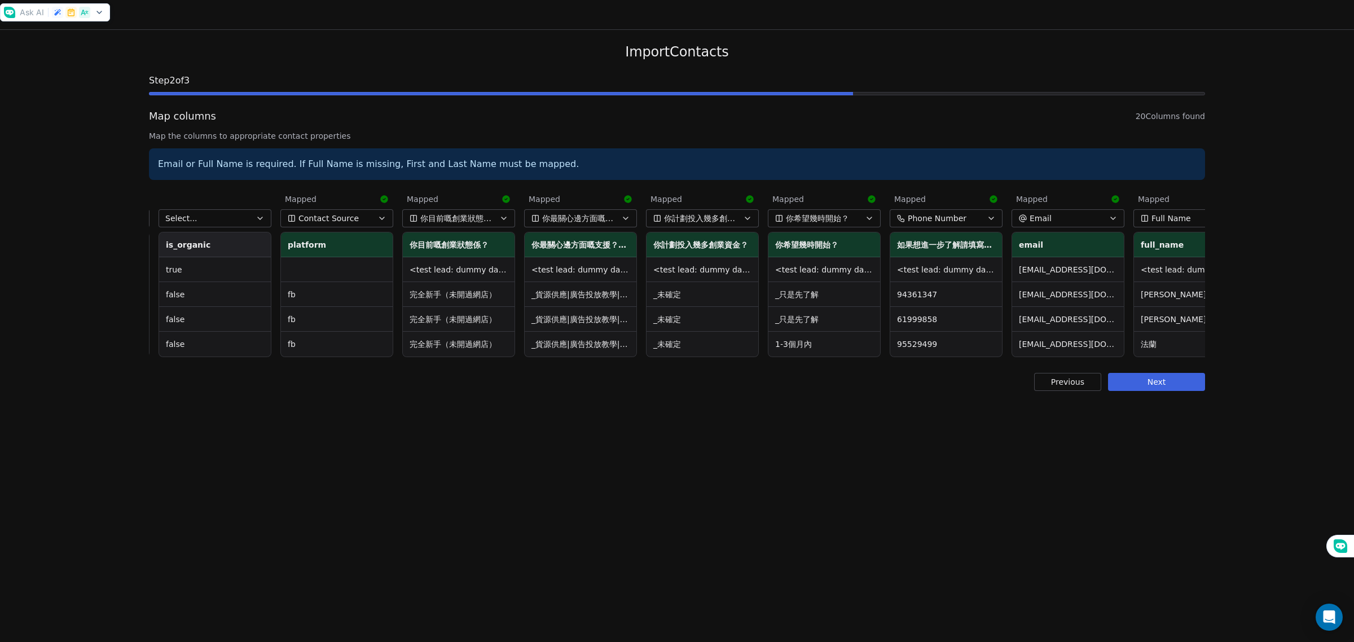
scroll to position [0, 1371]
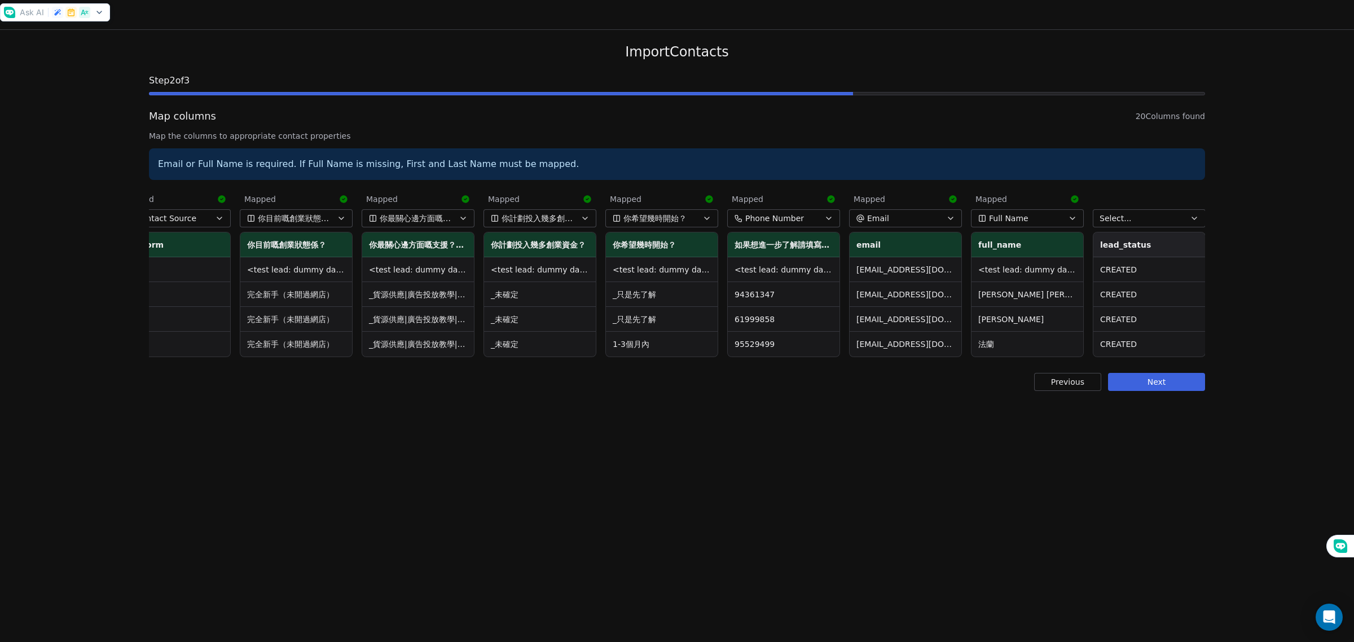
click at [1158, 218] on button "Select..." at bounding box center [1149, 218] width 113 height 18
click at [1158, 218] on html "Back Import Contacts Step 2 of 3 Map columns 20 Columns found Map the columns t…" at bounding box center [677, 321] width 1354 height 642
click at [1130, 218] on button "Select..." at bounding box center [1149, 218] width 113 height 18
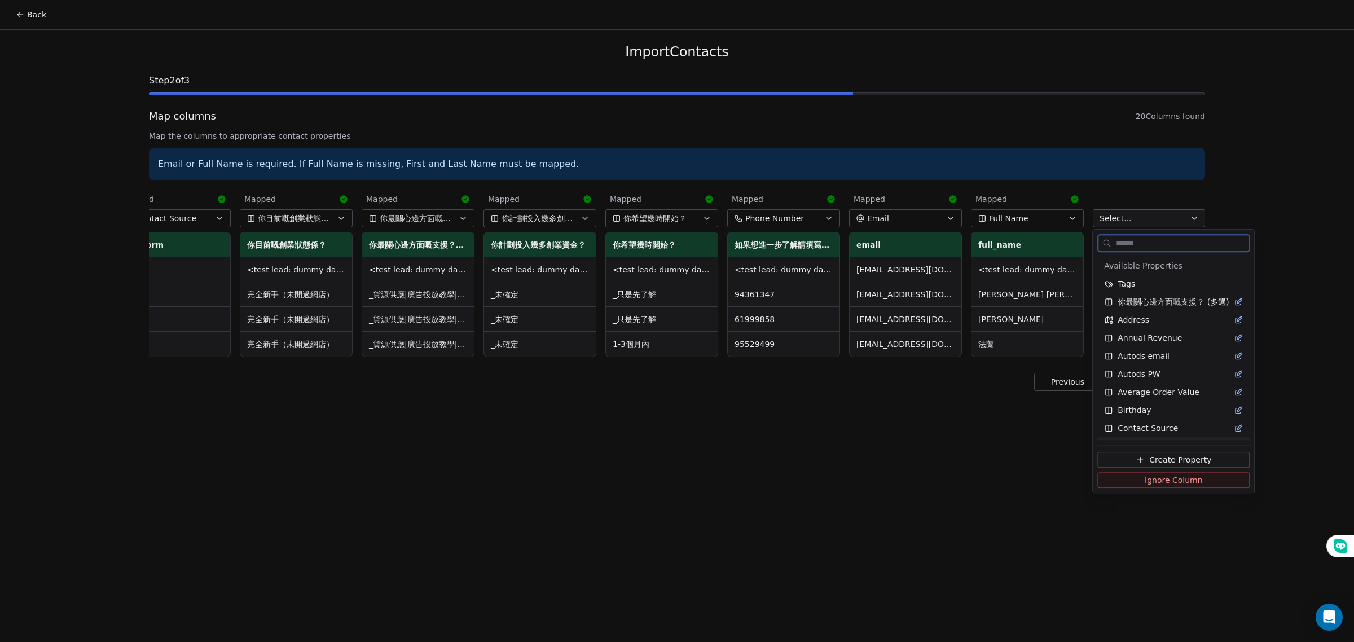
click at [1129, 457] on button "Create Property" at bounding box center [1173, 460] width 152 height 16
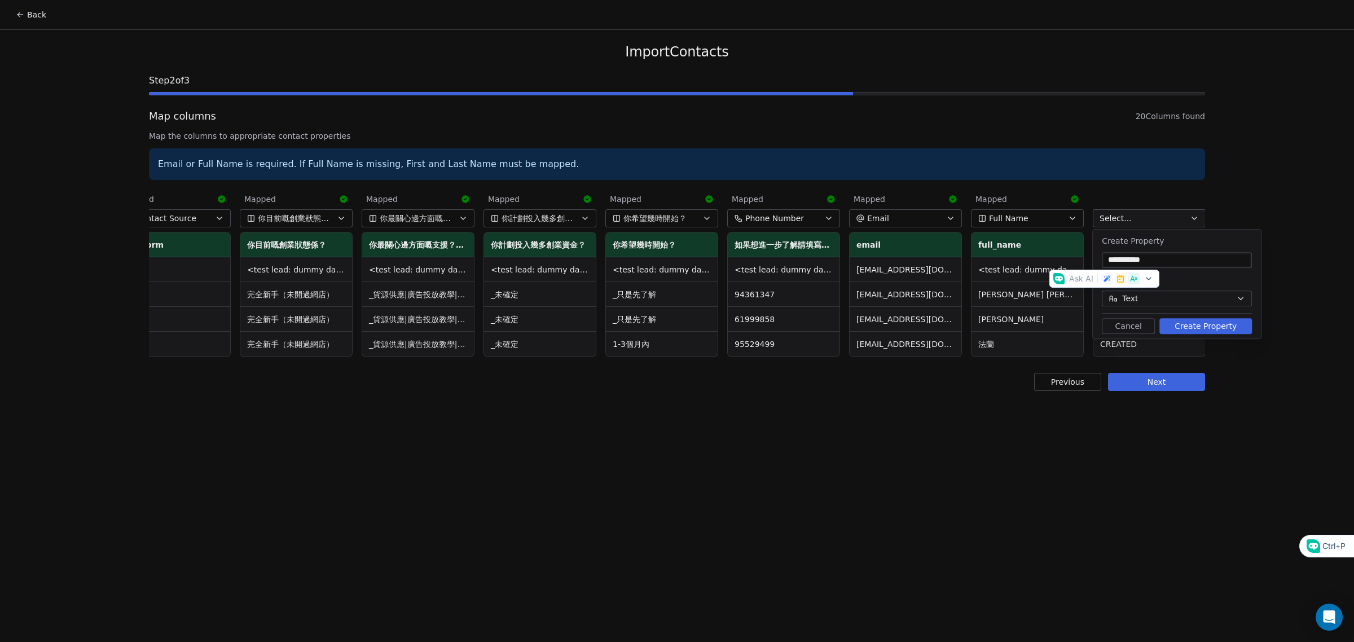
click at [1172, 326] on button "Create Property" at bounding box center [1205, 326] width 93 height 16
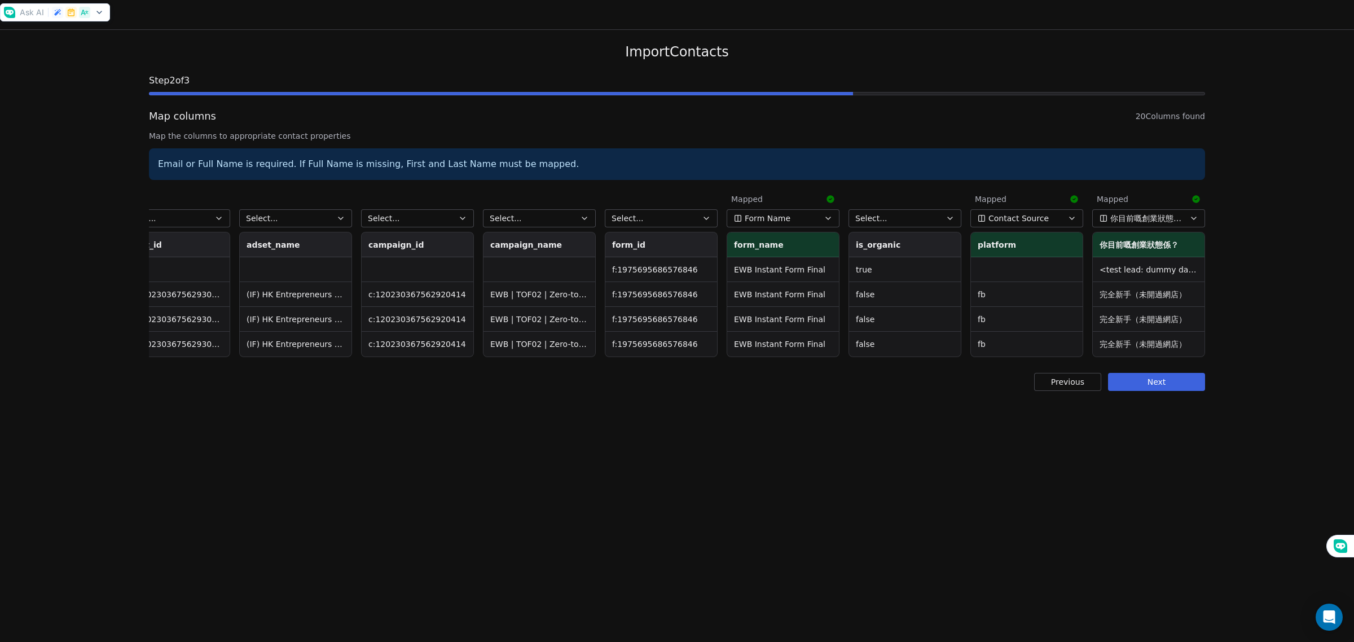
scroll to position [0, 520]
click at [579, 220] on icon "button" at bounding box center [583, 218] width 9 height 9
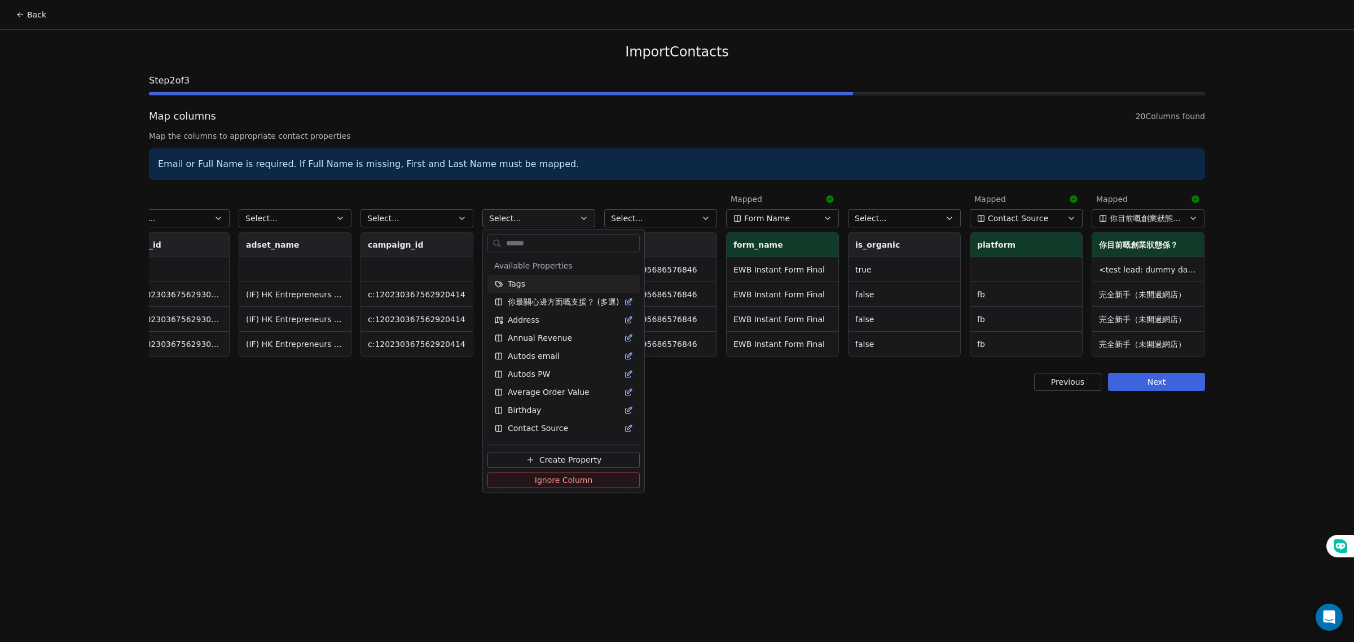
click at [579, 220] on html "Back Import Contacts Step 2 of 3 Map columns 20 Columns found Map the columns t…" at bounding box center [677, 321] width 1354 height 642
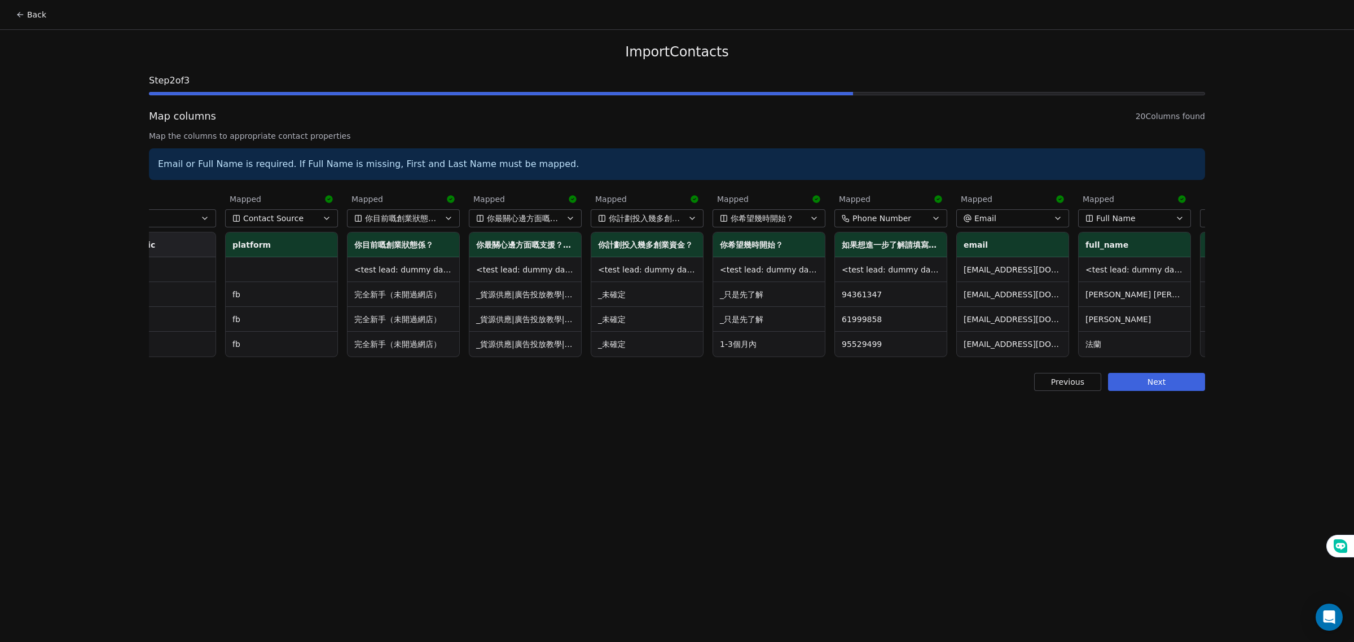
scroll to position [0, 1371]
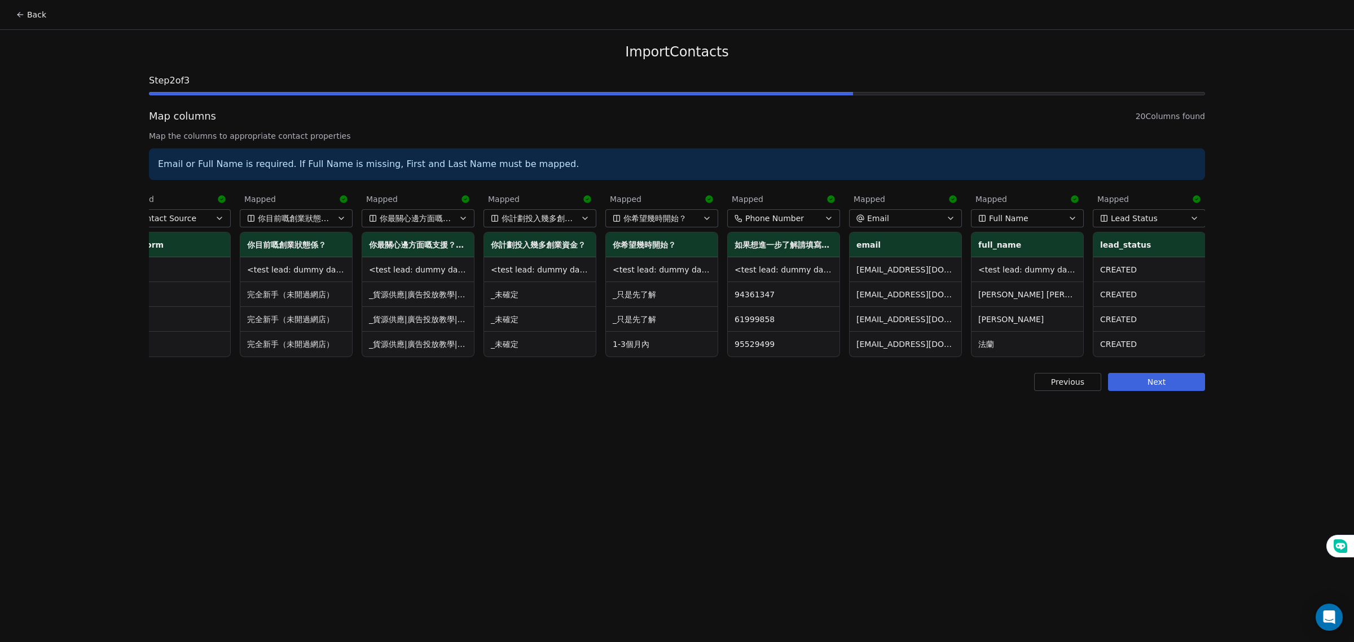
click at [1142, 391] on button "Next" at bounding box center [1156, 382] width 97 height 18
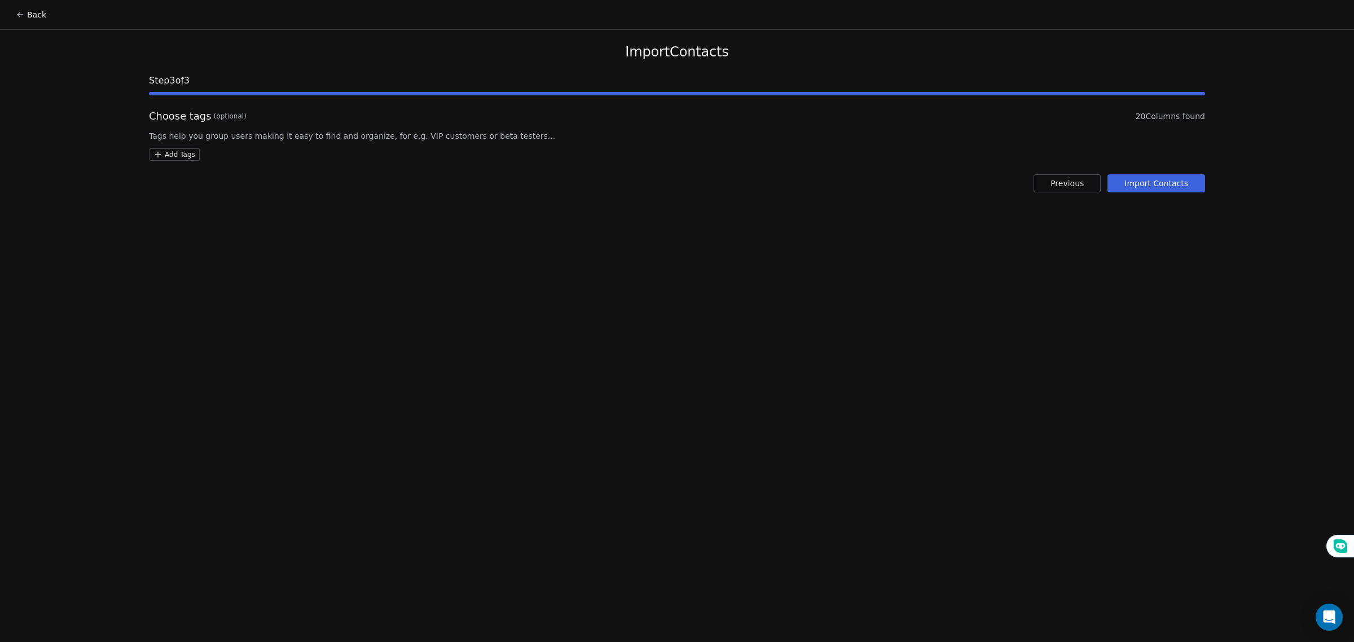
click at [1151, 190] on button "Import Contacts" at bounding box center [1156, 183] width 98 height 18
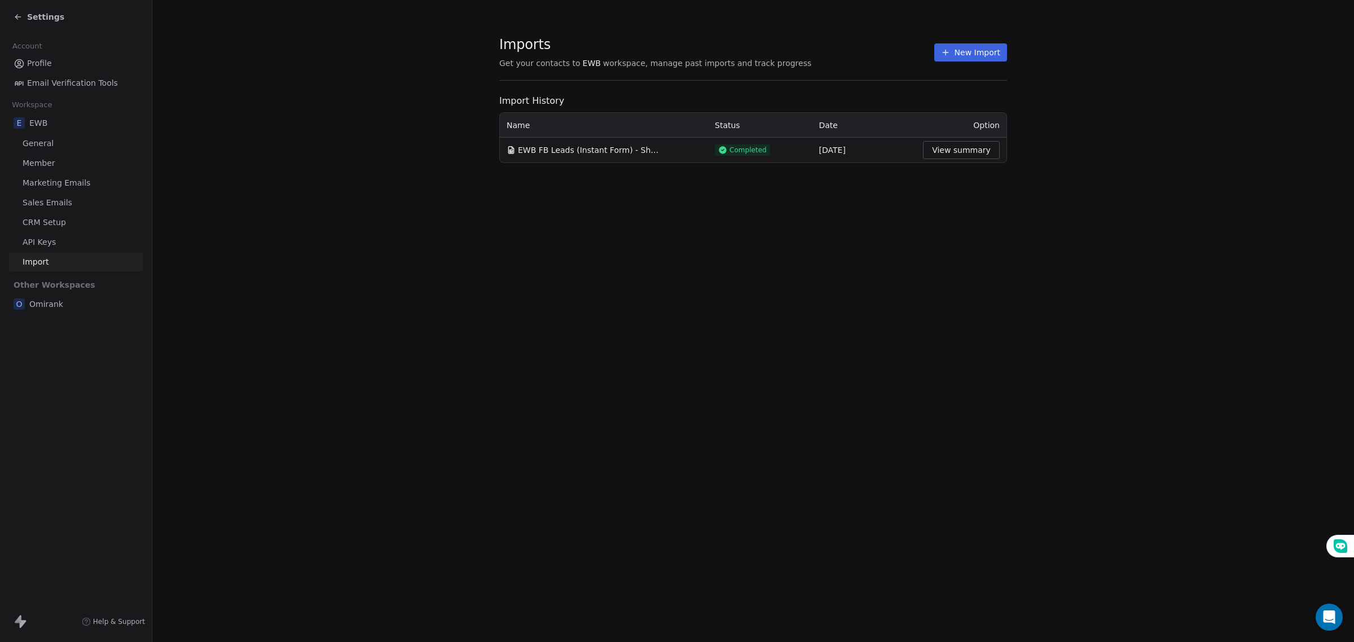
click at [958, 151] on button "View summary" at bounding box center [961, 150] width 77 height 18
click at [985, 147] on button "View summary" at bounding box center [961, 150] width 77 height 18
click at [14, 20] on icon at bounding box center [18, 16] width 9 height 9
click at [17, 17] on icon at bounding box center [18, 16] width 9 height 9
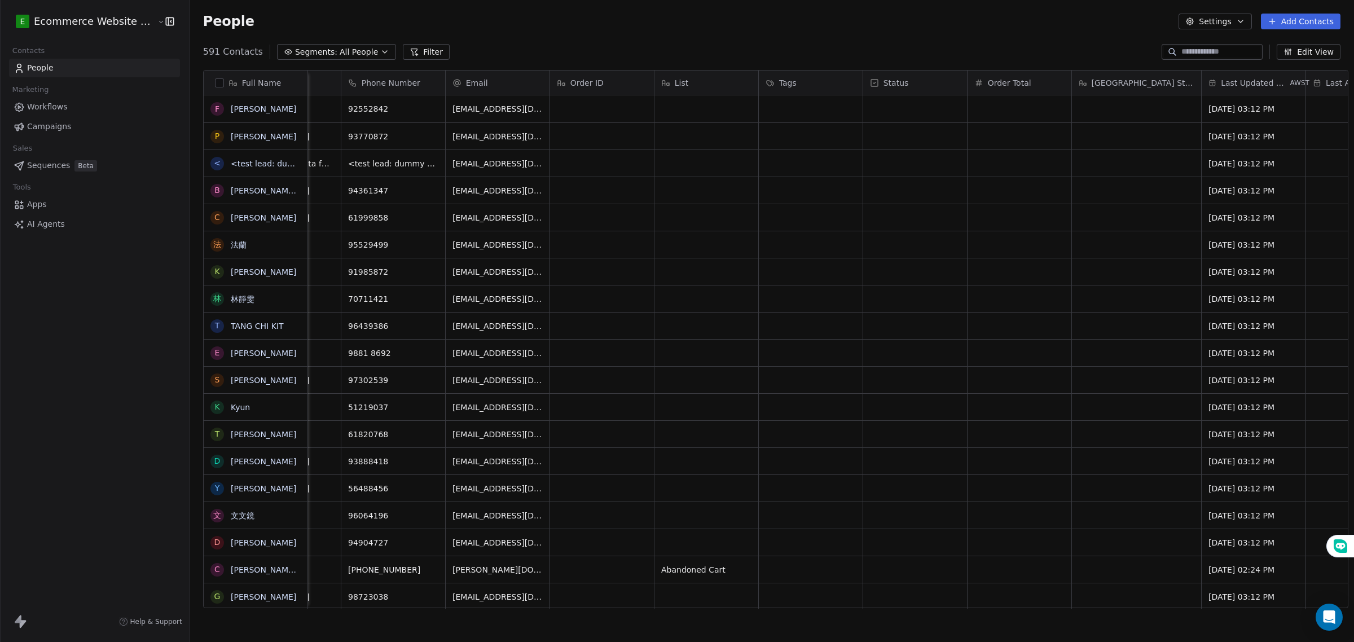
scroll to position [0, 175]
click at [118, 23] on html "E Ecommerce Website Builder Contacts People Marketing Workflows Campaigns Sales…" at bounding box center [677, 321] width 1354 height 642
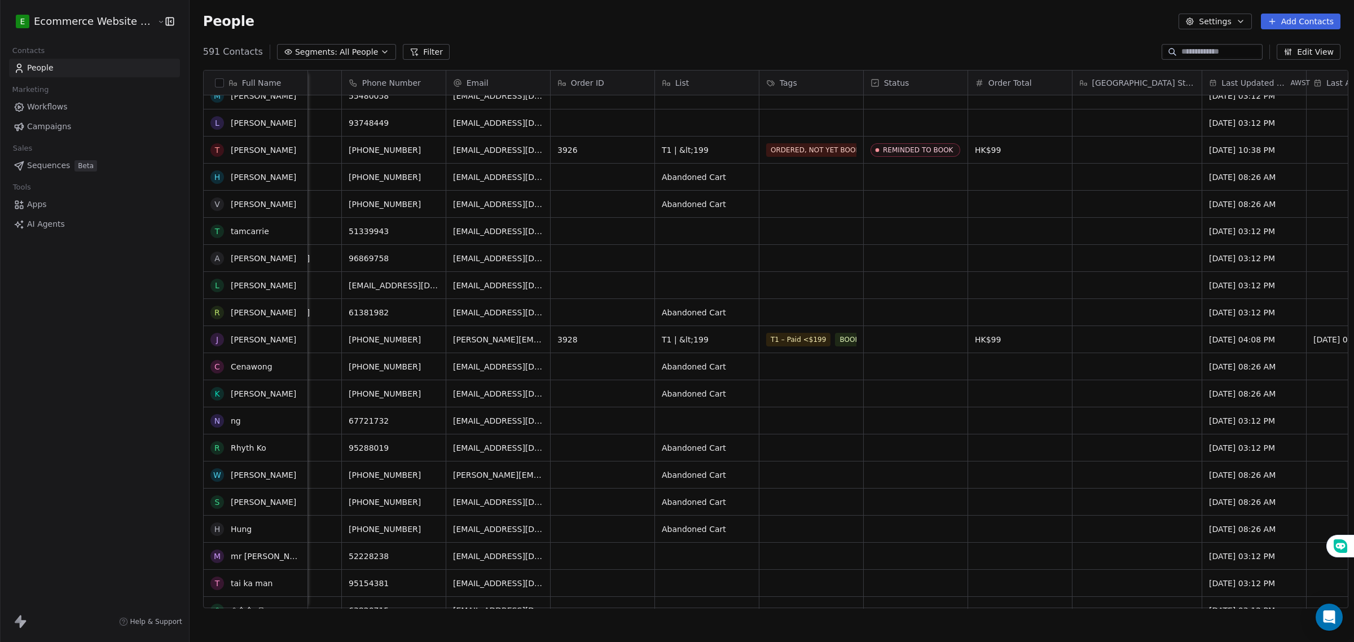
scroll to position [705, 0]
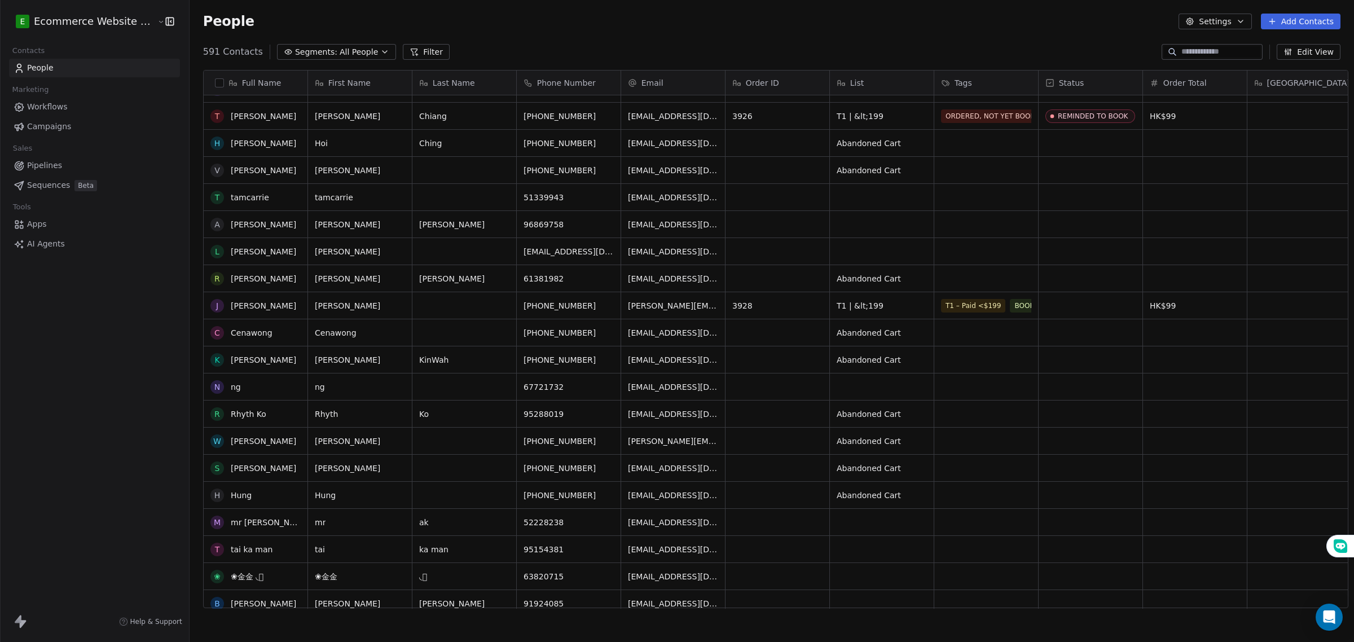
scroll to position [564, 0]
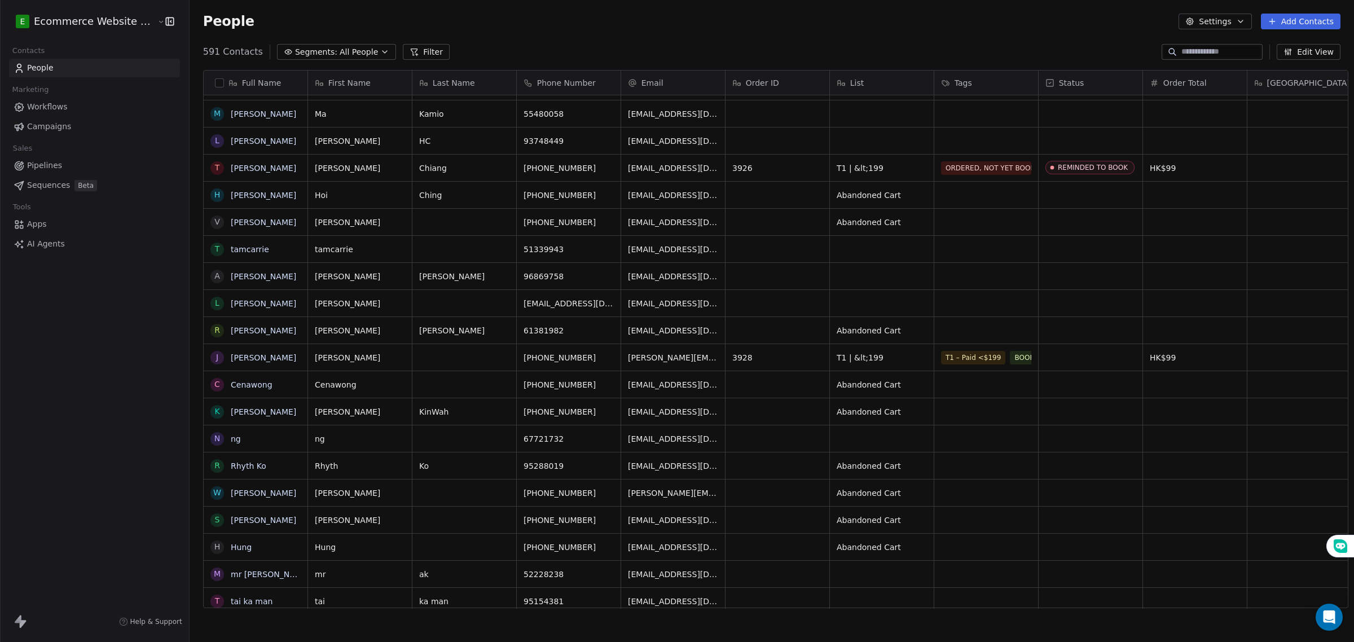
click at [50, 162] on span "Pipelines" at bounding box center [44, 166] width 35 height 12
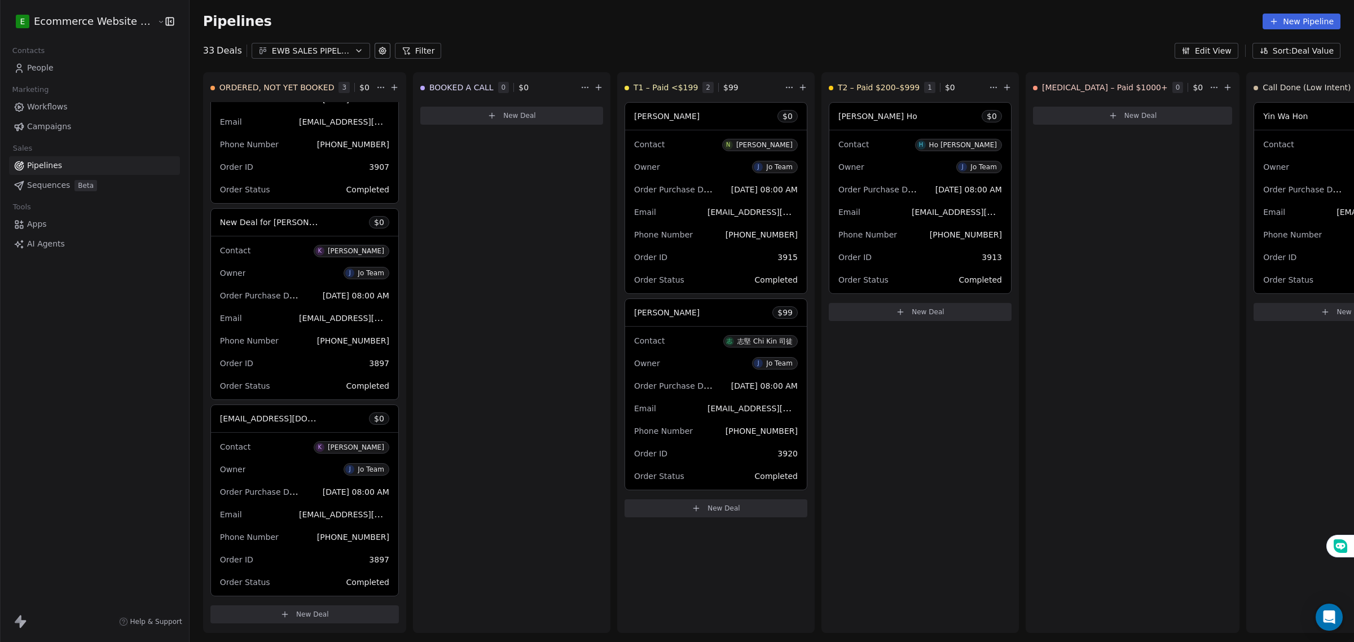
click at [74, 66] on link "People" at bounding box center [94, 68] width 171 height 19
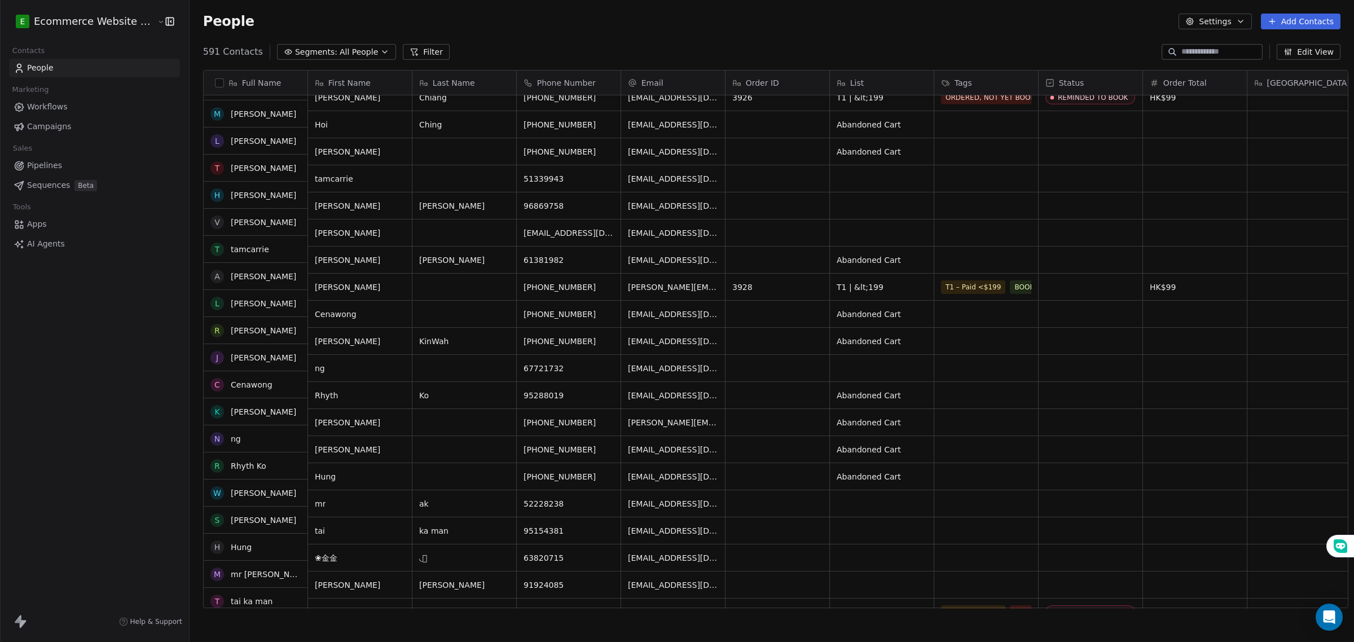
scroll to position [635, 0]
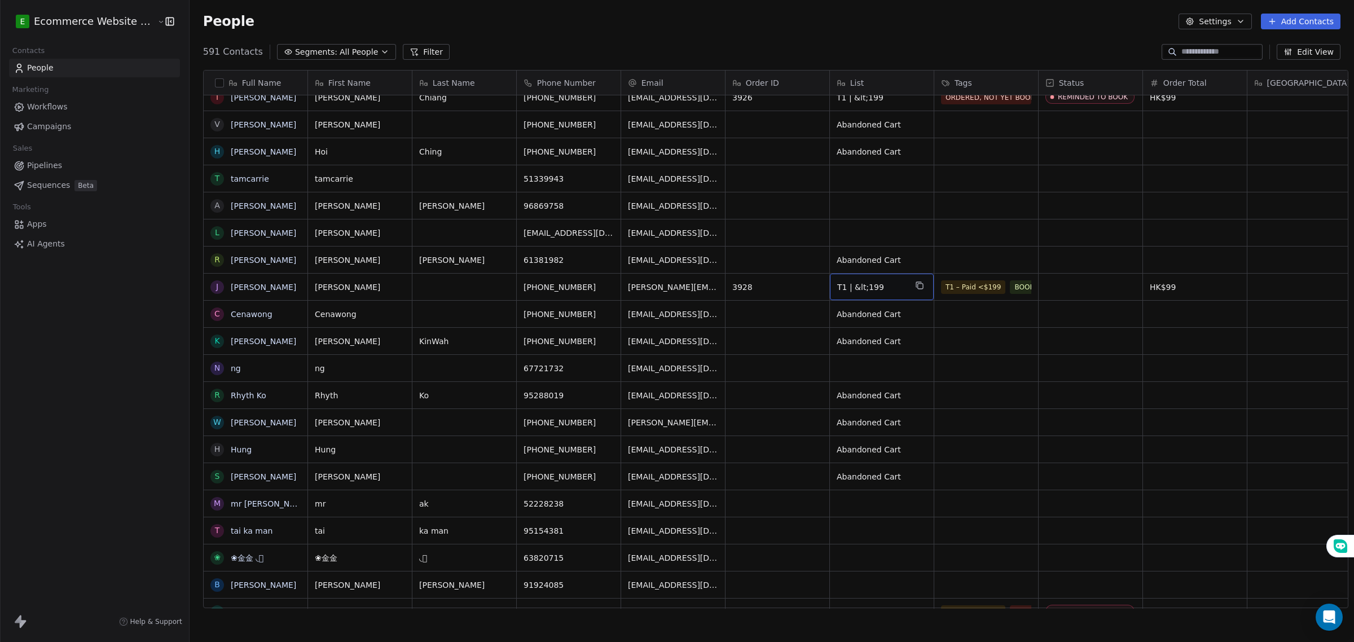
drag, startPoint x: 880, startPoint y: 278, endPoint x: 826, endPoint y: 288, distance: 54.5
click at [60, 157] on link "Pipelines" at bounding box center [94, 165] width 171 height 19
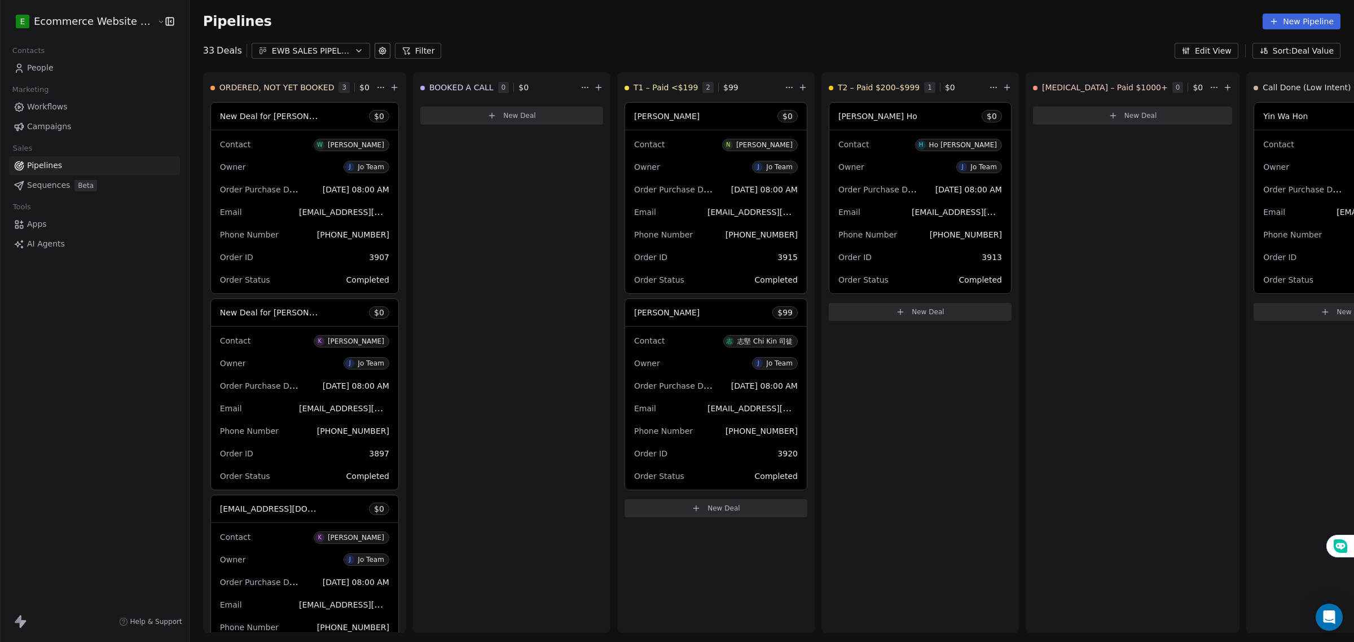
click at [28, 108] on span "Workflows" at bounding box center [47, 107] width 41 height 12
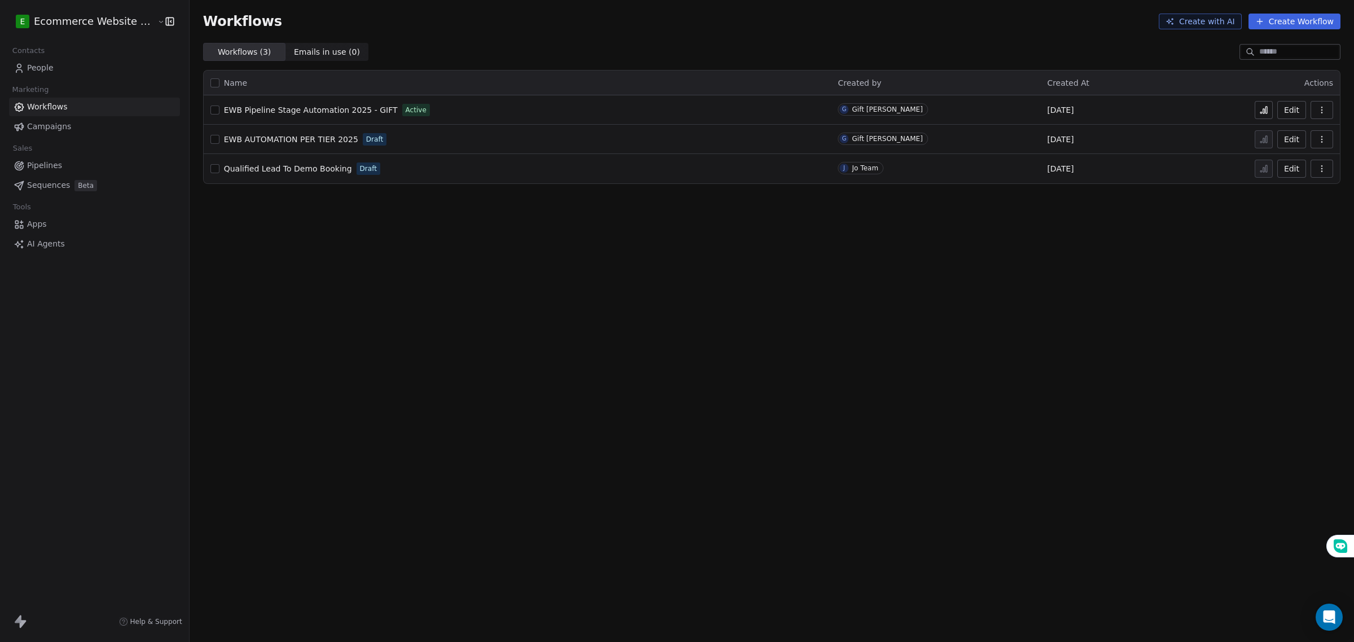
click at [762, 262] on div "Workflows Create with AI Create Workflow Workflows ( 3 ) Workflows ( 3 ) Emails…" at bounding box center [772, 321] width 1164 height 642
click at [52, 73] on link "People" at bounding box center [94, 68] width 171 height 19
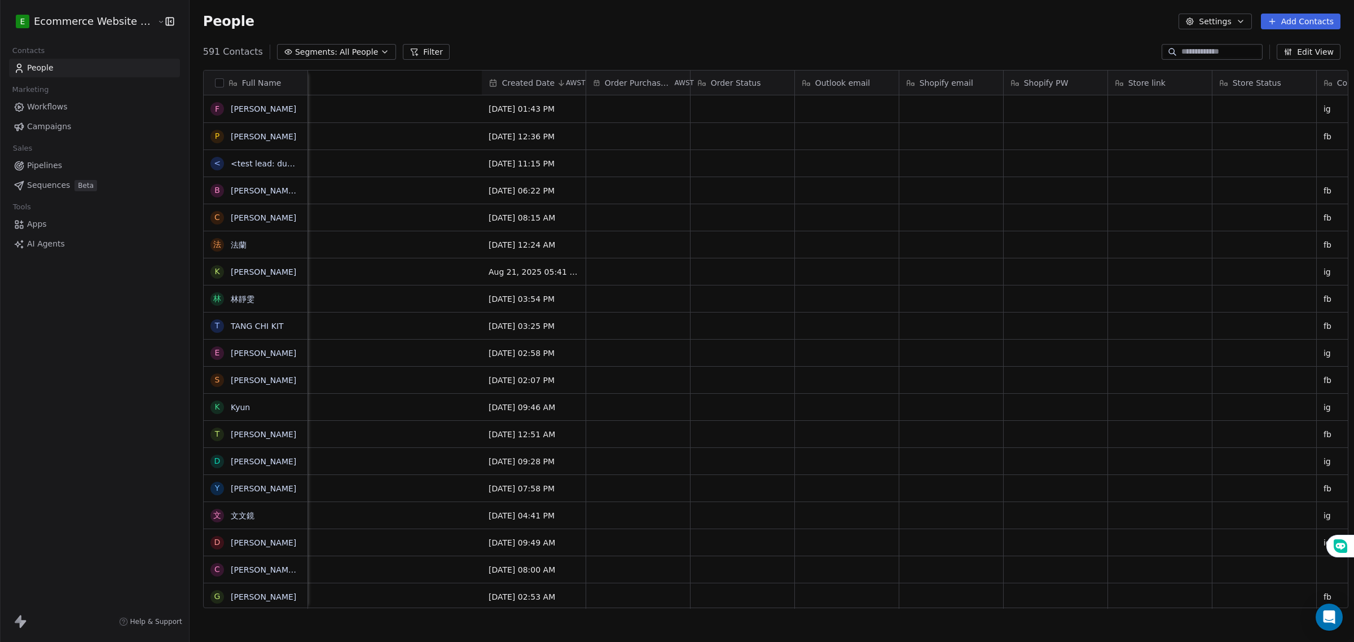
scroll to position [0, 1632]
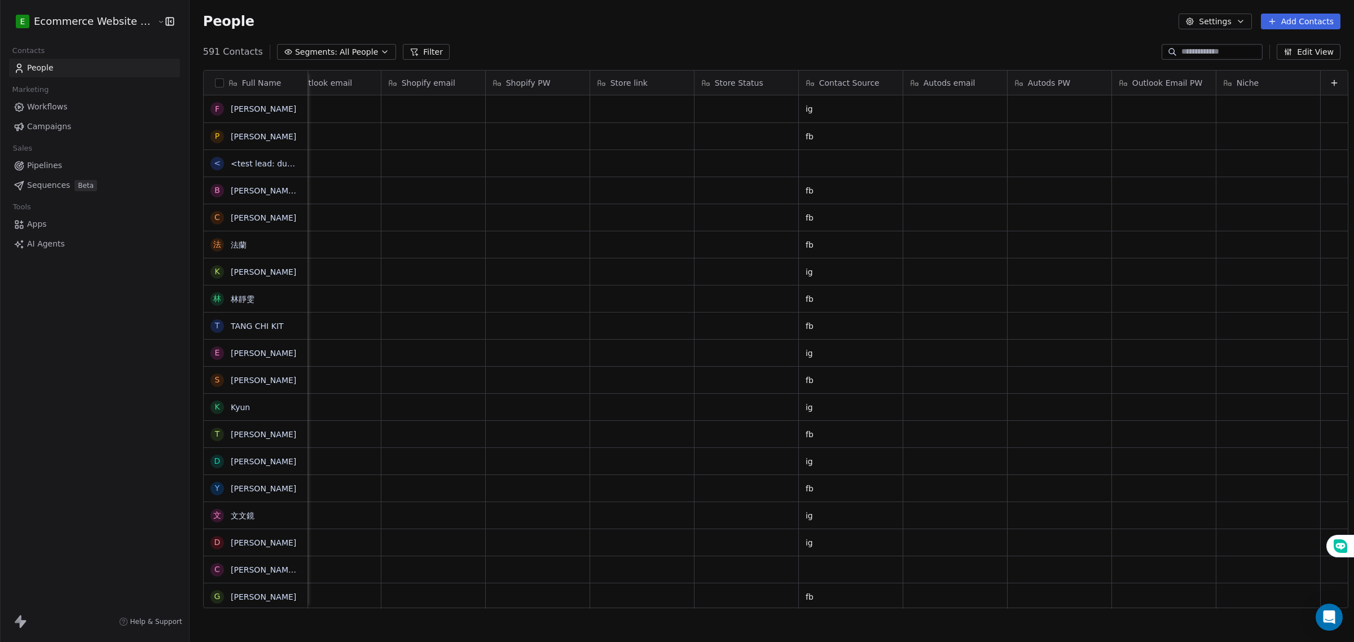
click at [62, 162] on link "Pipelines" at bounding box center [94, 165] width 171 height 19
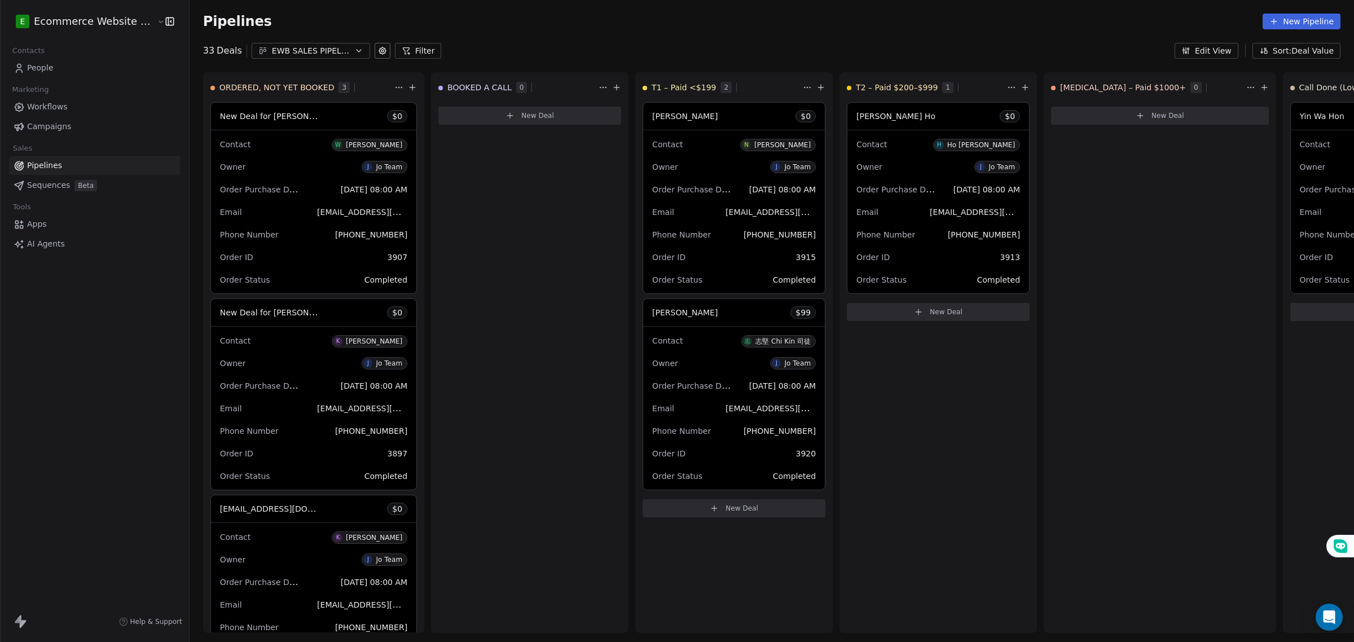
click at [105, 67] on link "People" at bounding box center [94, 68] width 171 height 19
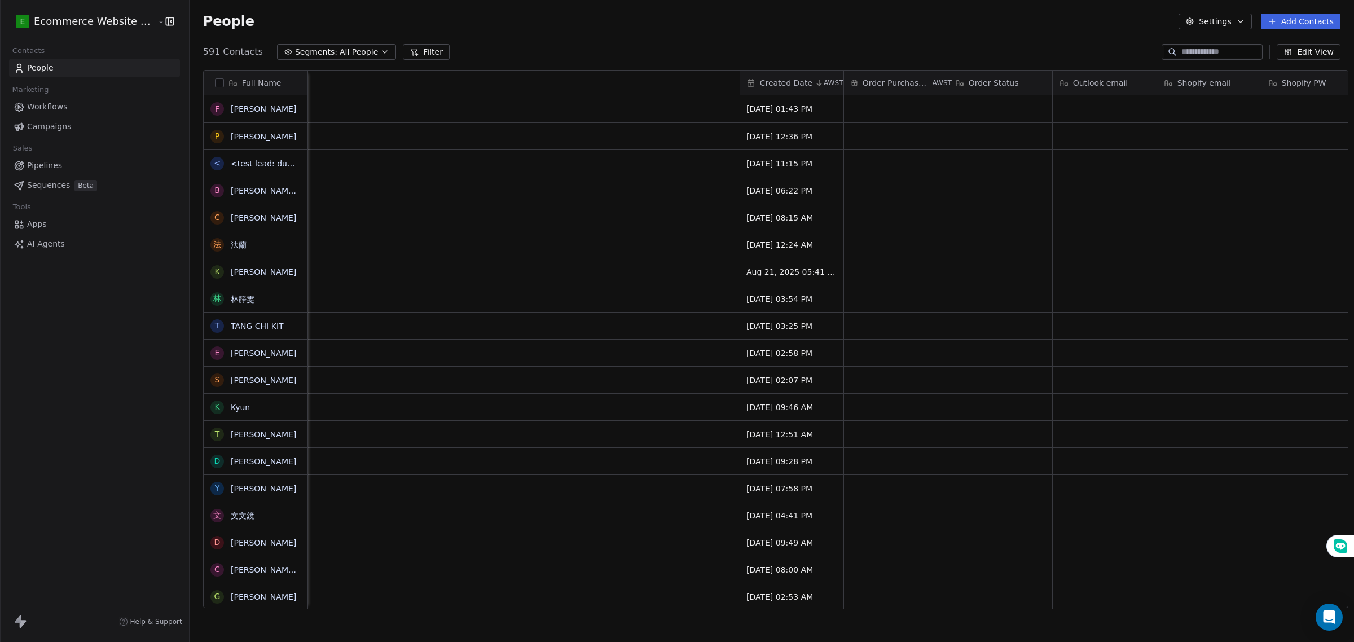
scroll to position [0, 1632]
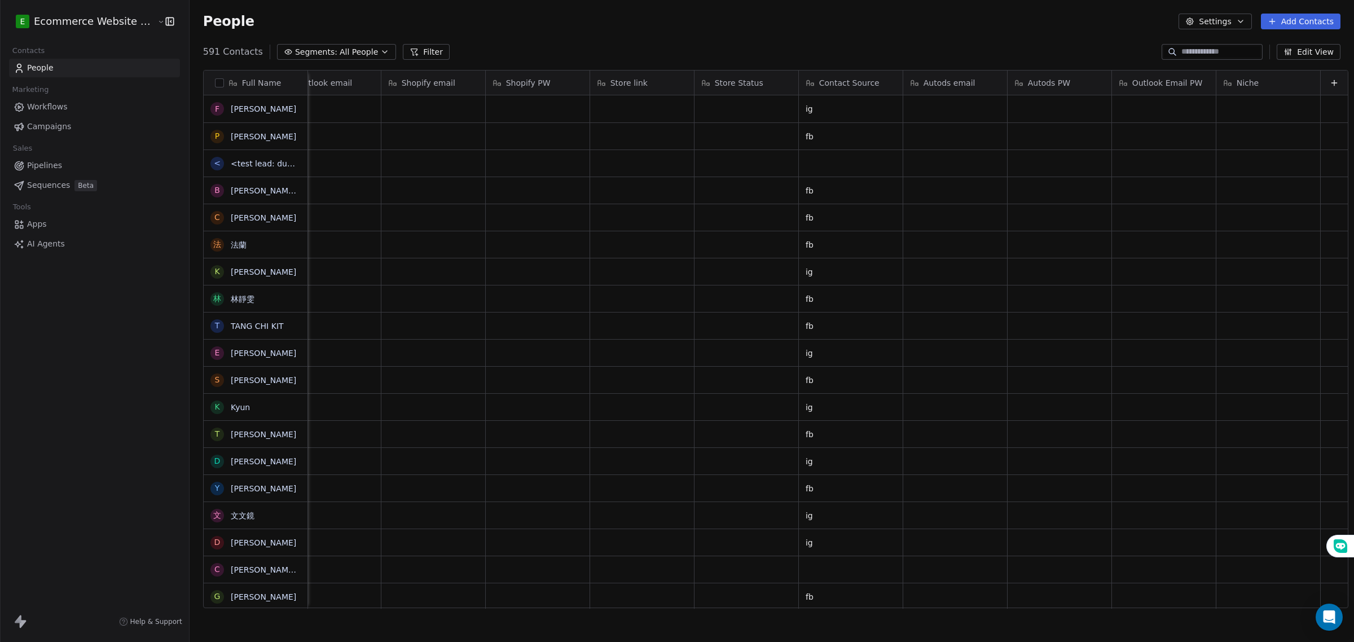
click at [1330, 83] on icon at bounding box center [1334, 82] width 9 height 9
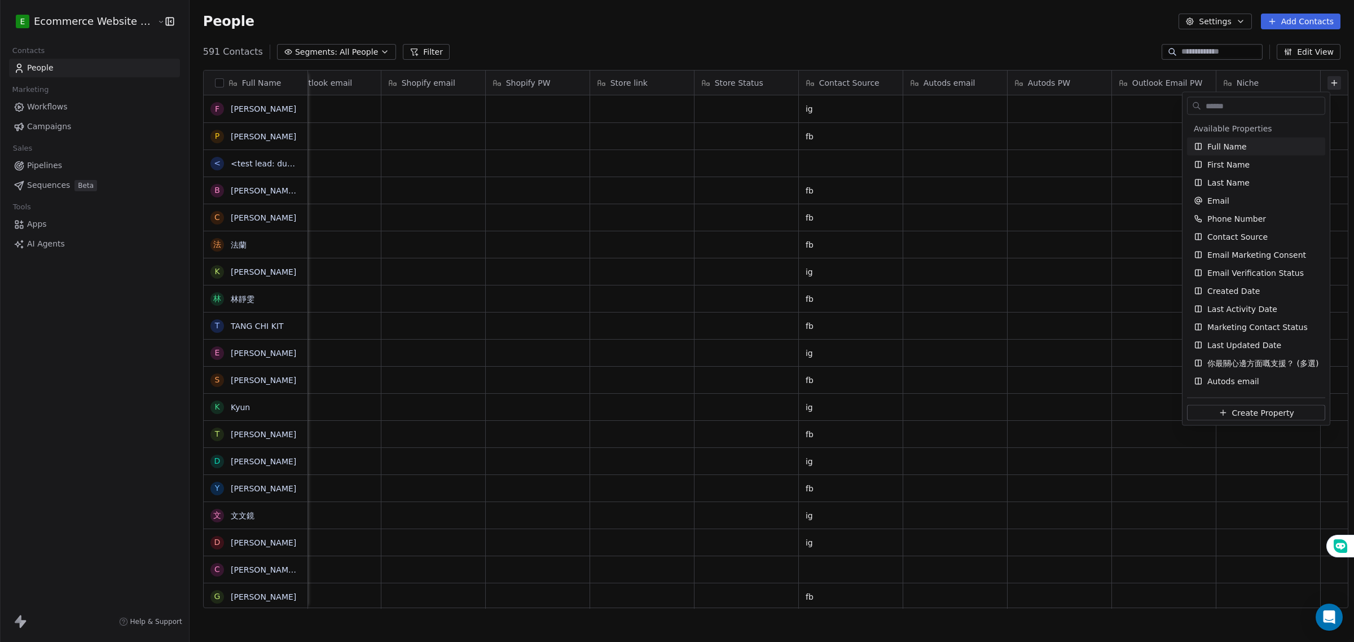
click at [1002, 230] on html "E Ecommerce Website Builder Contacts People Marketing Workflows Campaigns Sales…" at bounding box center [677, 321] width 1354 height 642
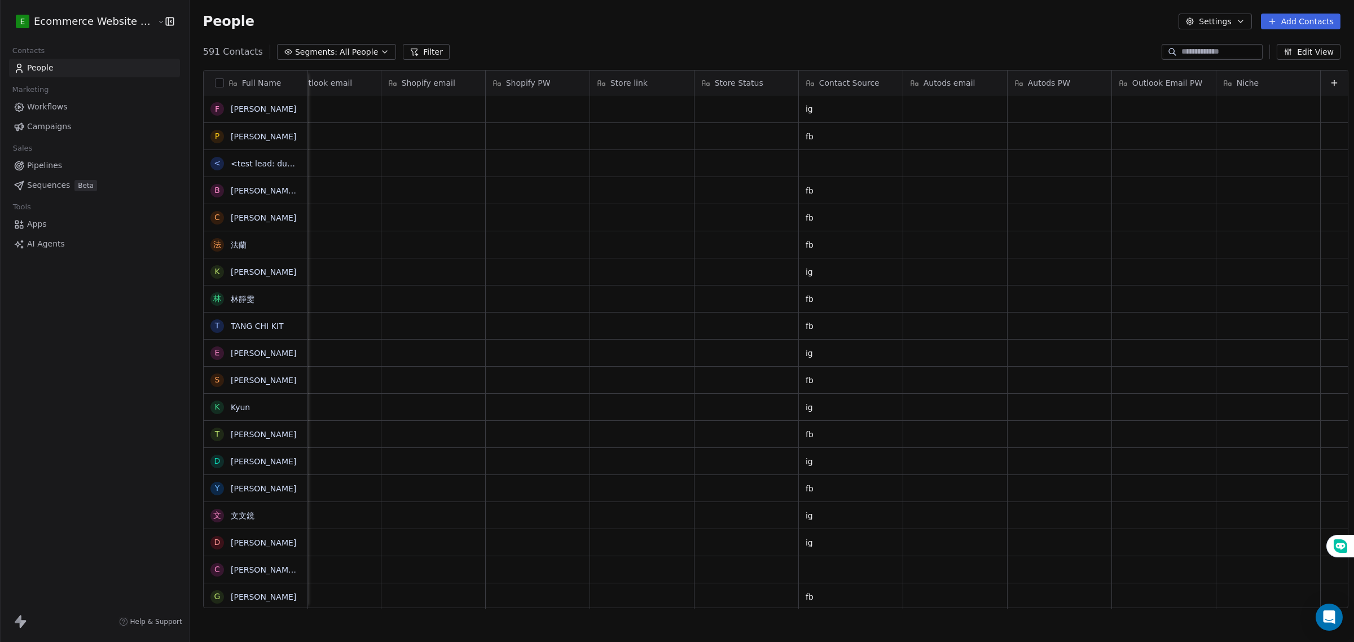
click at [48, 69] on span "People" at bounding box center [40, 68] width 27 height 12
click at [55, 223] on link "Apps" at bounding box center [94, 224] width 171 height 19
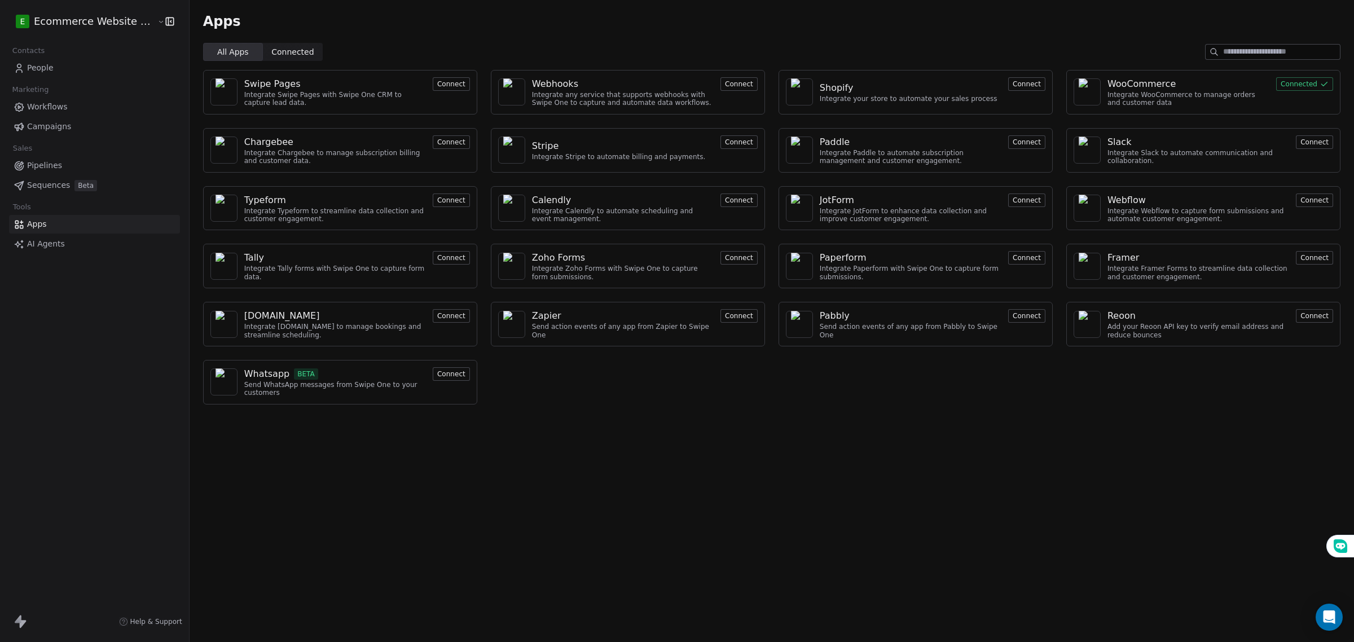
click at [551, 328] on div "Send action events of any app from Zapier to Swipe One" at bounding box center [623, 331] width 182 height 16
click at [723, 316] on button "Connect" at bounding box center [738, 316] width 37 height 14
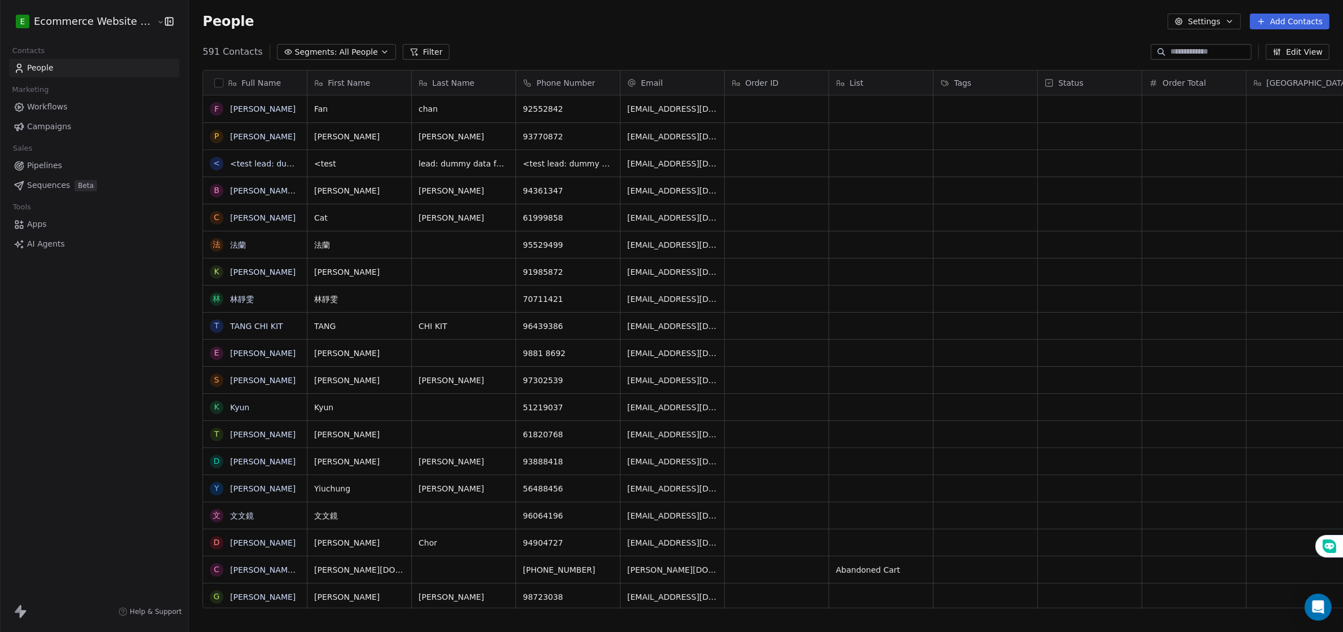
scroll to position [554, 1162]
